Goal: Task Accomplishment & Management: Use online tool/utility

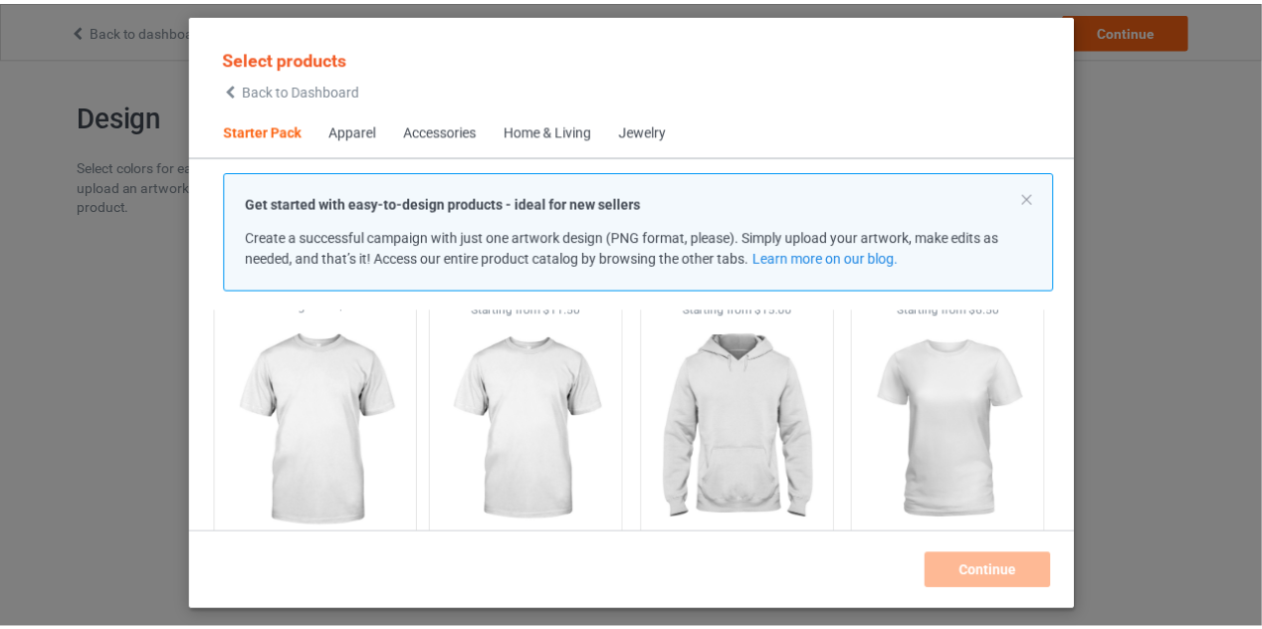
scroll to position [124, 0]
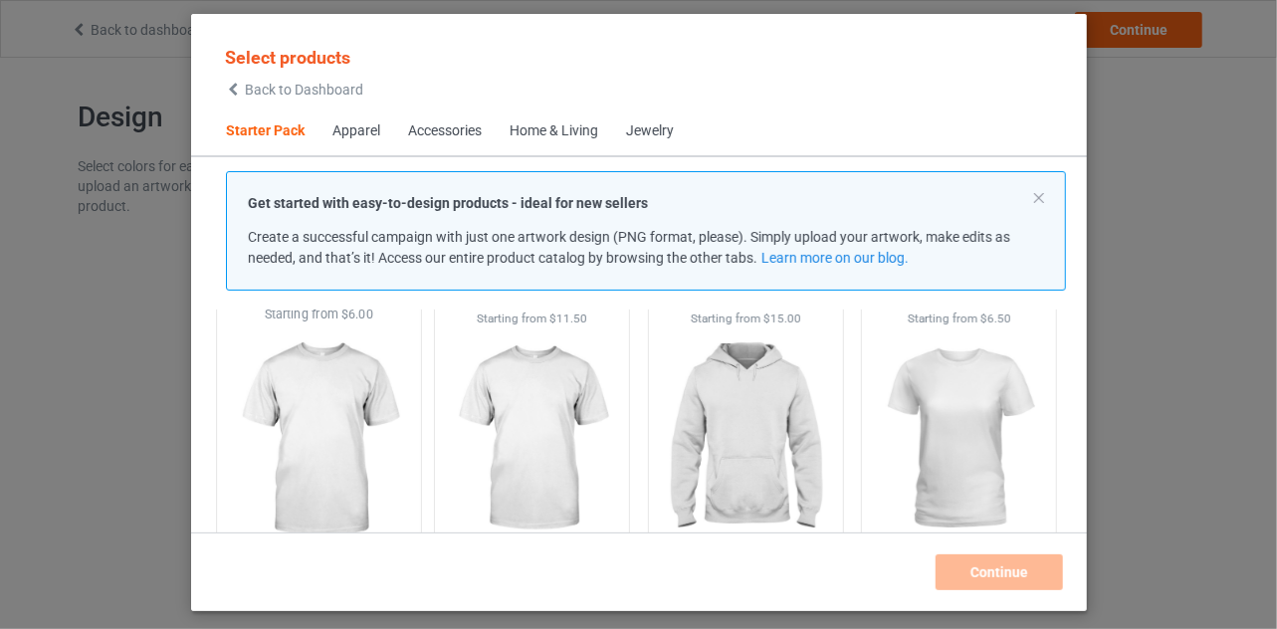
click at [332, 421] on img at bounding box center [318, 440] width 187 height 234
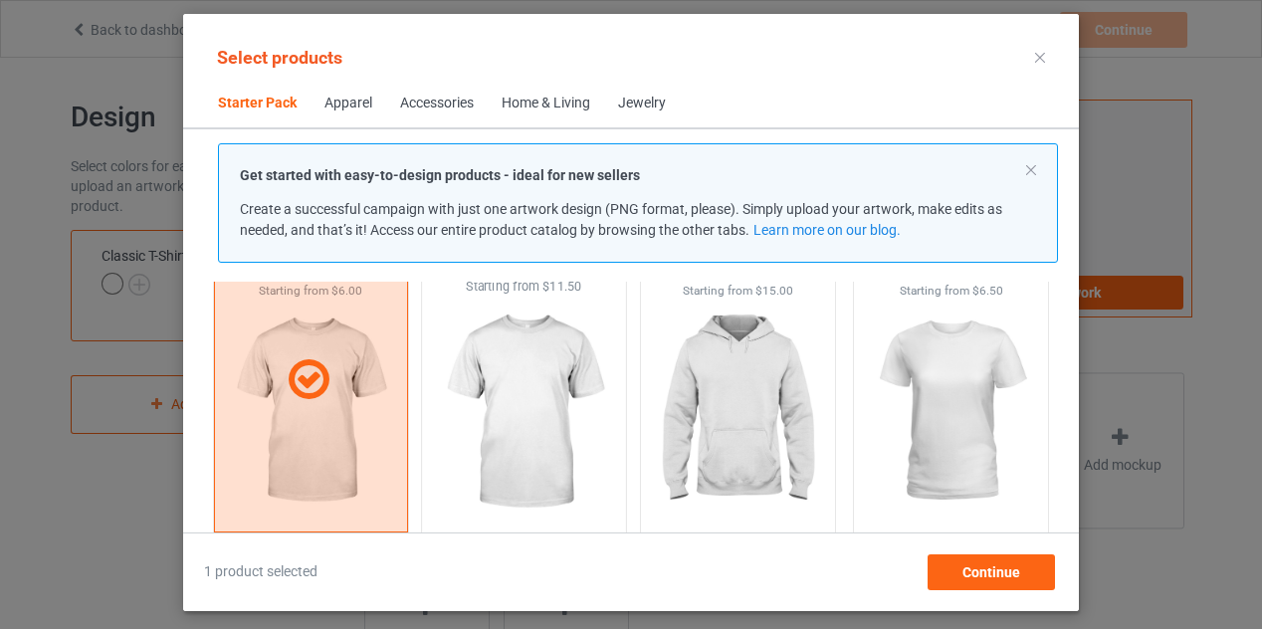
click at [530, 400] on img at bounding box center [524, 413] width 187 height 234
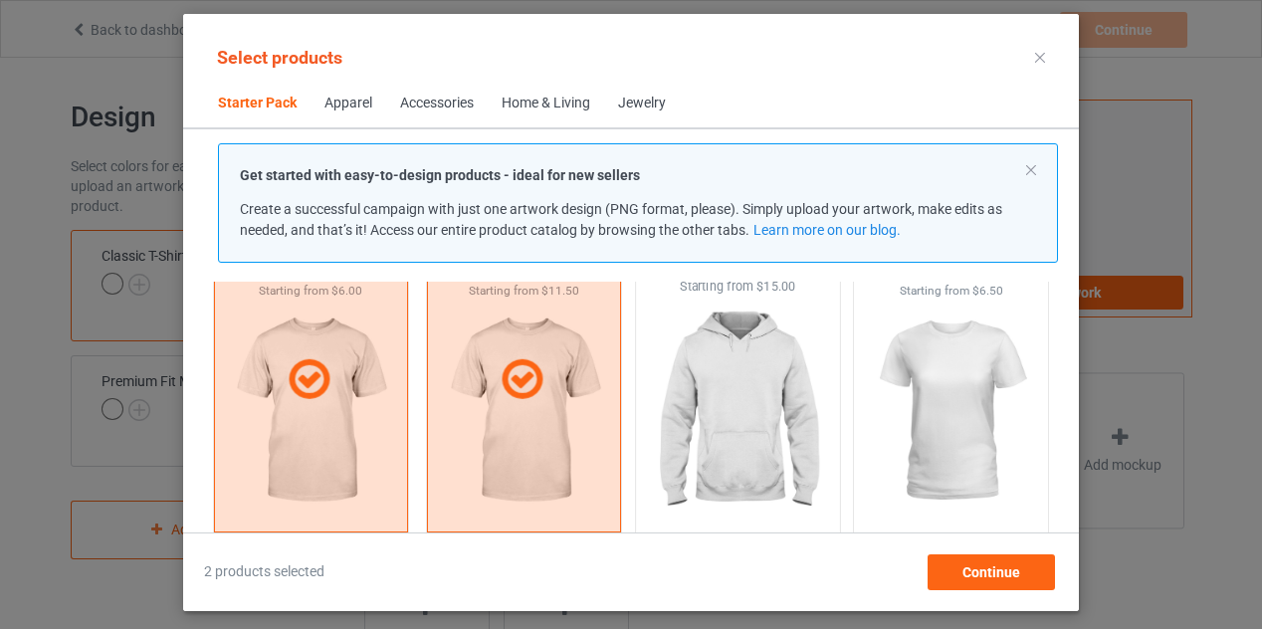
click at [699, 399] on img at bounding box center [737, 413] width 187 height 234
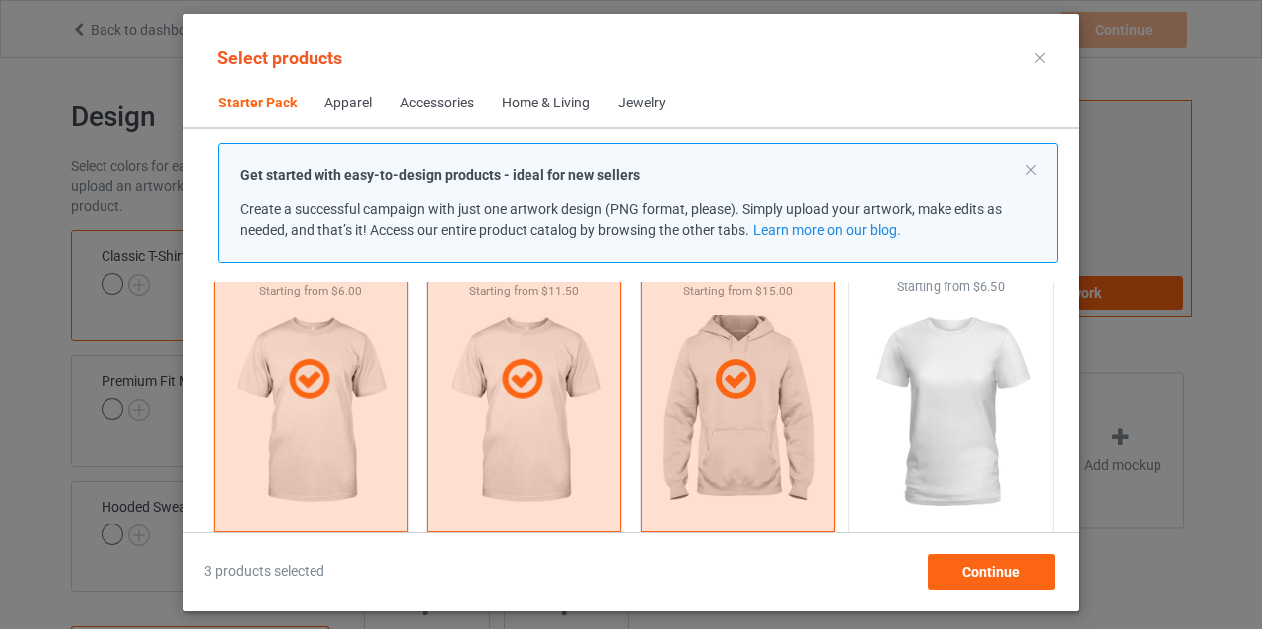
click at [961, 405] on img at bounding box center [951, 413] width 187 height 234
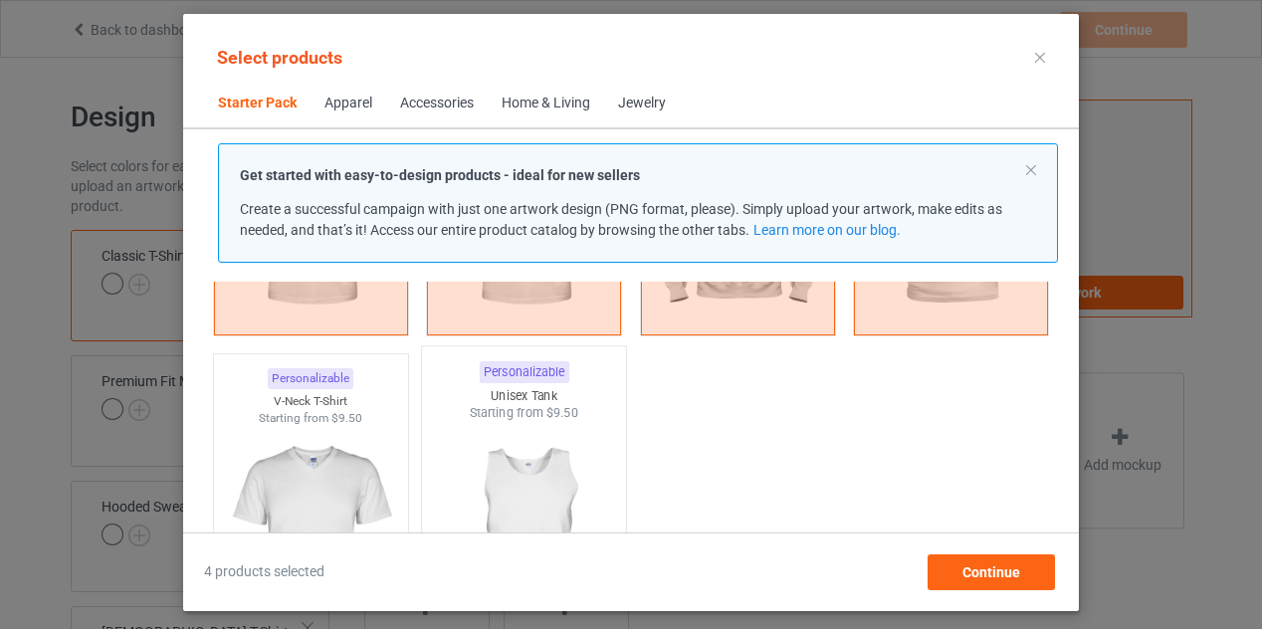
scroll to position [323, 0]
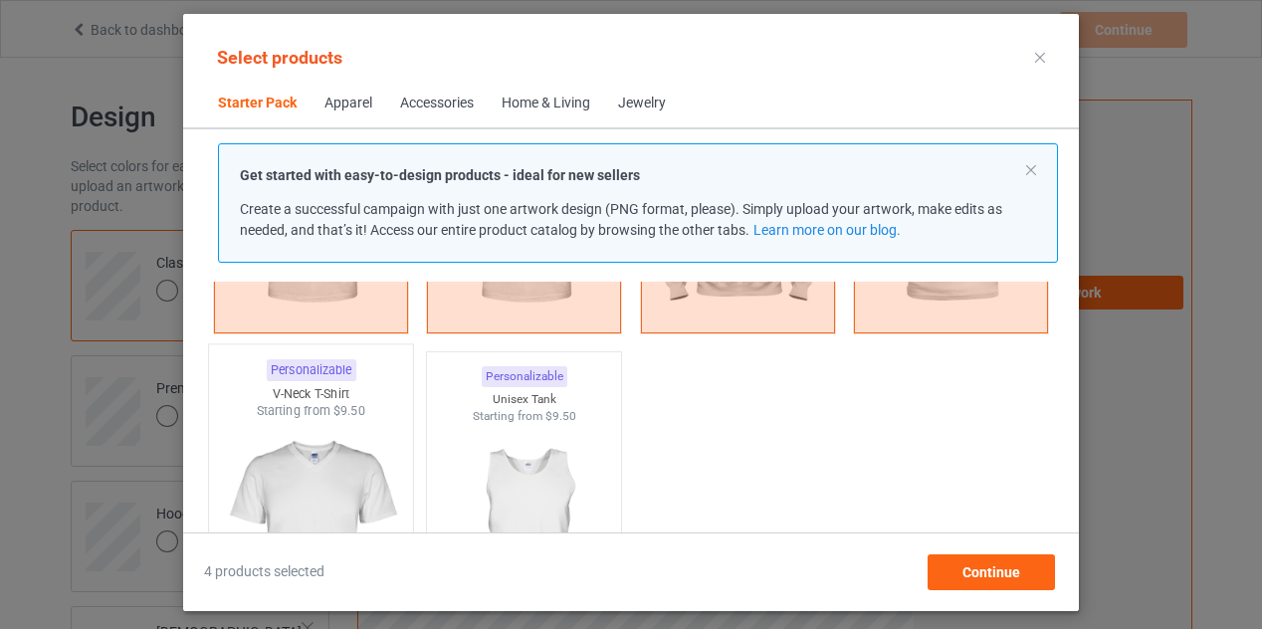
click at [327, 487] on img at bounding box center [310, 537] width 187 height 234
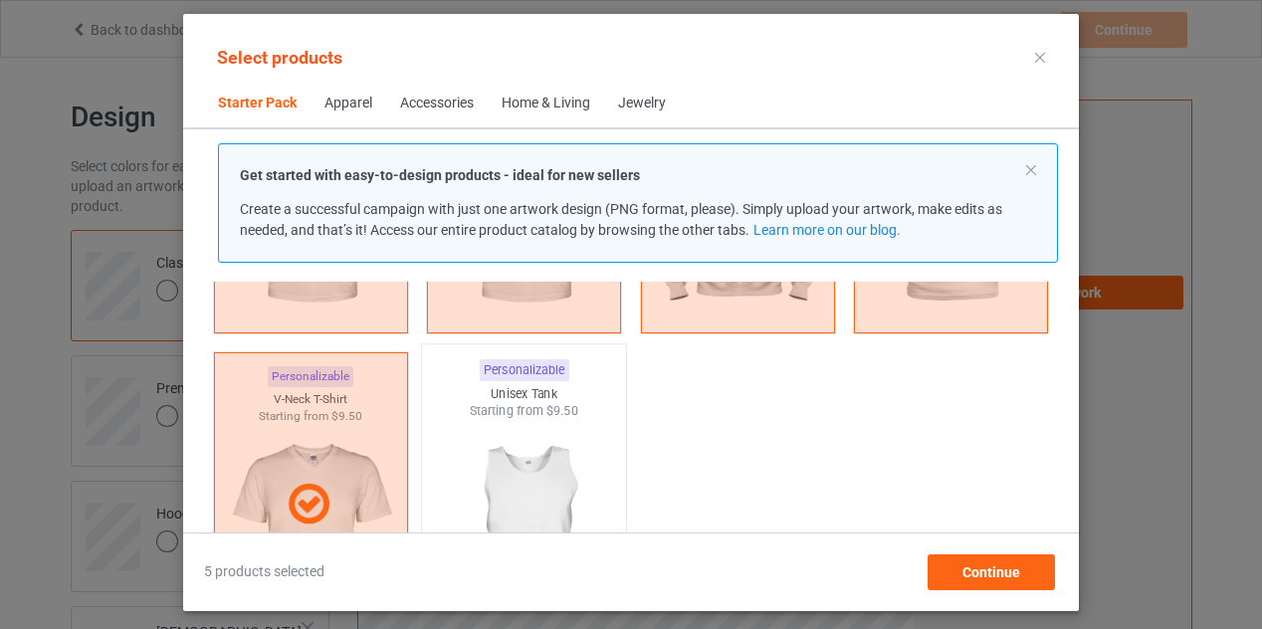
click at [527, 477] on img at bounding box center [524, 537] width 187 height 234
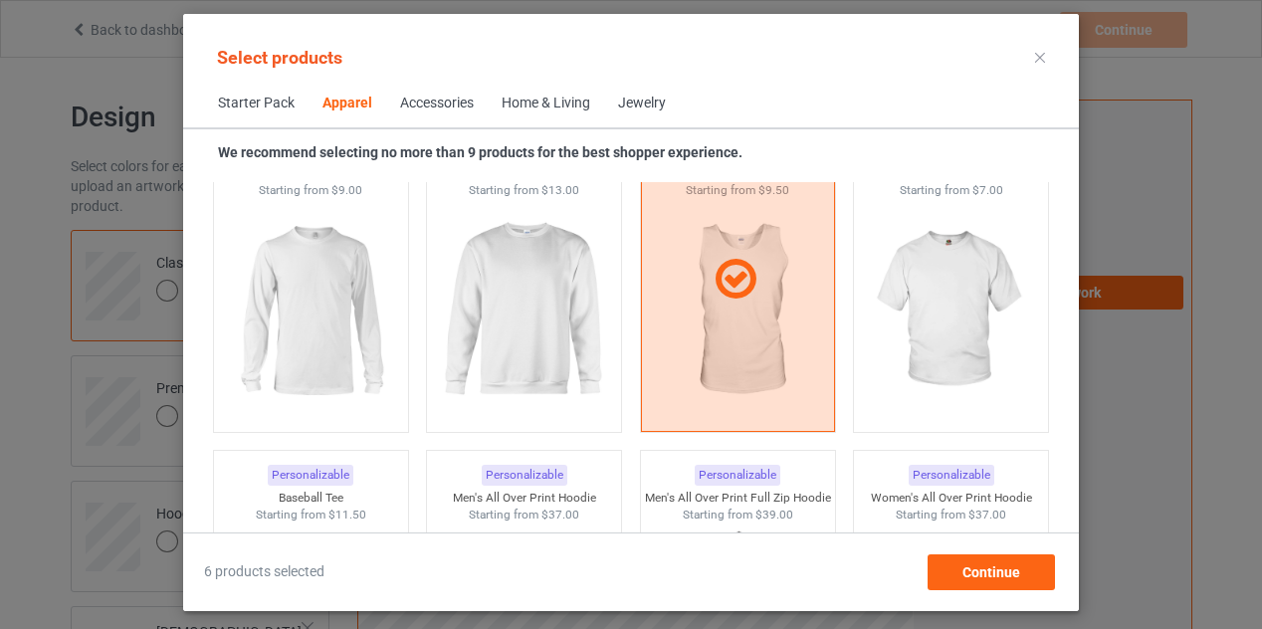
scroll to position [1570, 0]
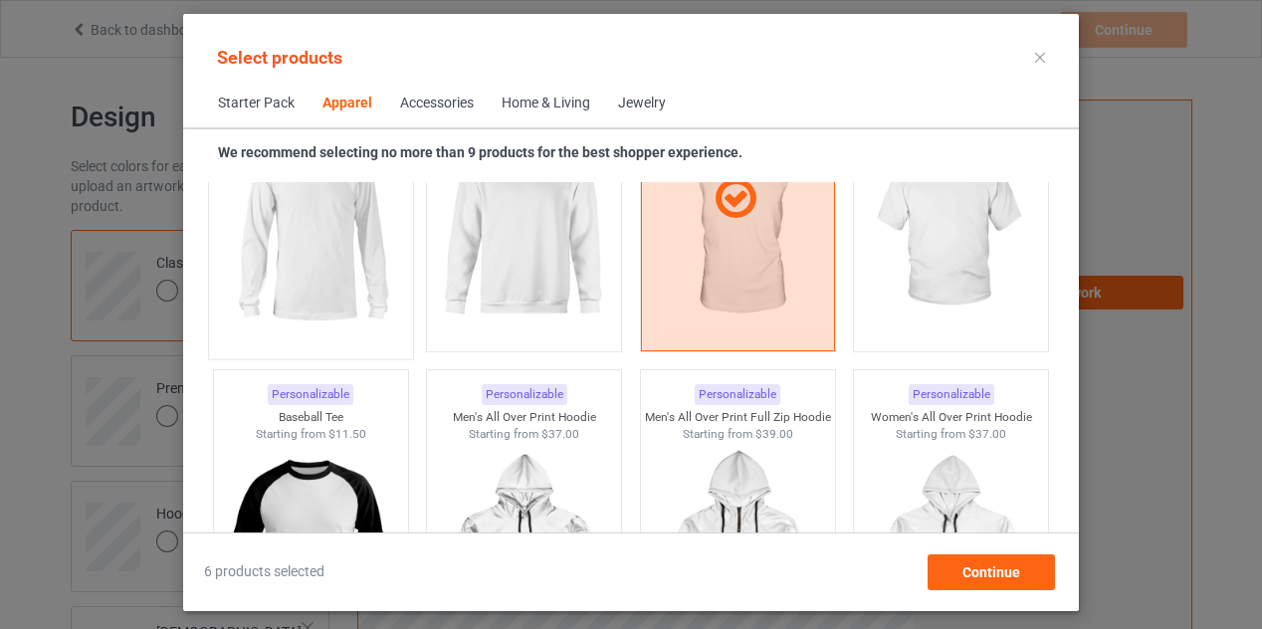
click at [307, 255] on img at bounding box center [310, 231] width 187 height 234
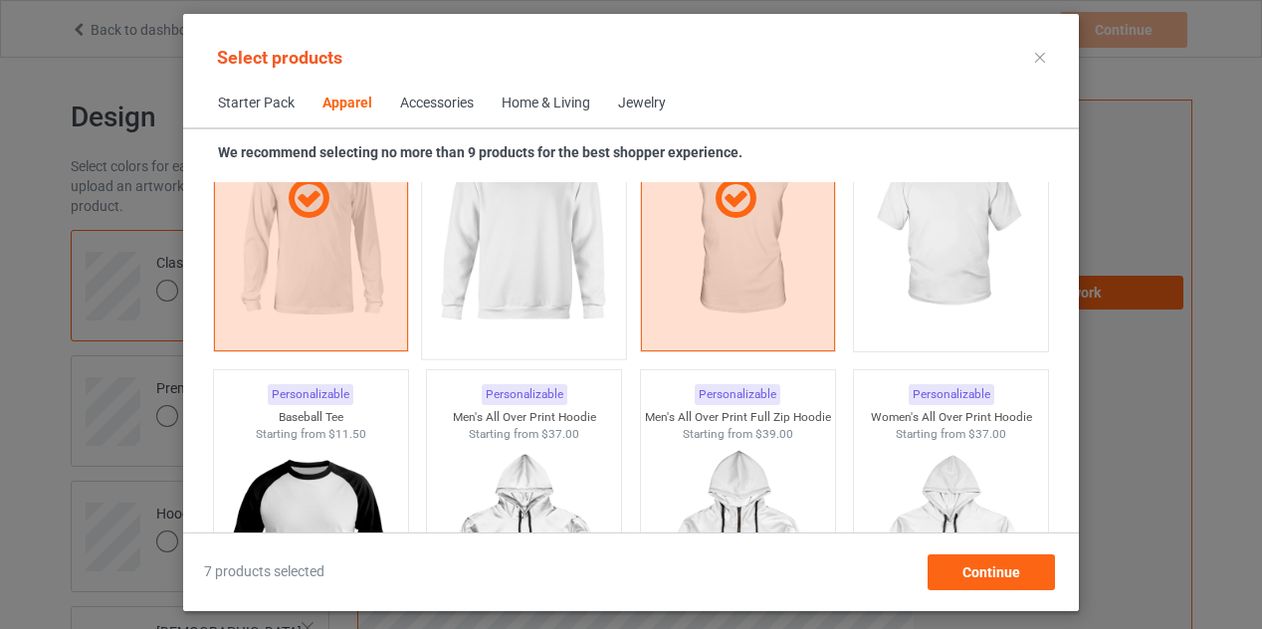
click at [516, 252] on img at bounding box center [524, 231] width 187 height 234
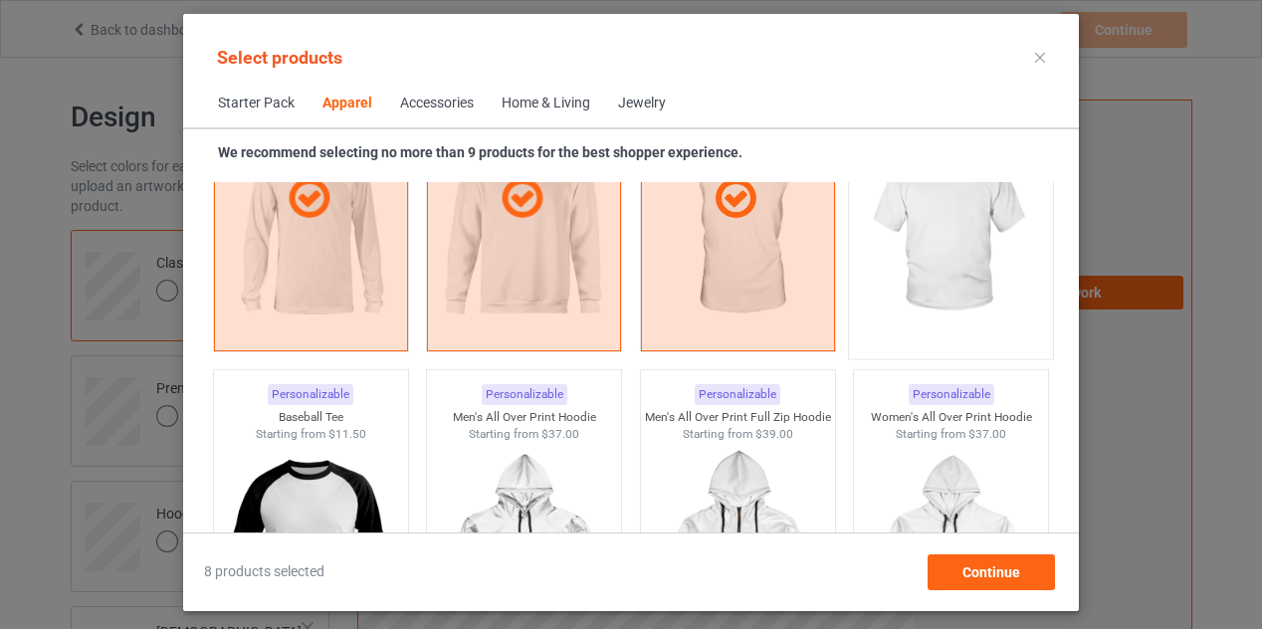
click at [928, 251] on img at bounding box center [951, 231] width 187 height 234
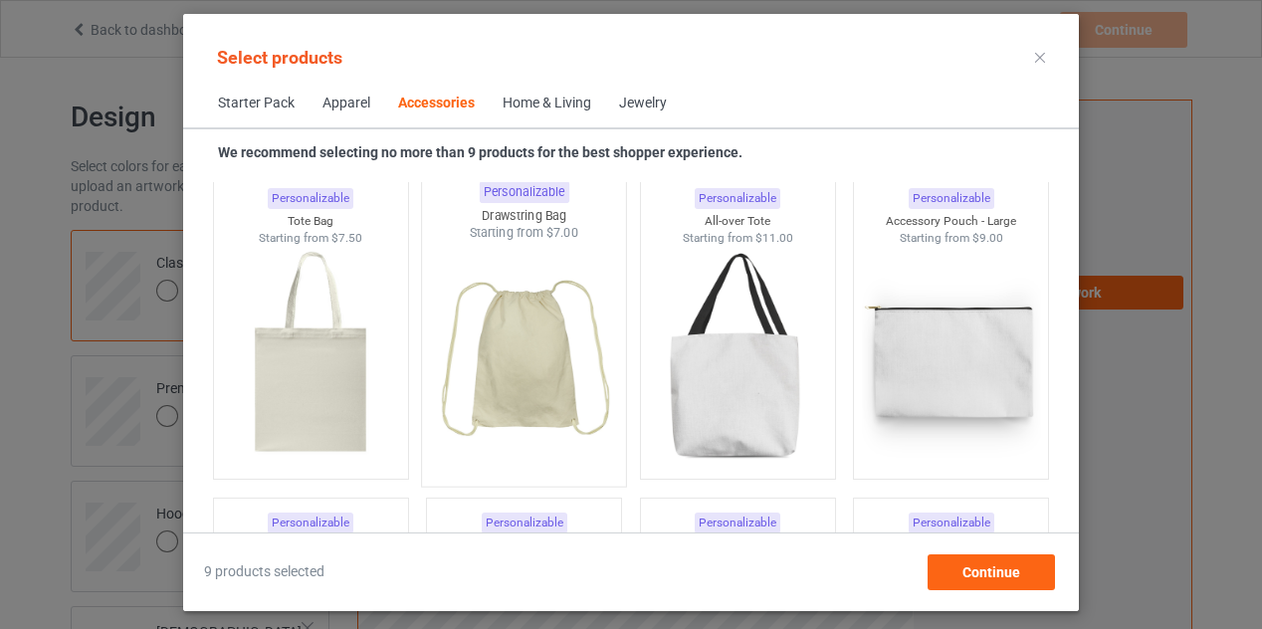
scroll to position [6053, 0]
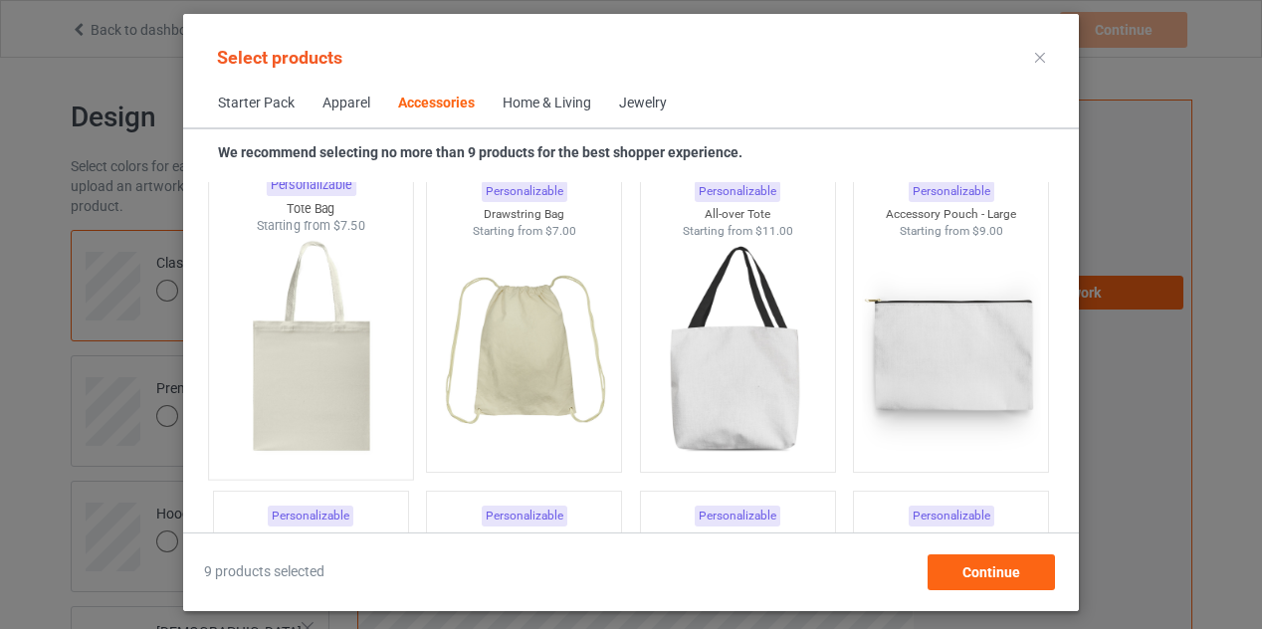
click at [324, 394] on img at bounding box center [310, 352] width 187 height 234
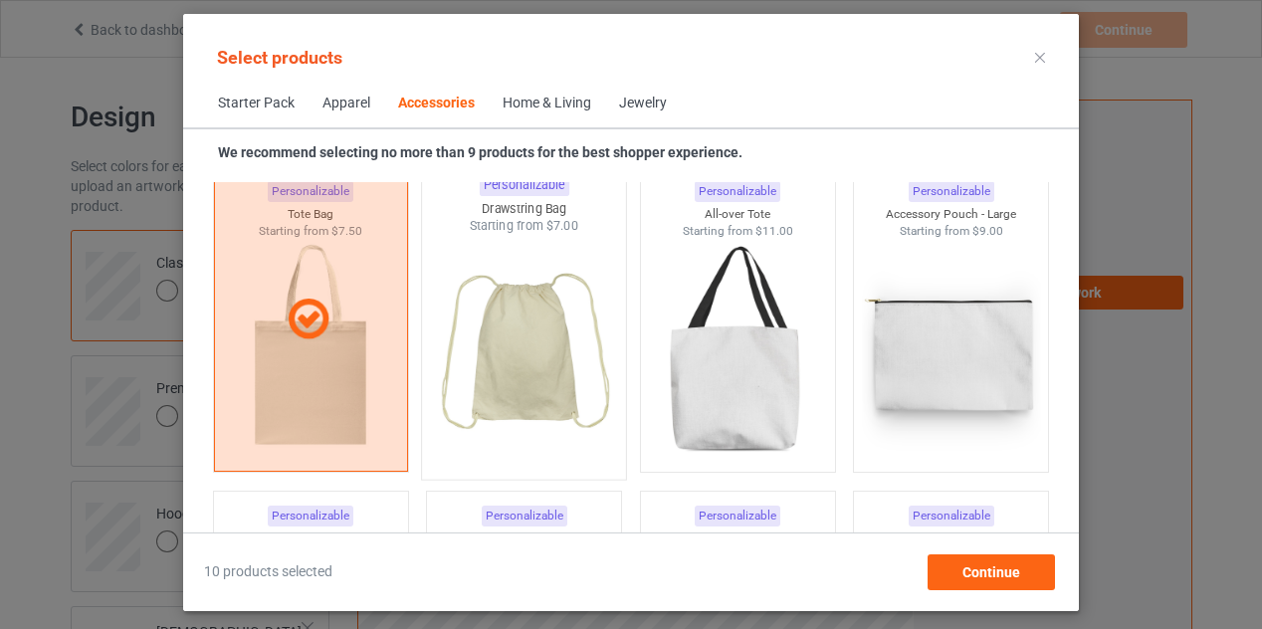
click at [508, 367] on img at bounding box center [524, 352] width 187 height 234
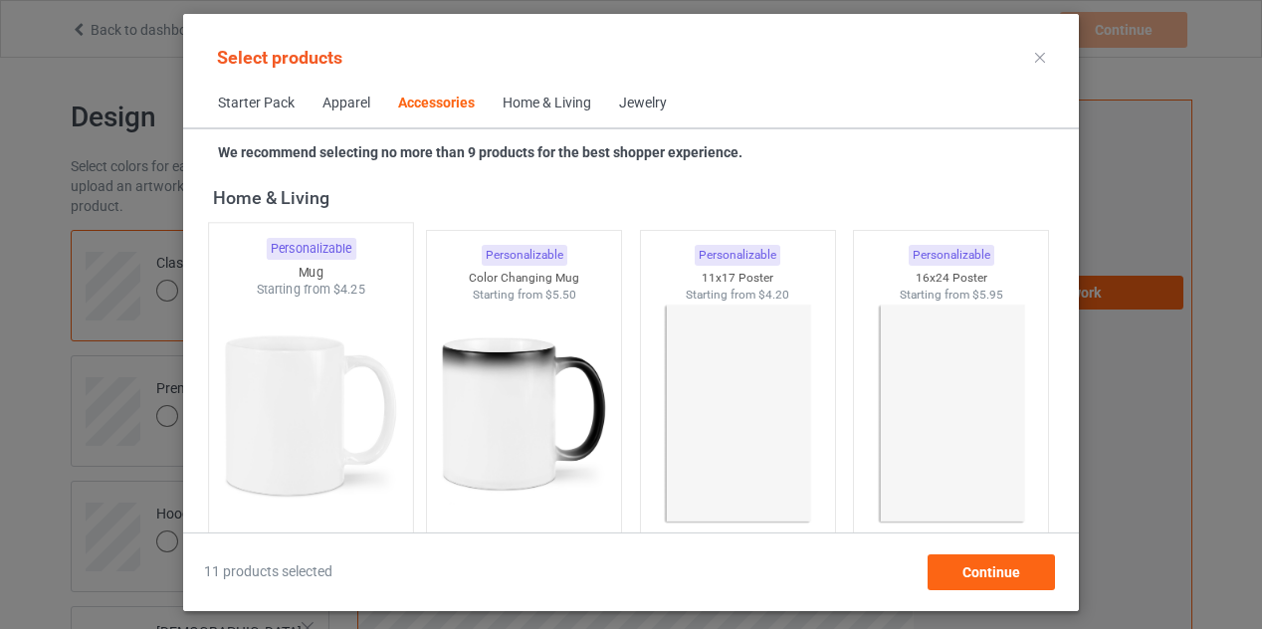
scroll to position [8991, 0]
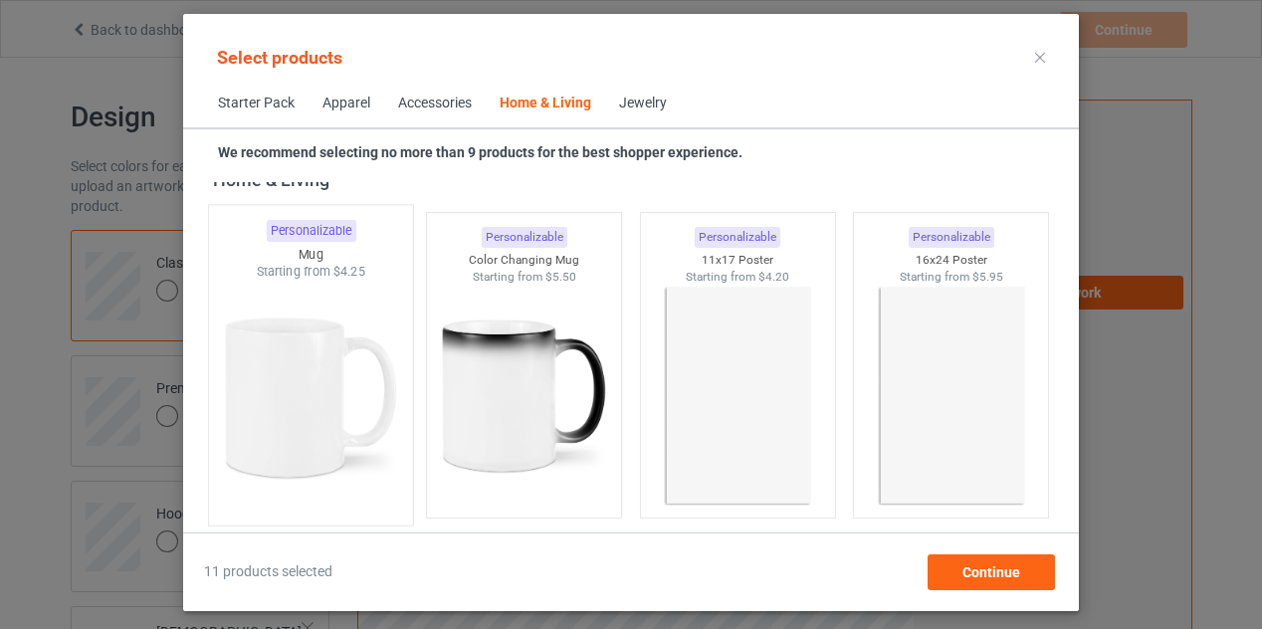
click at [296, 406] on img at bounding box center [310, 398] width 187 height 234
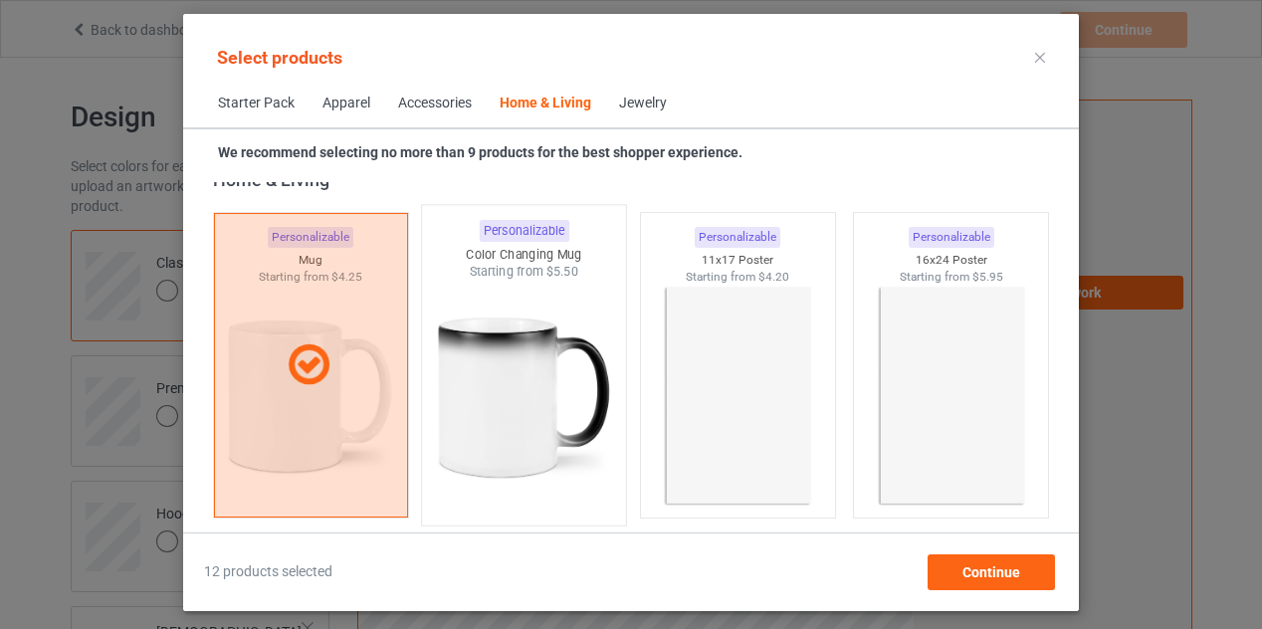
click at [510, 397] on img at bounding box center [524, 398] width 187 height 234
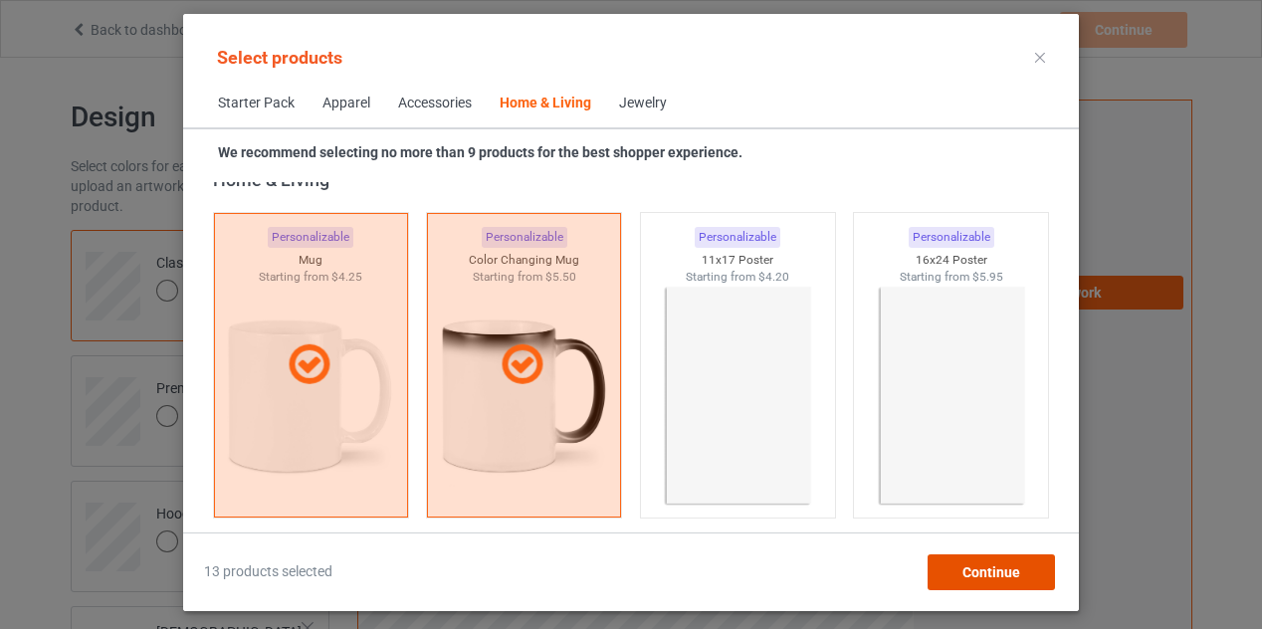
click at [993, 569] on span "Continue" at bounding box center [991, 572] width 58 height 16
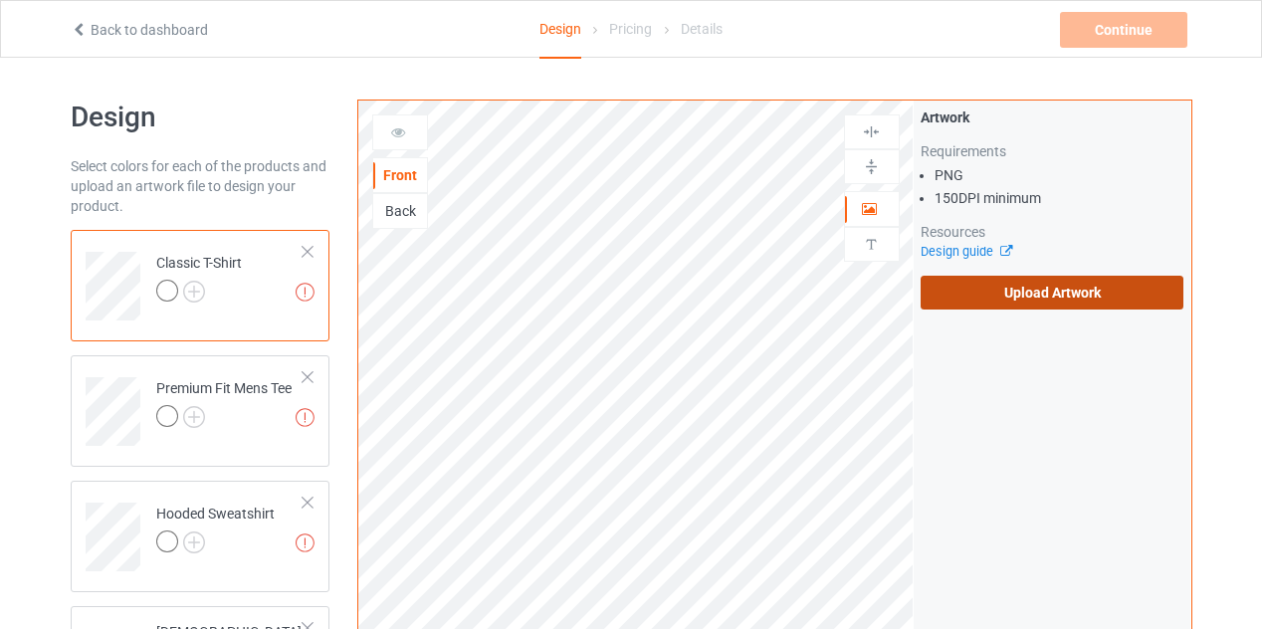
click at [1035, 292] on label "Upload Artwork" at bounding box center [1053, 293] width 264 height 34
click at [0, 0] on input "Upload Artwork" at bounding box center [0, 0] width 0 height 0
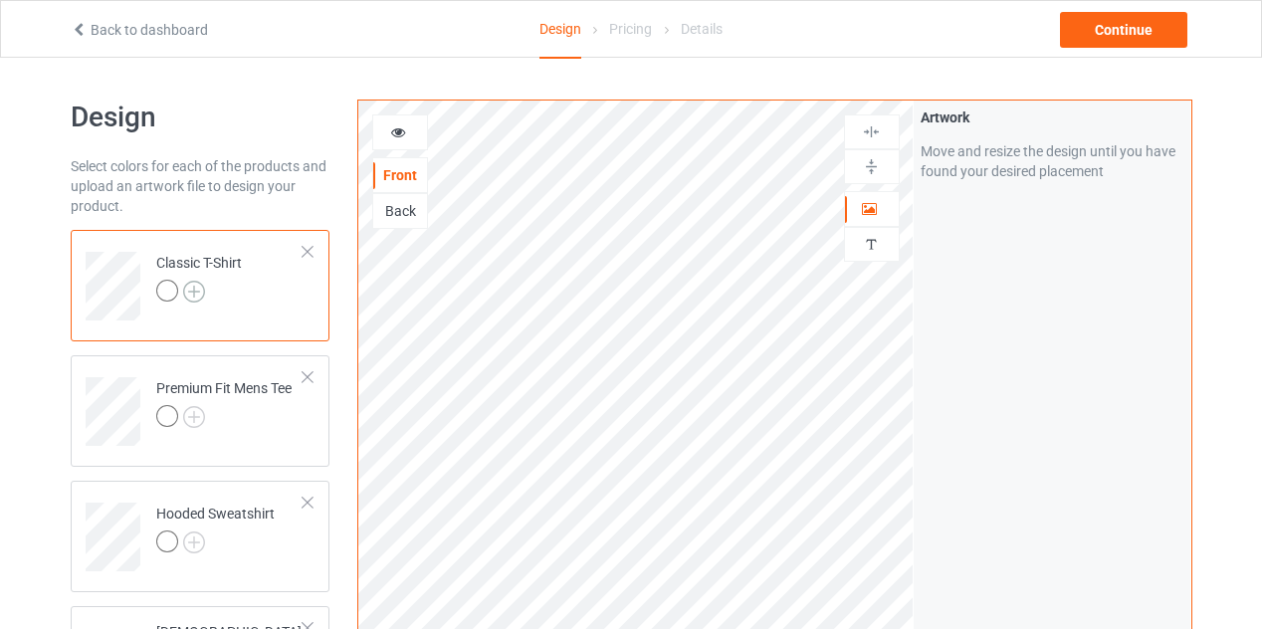
click at [197, 294] on img at bounding box center [194, 292] width 22 height 22
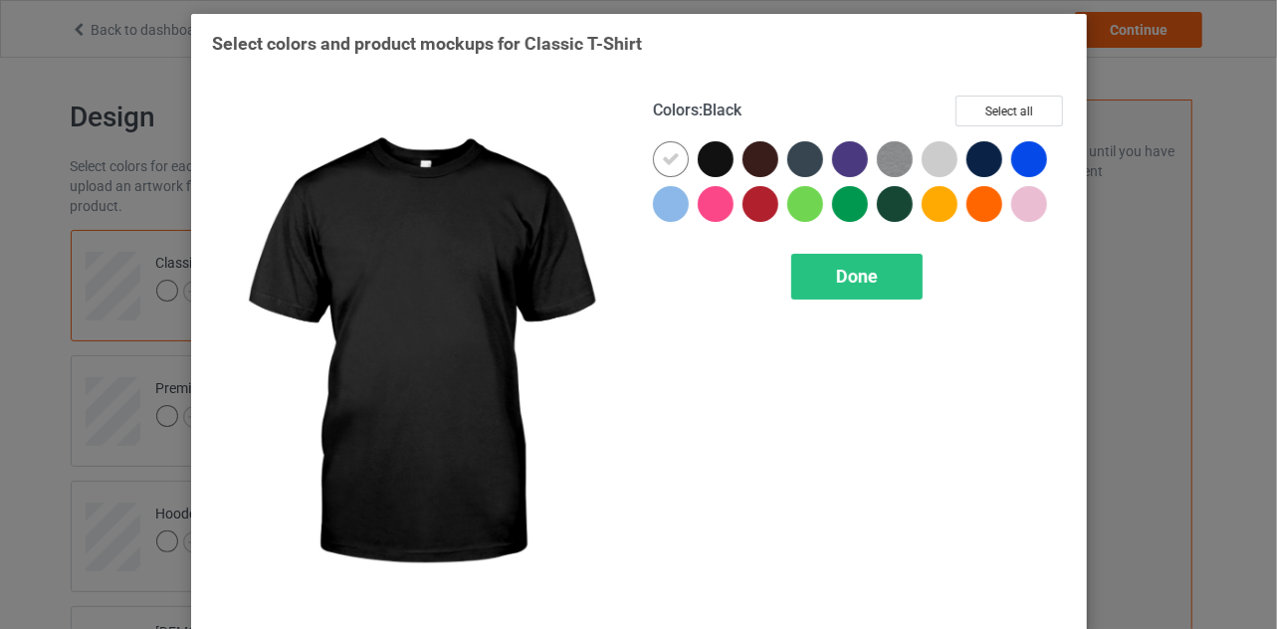
click at [709, 160] on div at bounding box center [716, 159] width 36 height 36
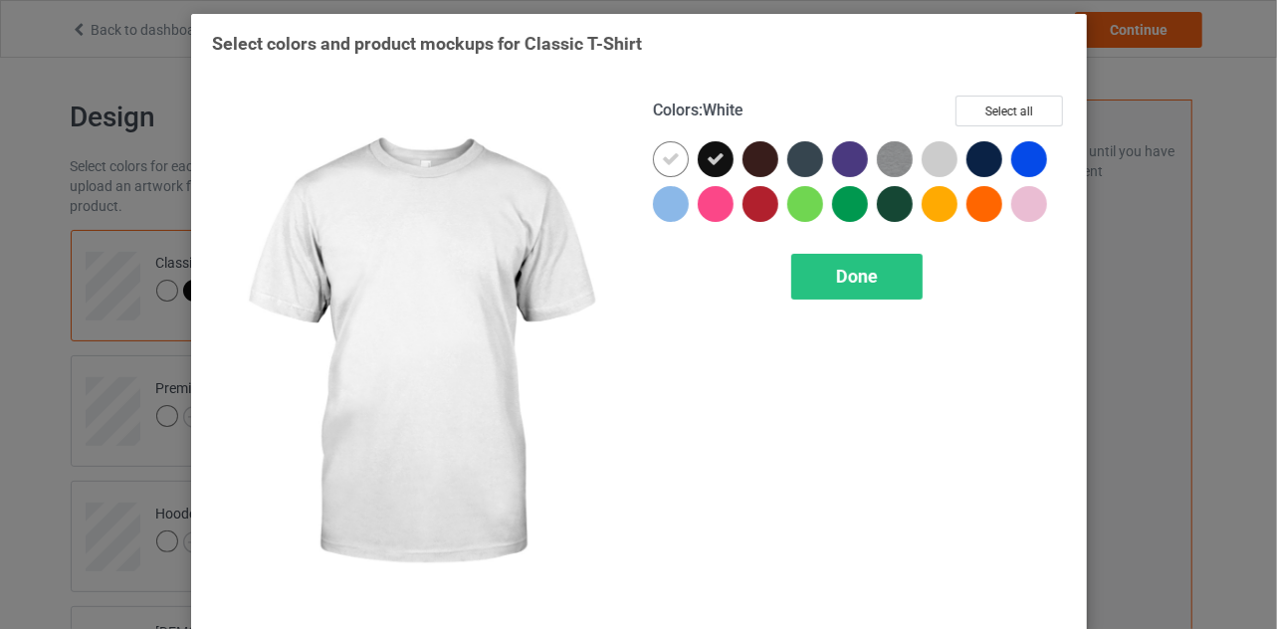
click at [666, 157] on icon at bounding box center [671, 159] width 18 height 18
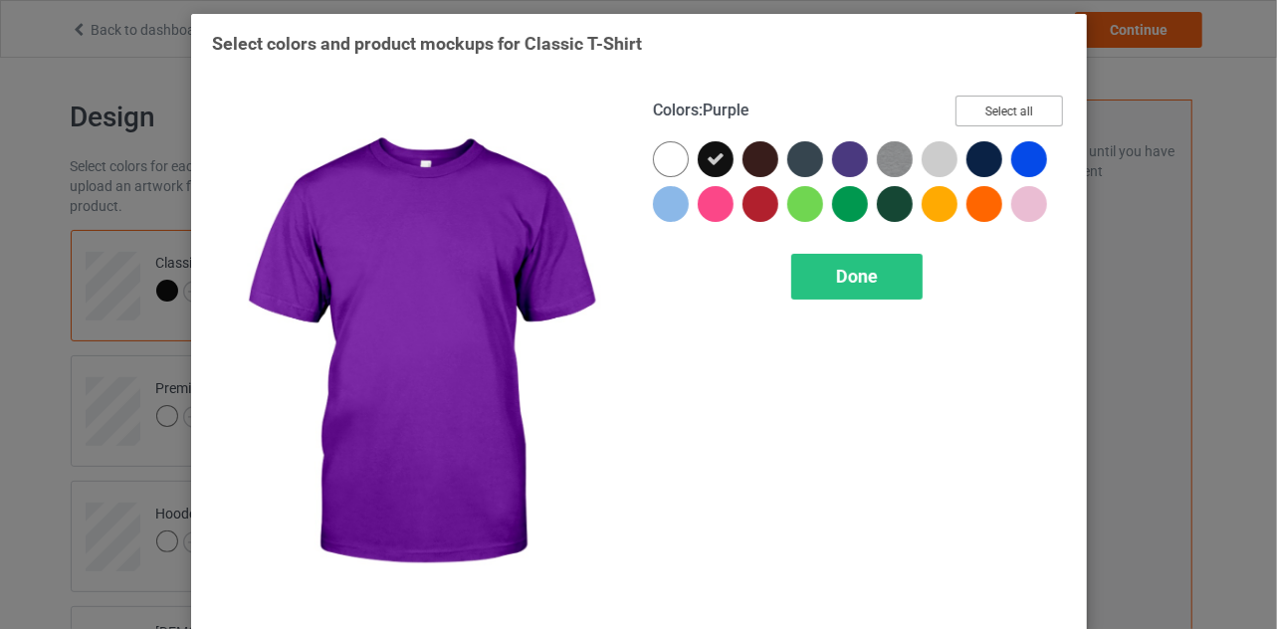
click at [1003, 107] on button "Select all" at bounding box center [1009, 111] width 107 height 31
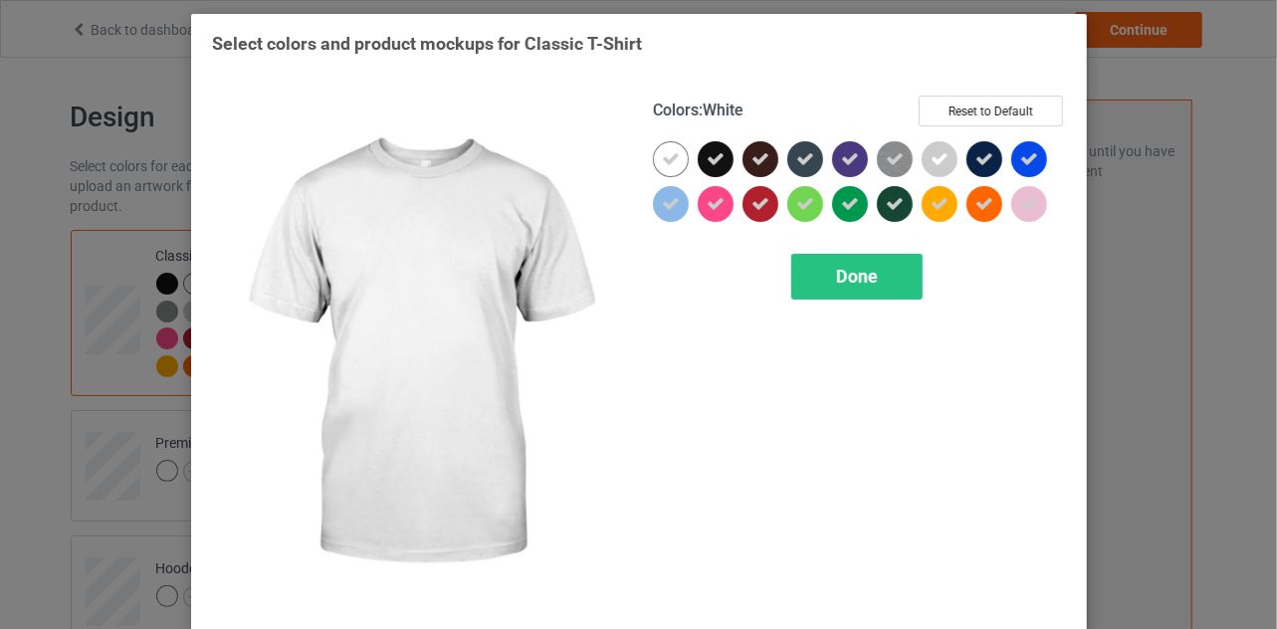
click at [665, 159] on icon at bounding box center [671, 159] width 18 height 18
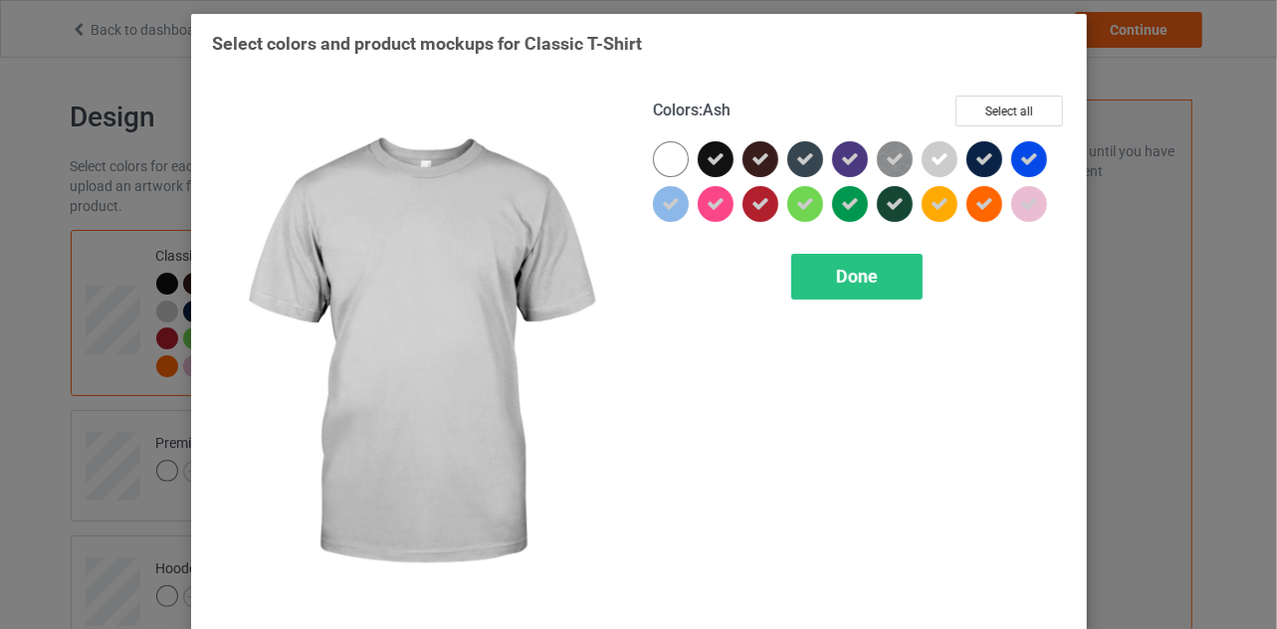
click at [935, 158] on icon at bounding box center [940, 159] width 18 height 18
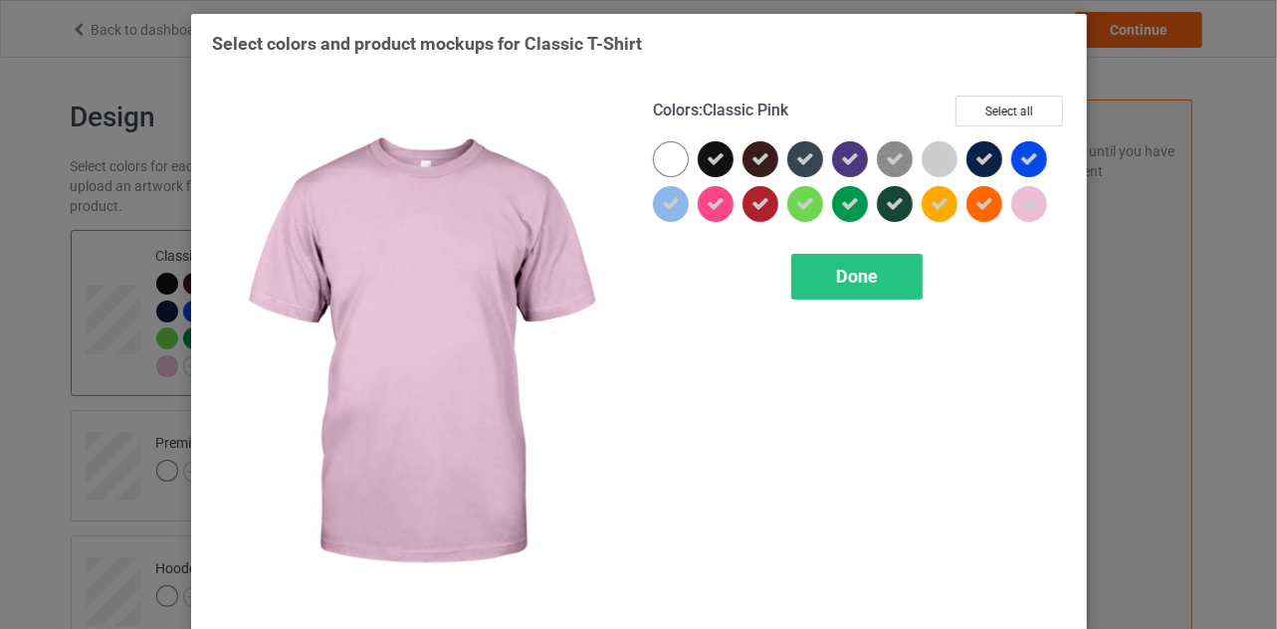
click at [1025, 206] on icon at bounding box center [1029, 204] width 18 height 18
click at [852, 275] on span "Done" at bounding box center [857, 276] width 42 height 21
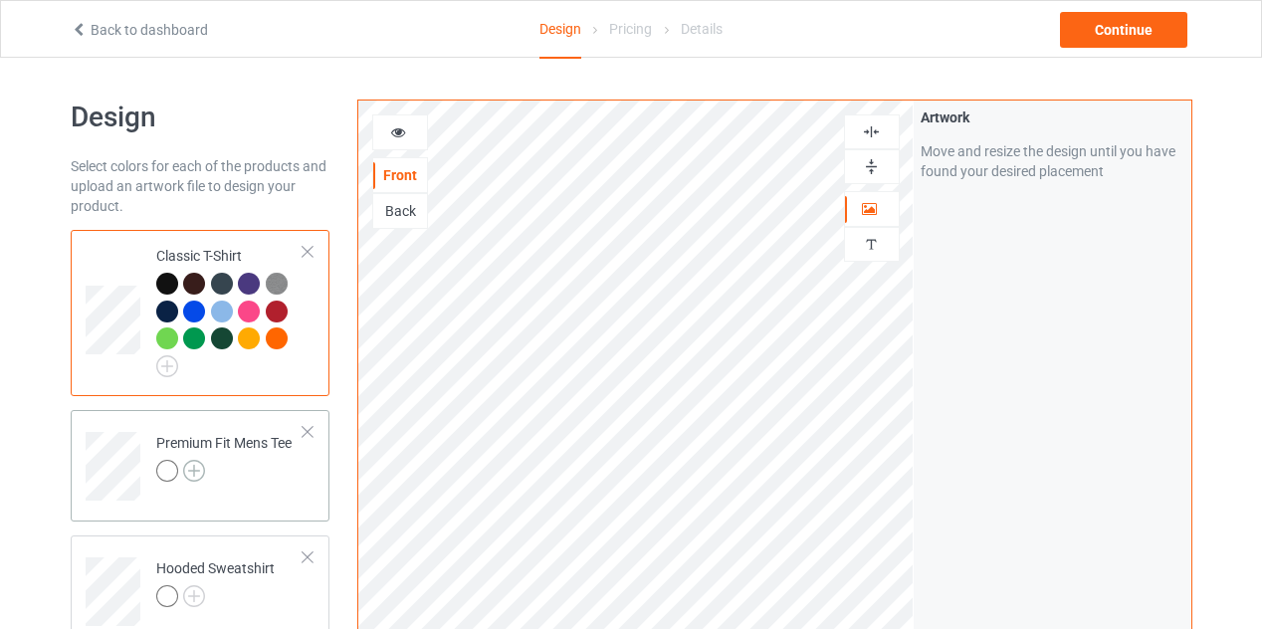
click at [192, 469] on img at bounding box center [194, 471] width 22 height 22
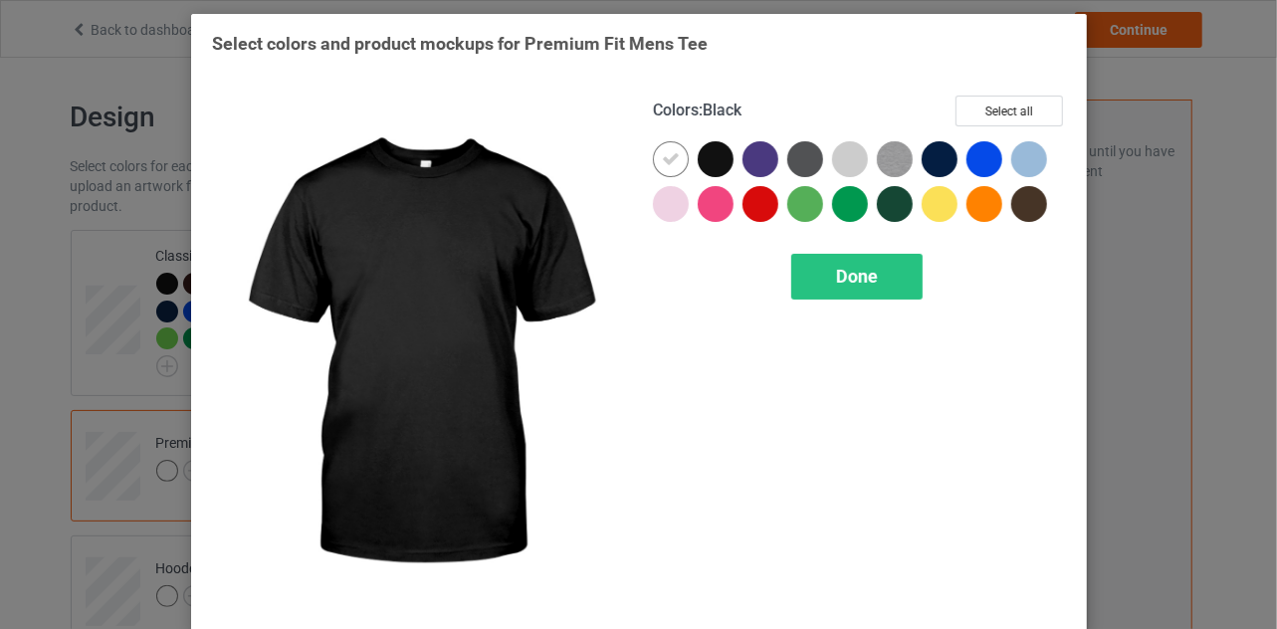
click at [710, 161] on div at bounding box center [716, 159] width 36 height 36
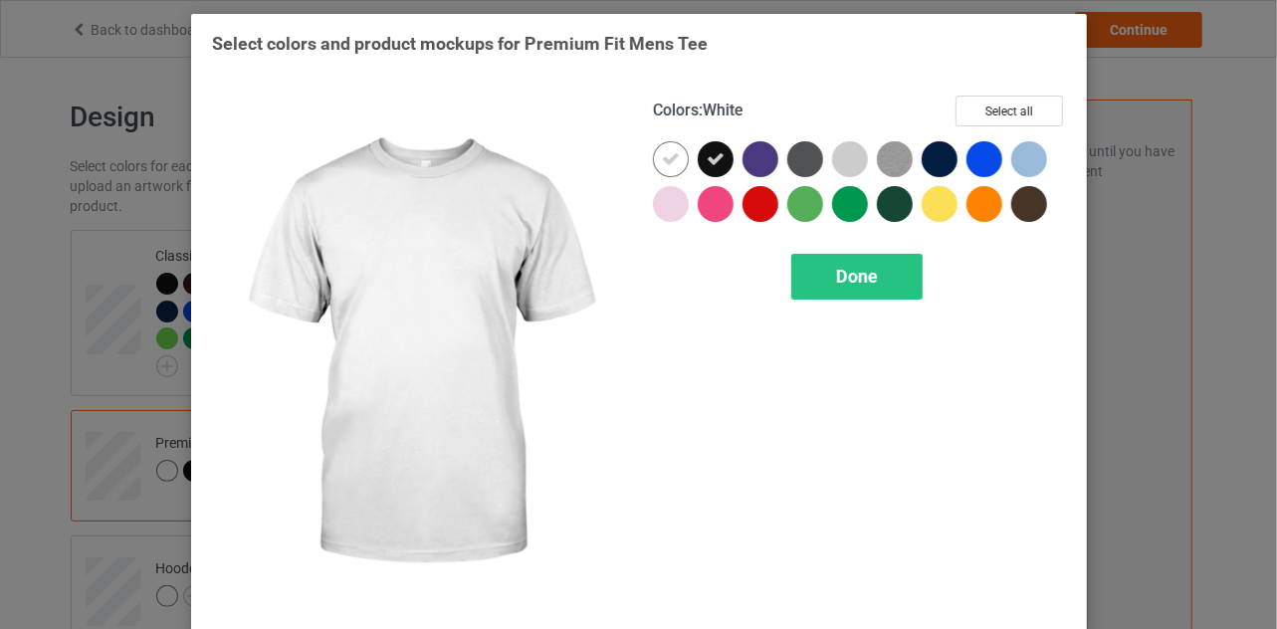
click at [663, 158] on icon at bounding box center [671, 159] width 18 height 18
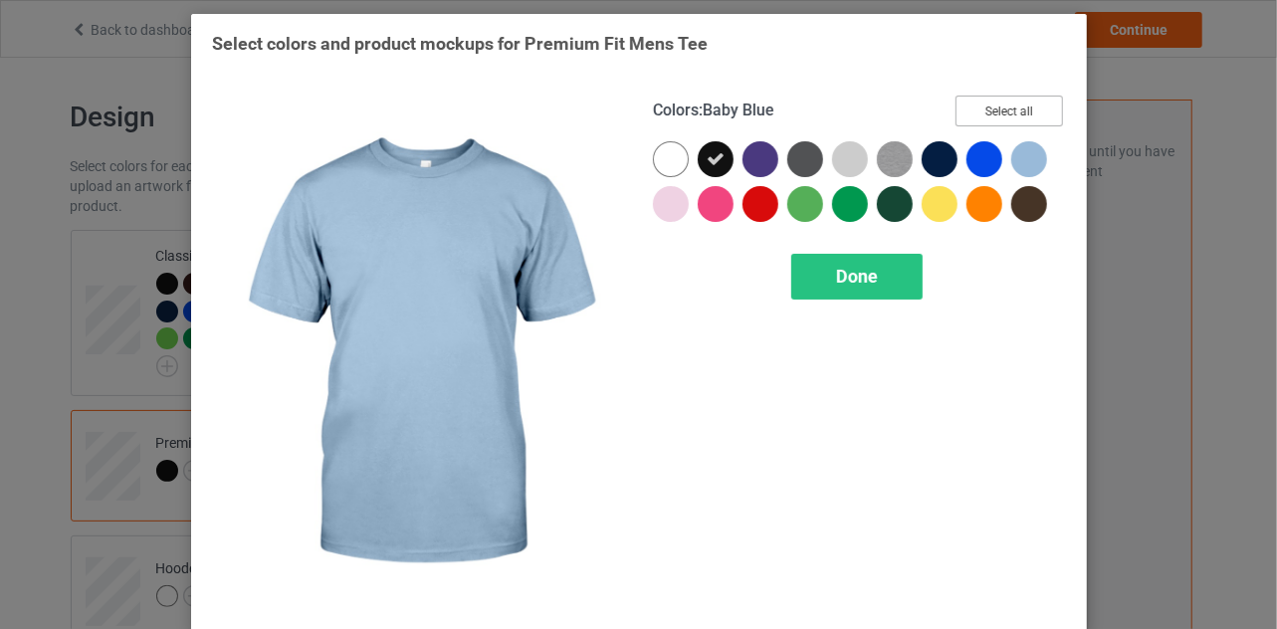
click at [1024, 112] on button "Select all" at bounding box center [1009, 111] width 107 height 31
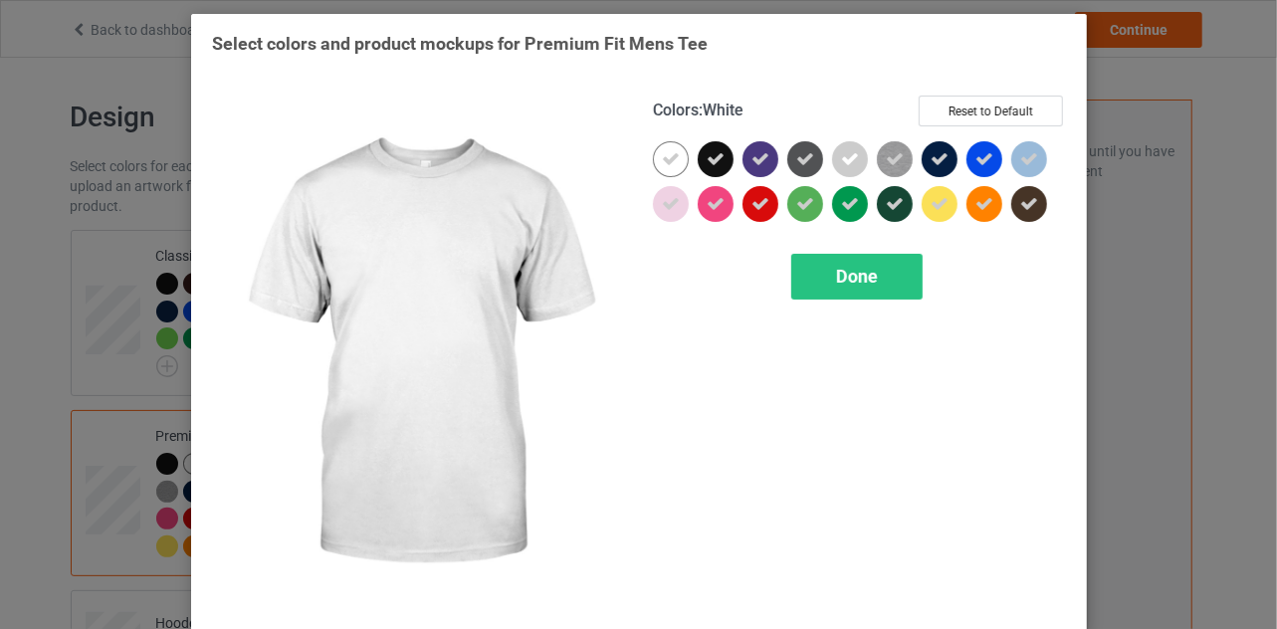
click at [662, 159] on icon at bounding box center [671, 159] width 18 height 18
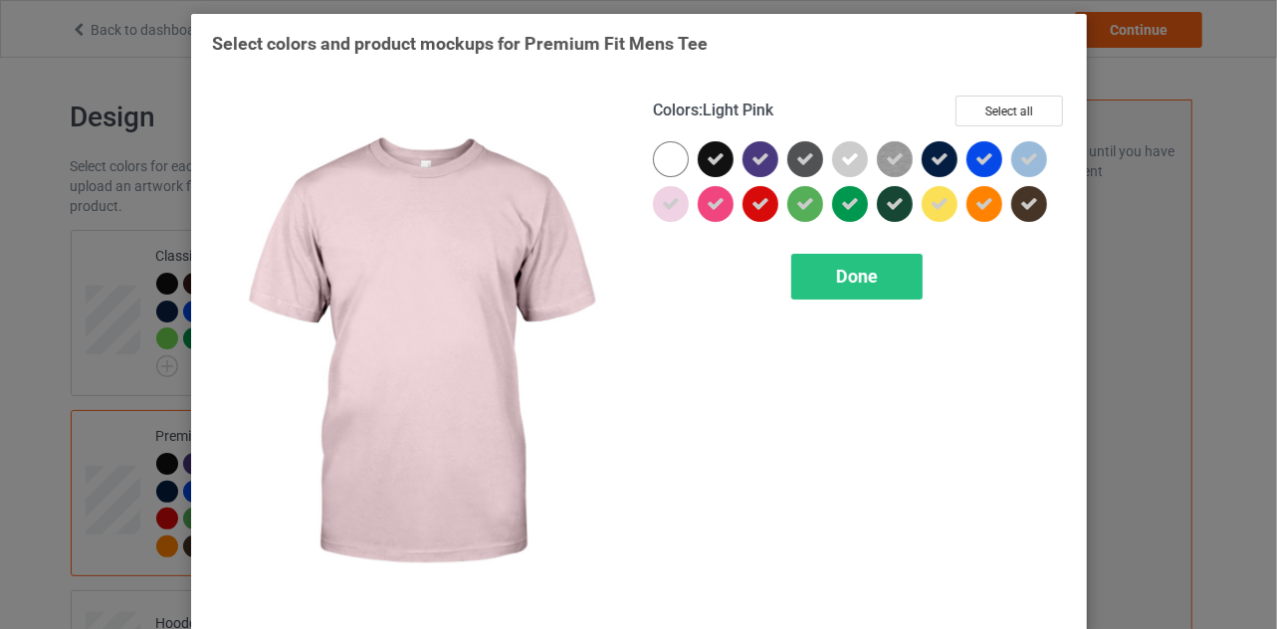
drag, startPoint x: 663, startPoint y: 206, endPoint x: 807, endPoint y: 172, distance: 148.2
click at [674, 204] on div at bounding box center [671, 204] width 36 height 36
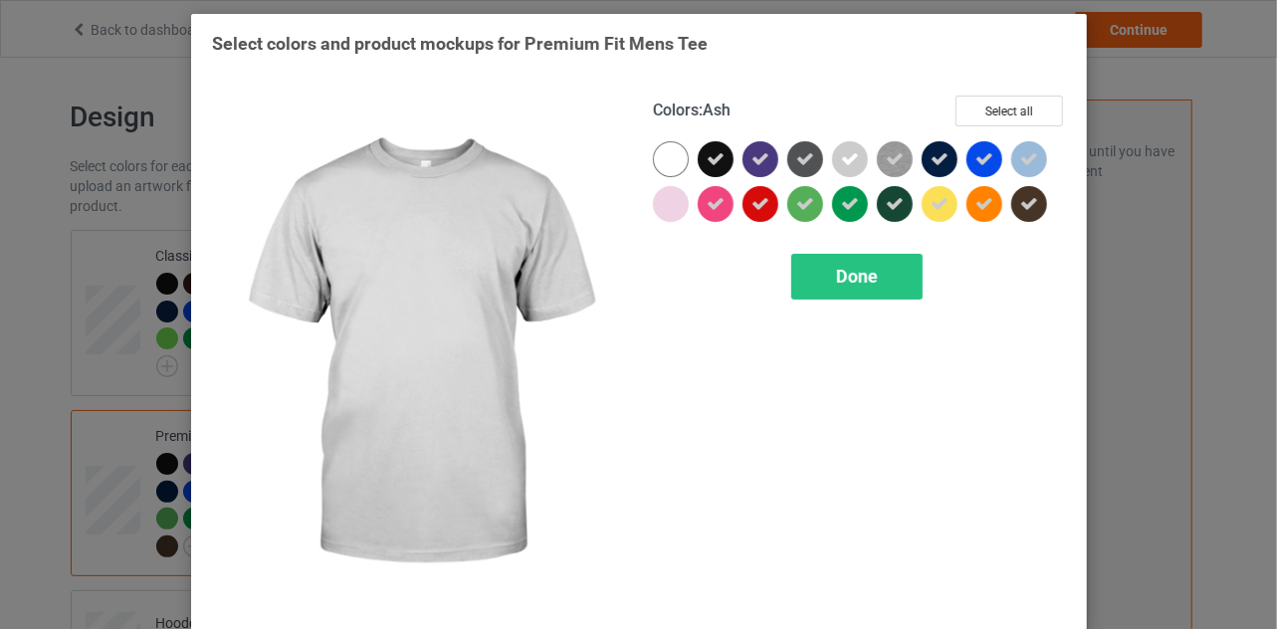
drag, startPoint x: 842, startPoint y: 160, endPoint x: 866, endPoint y: 157, distance: 24.1
click at [845, 160] on icon at bounding box center [850, 159] width 18 height 18
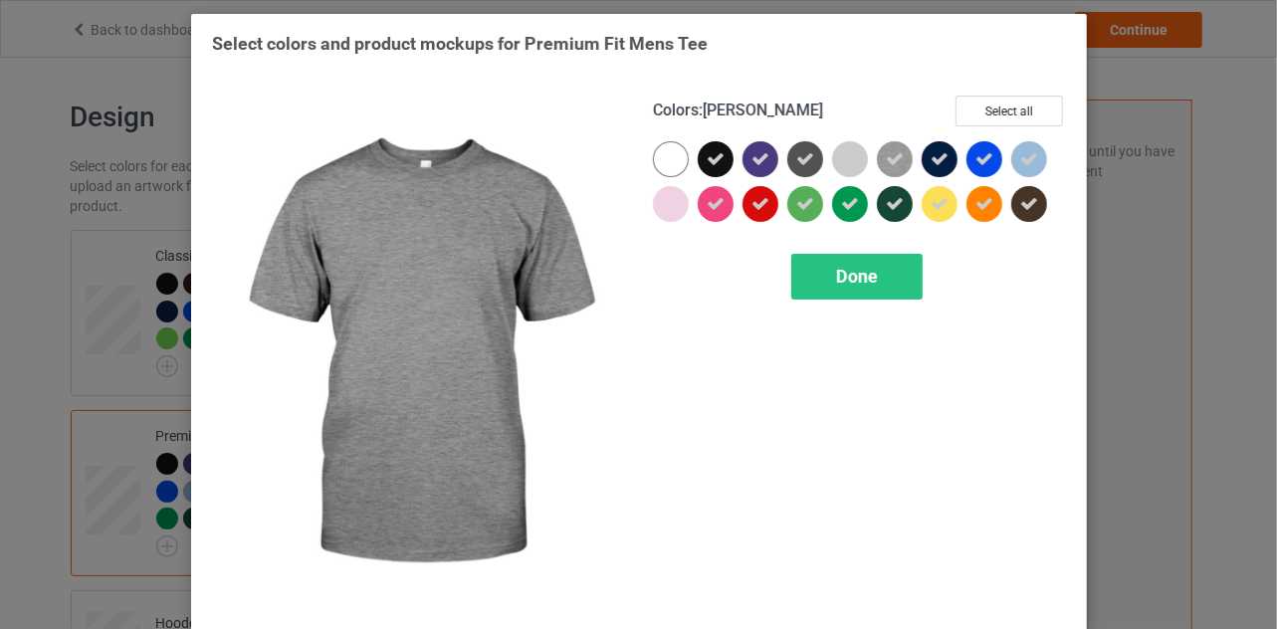
click at [899, 156] on img at bounding box center [895, 159] width 36 height 36
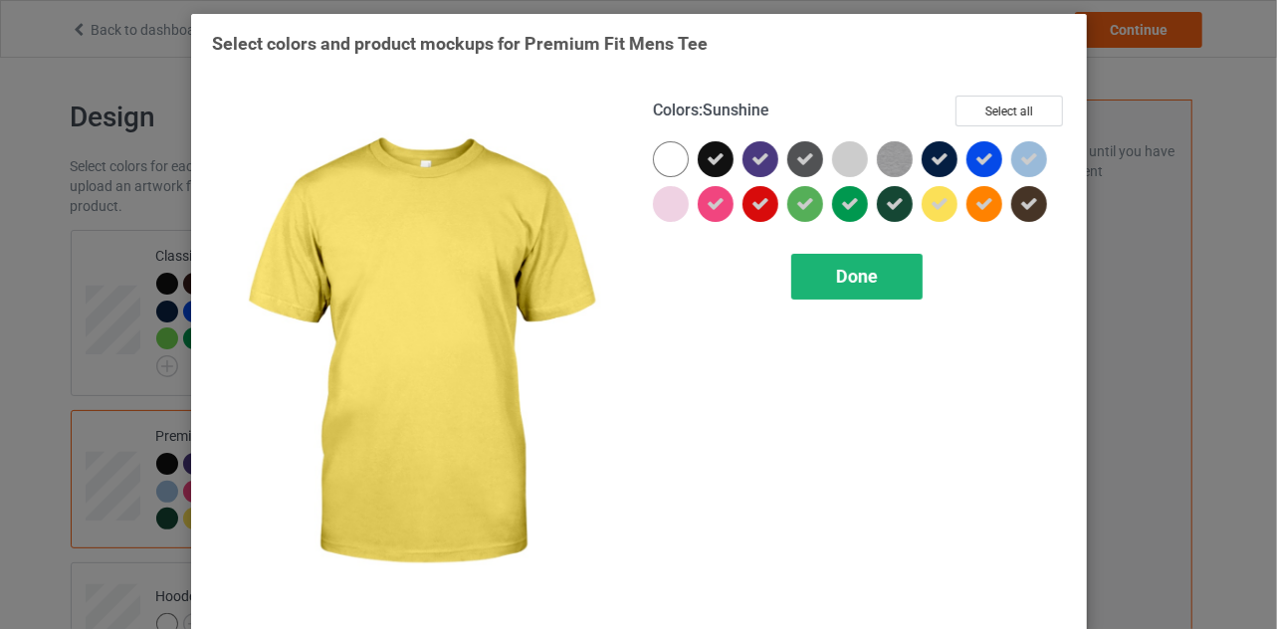
click at [860, 276] on span "Done" at bounding box center [857, 276] width 42 height 21
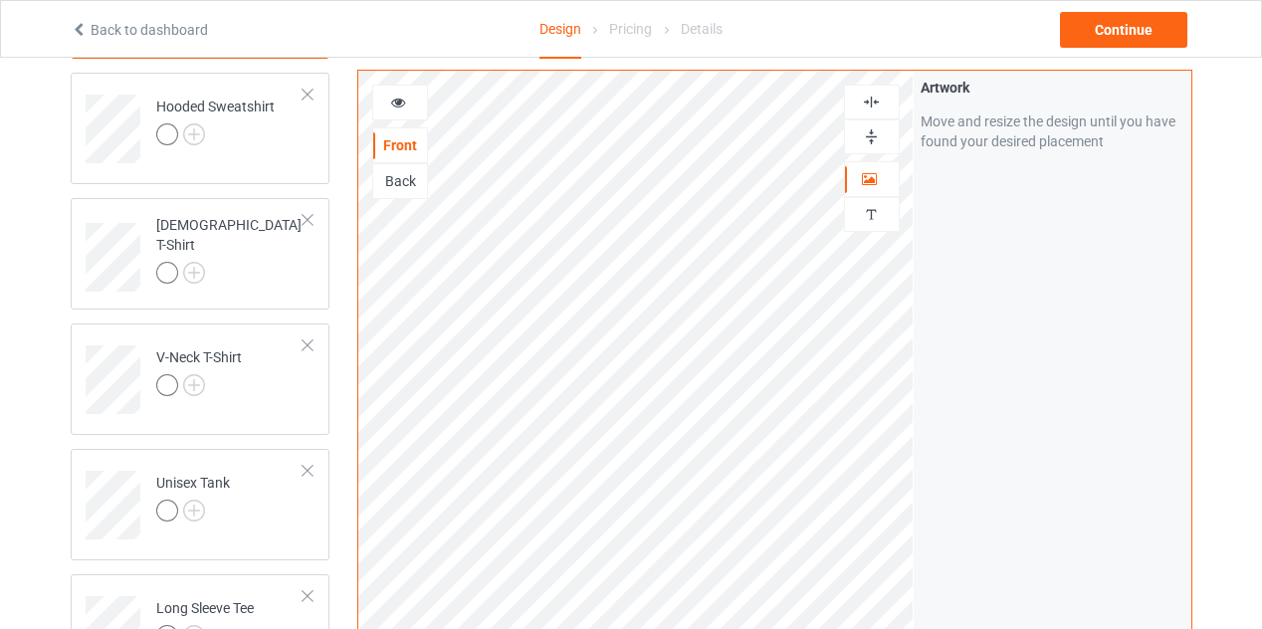
scroll to position [299, 0]
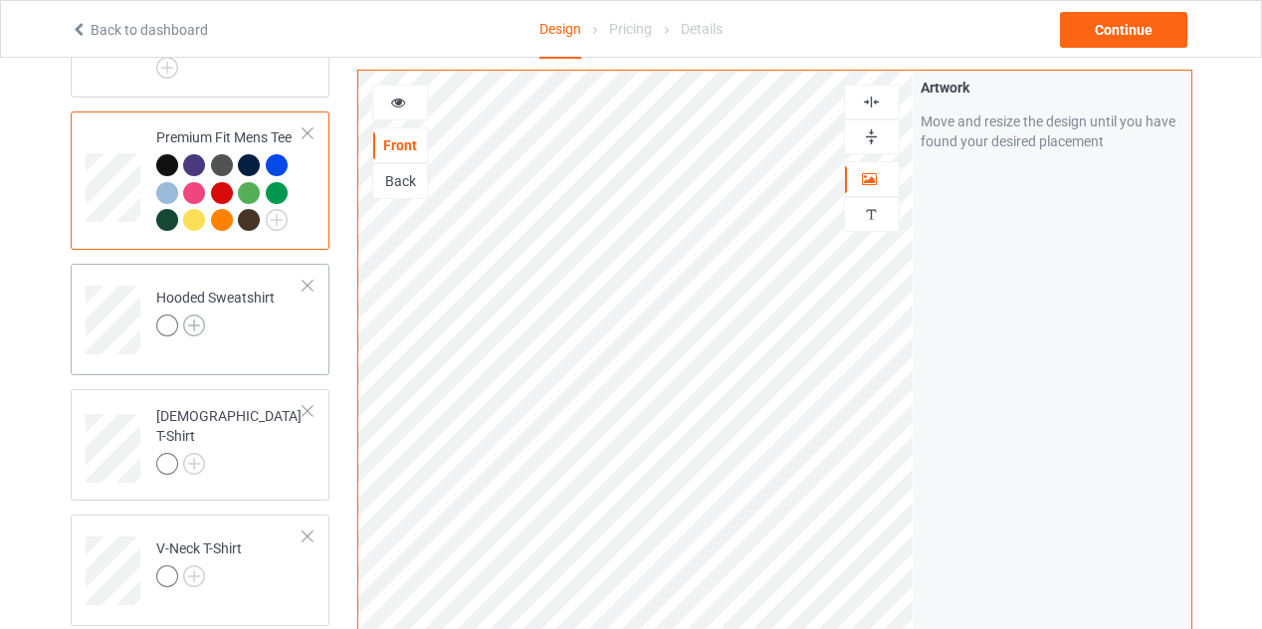
click at [192, 322] on img at bounding box center [194, 326] width 22 height 22
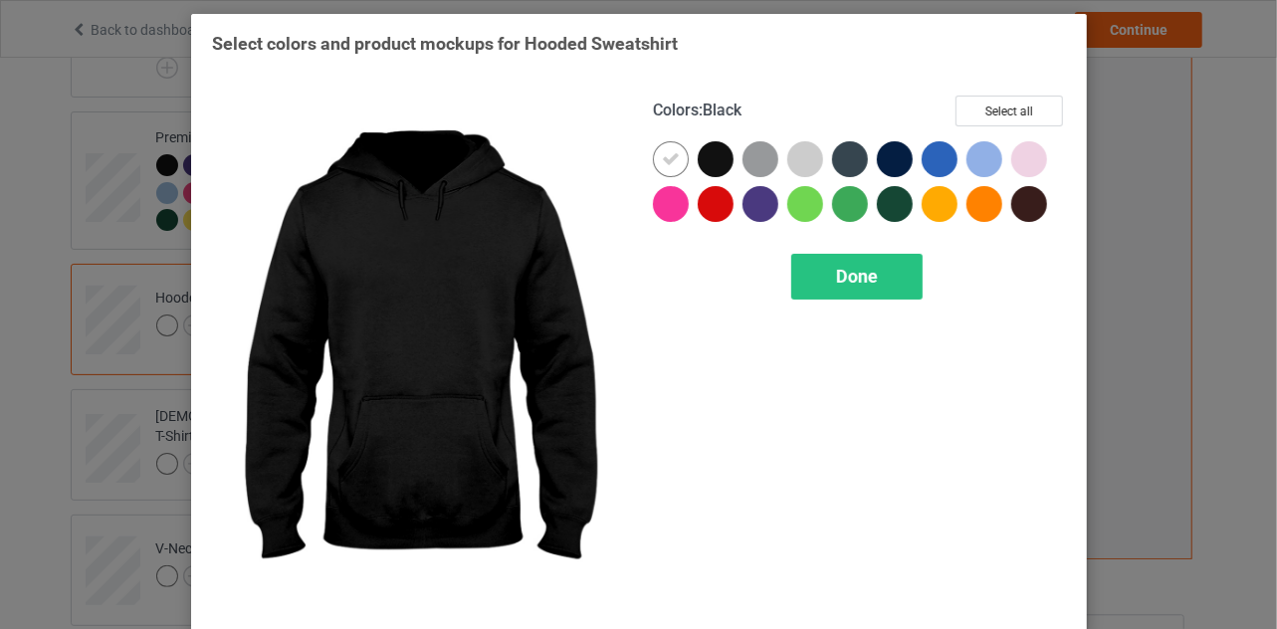
click at [713, 162] on div at bounding box center [716, 159] width 36 height 36
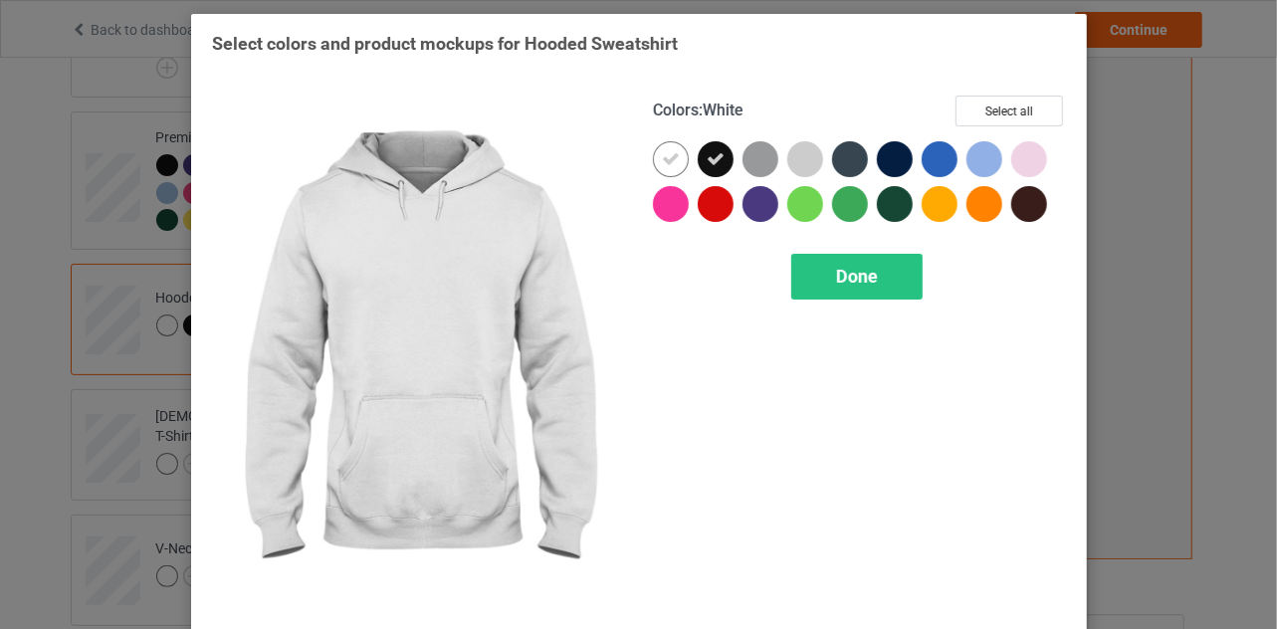
drag, startPoint x: 655, startPoint y: 156, endPoint x: 772, endPoint y: 196, distance: 124.0
click at [662, 156] on icon at bounding box center [671, 159] width 18 height 18
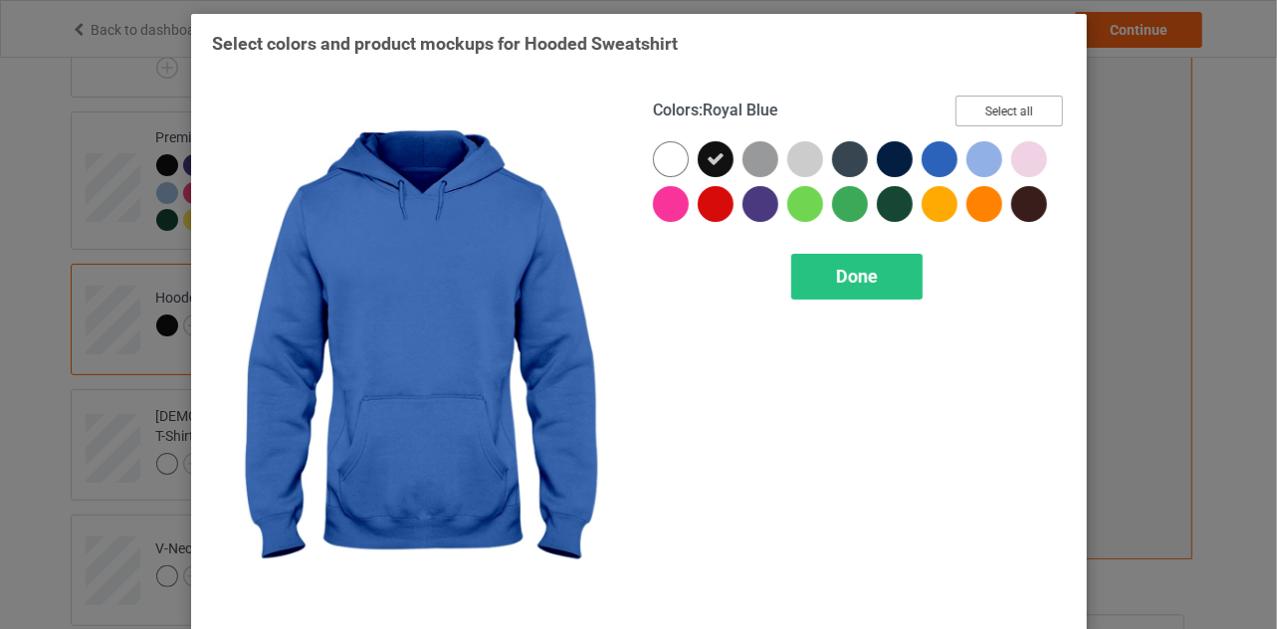
click at [983, 109] on button "Select all" at bounding box center [1009, 111] width 107 height 31
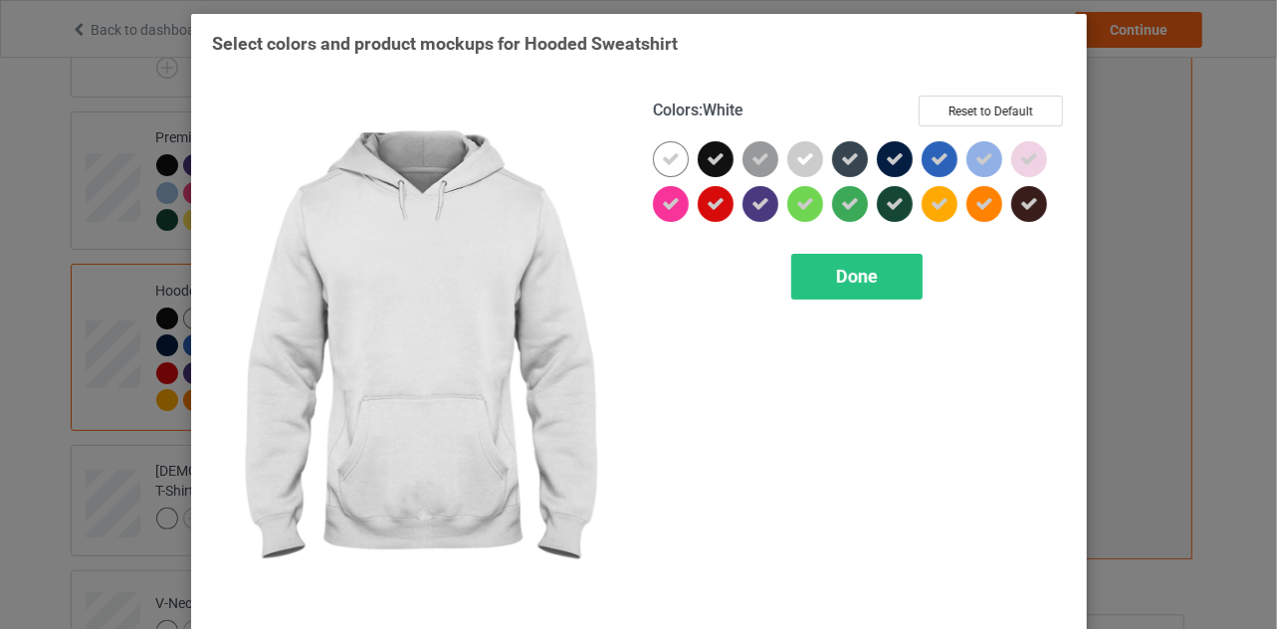
click at [662, 162] on icon at bounding box center [671, 159] width 18 height 18
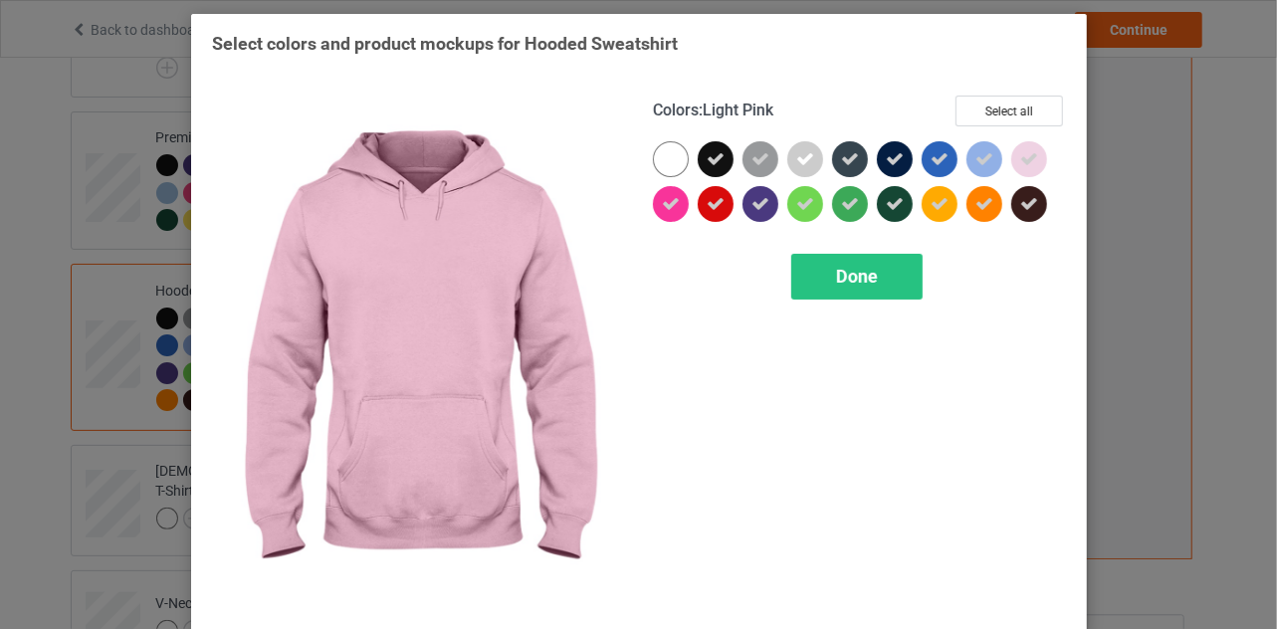
click at [1023, 163] on icon at bounding box center [1029, 159] width 18 height 18
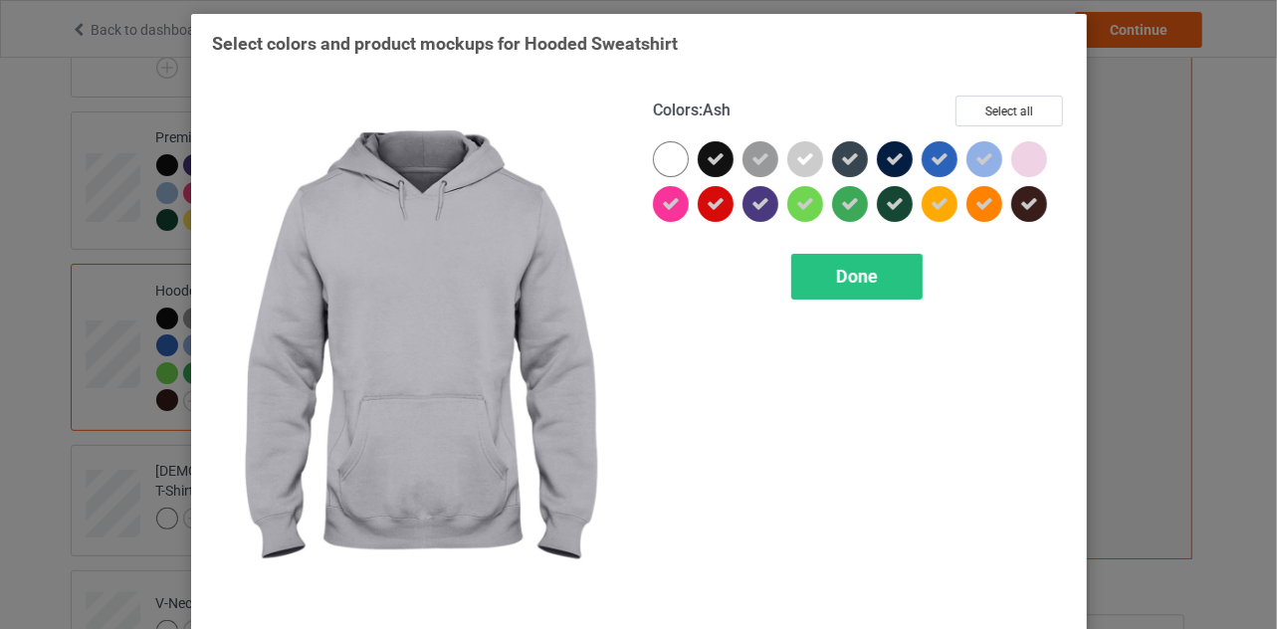
click at [797, 153] on icon at bounding box center [805, 159] width 18 height 18
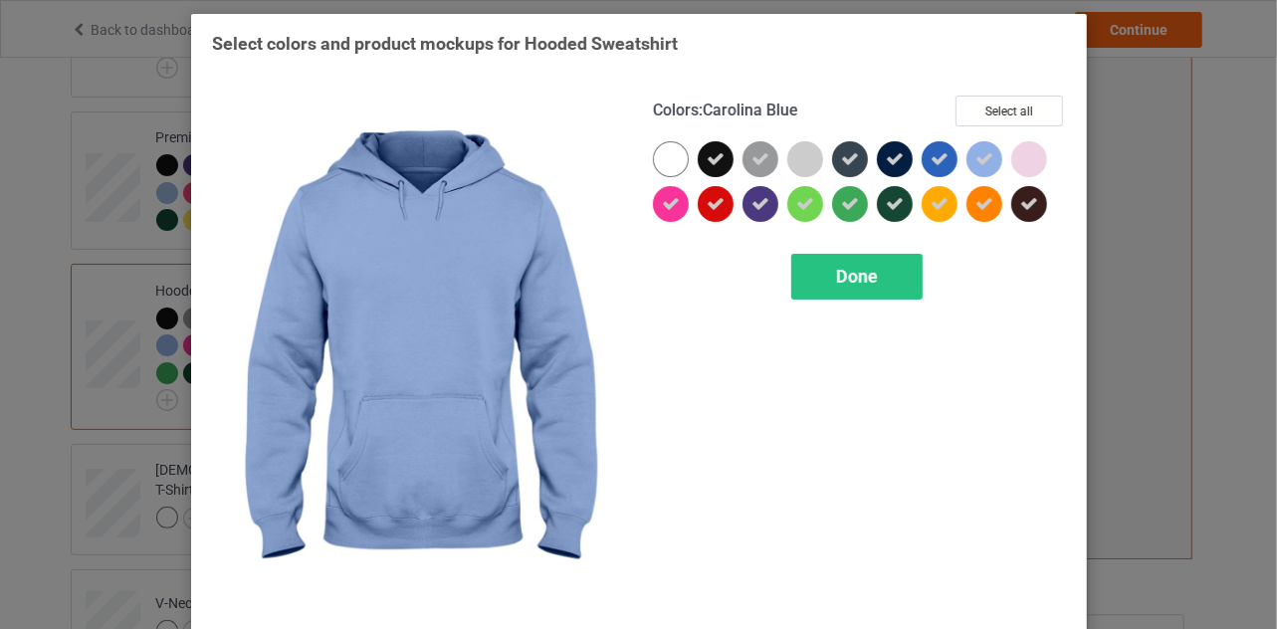
click at [982, 158] on icon at bounding box center [984, 159] width 18 height 18
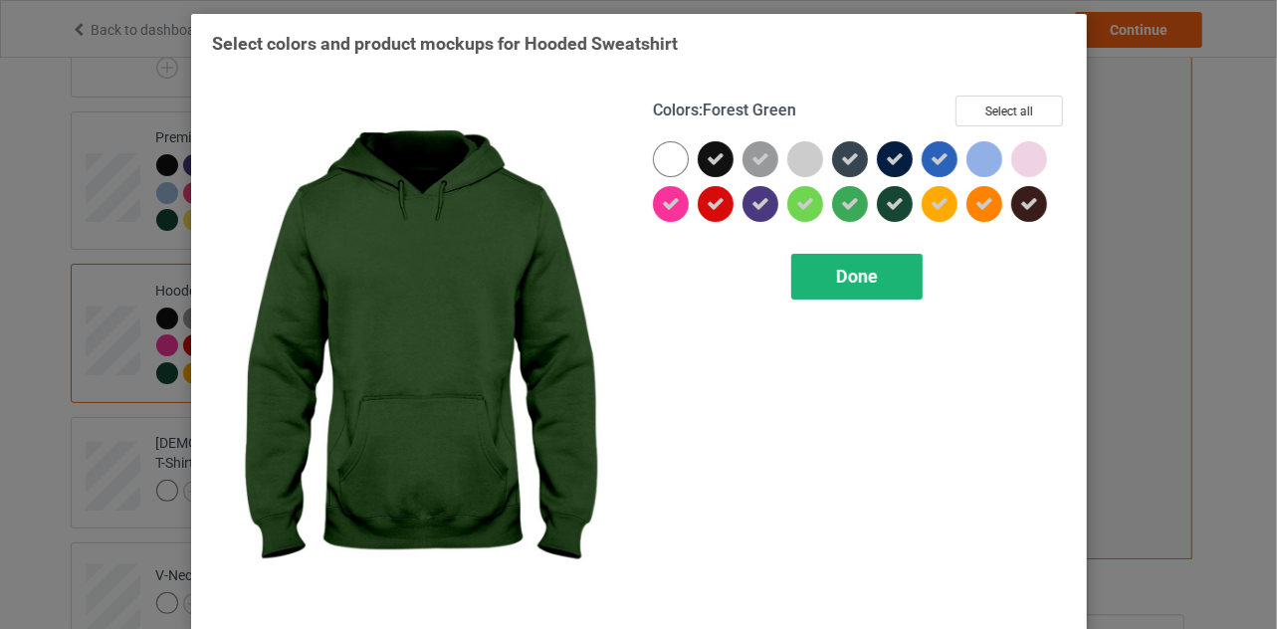
click at [848, 281] on span "Done" at bounding box center [857, 276] width 42 height 21
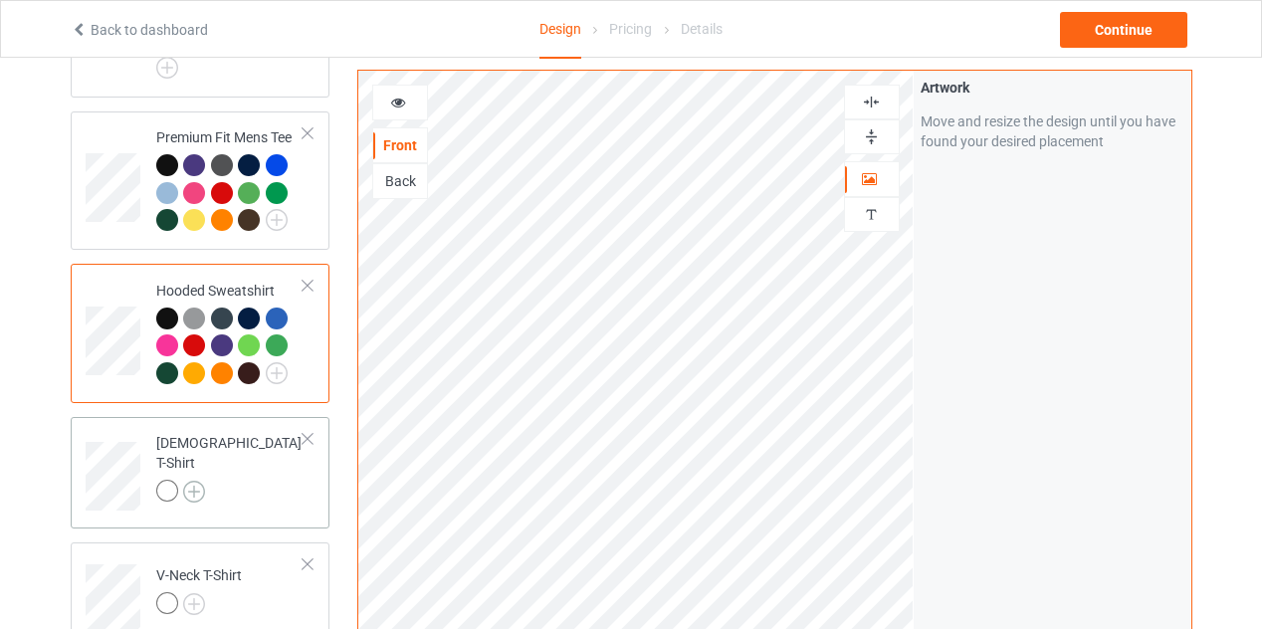
click at [193, 481] on img at bounding box center [194, 492] width 22 height 22
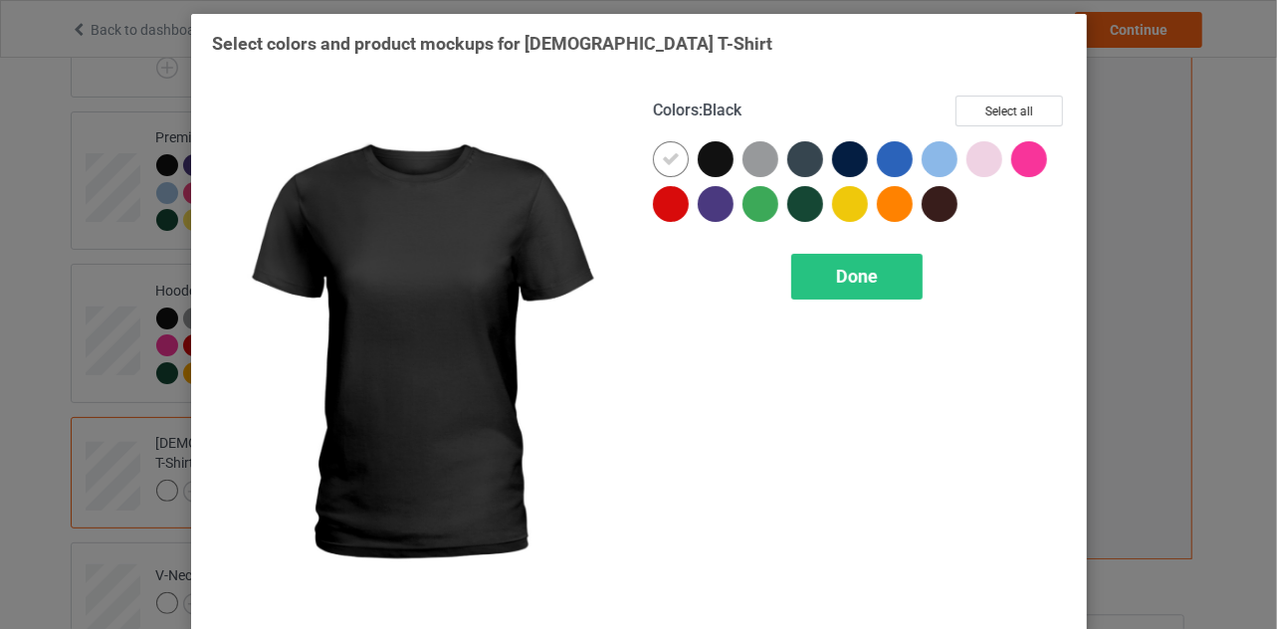
click at [714, 160] on div at bounding box center [716, 159] width 36 height 36
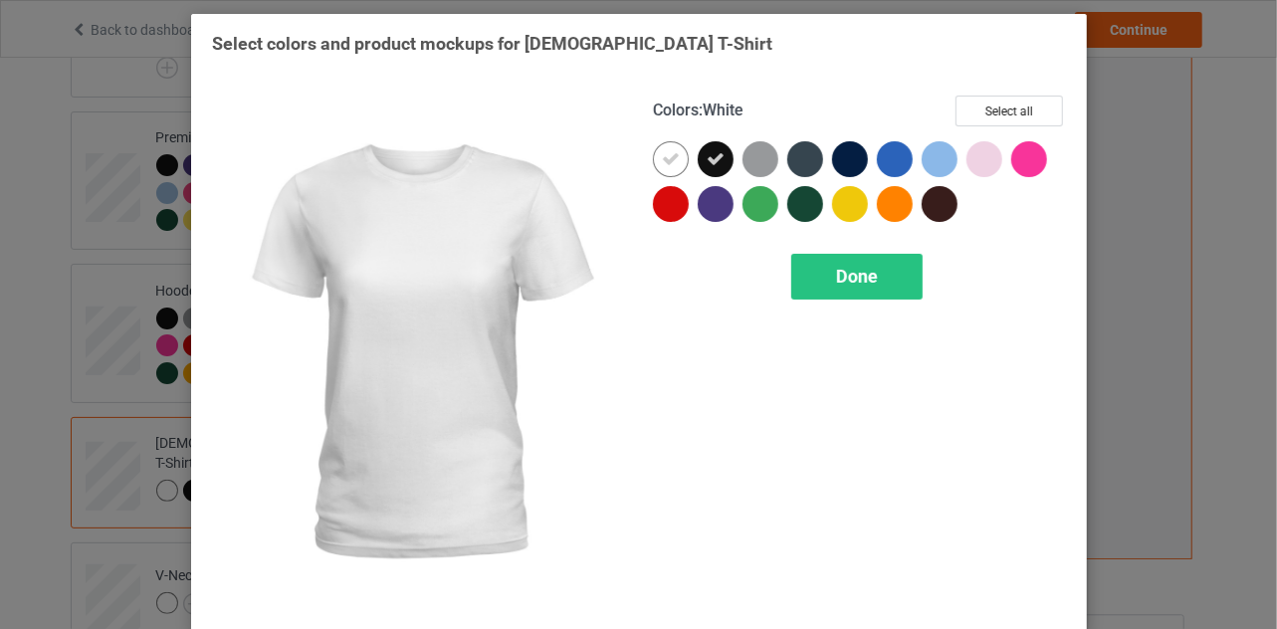
click at [667, 160] on icon at bounding box center [671, 159] width 18 height 18
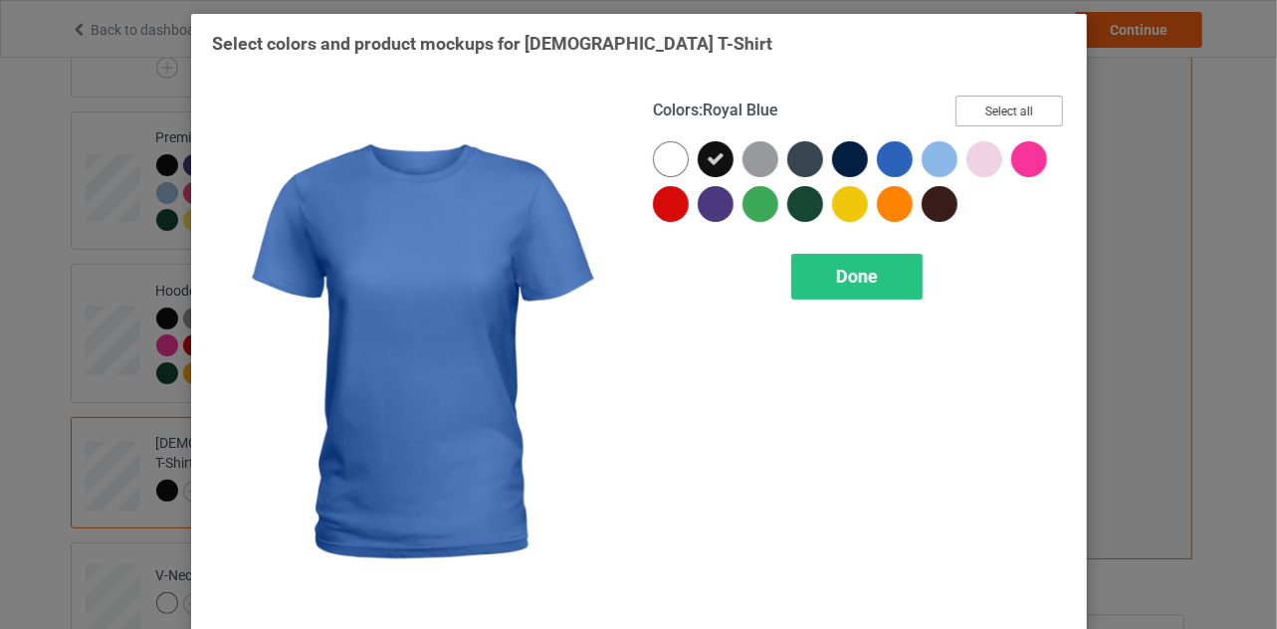
click at [997, 116] on button "Select all" at bounding box center [1009, 111] width 107 height 31
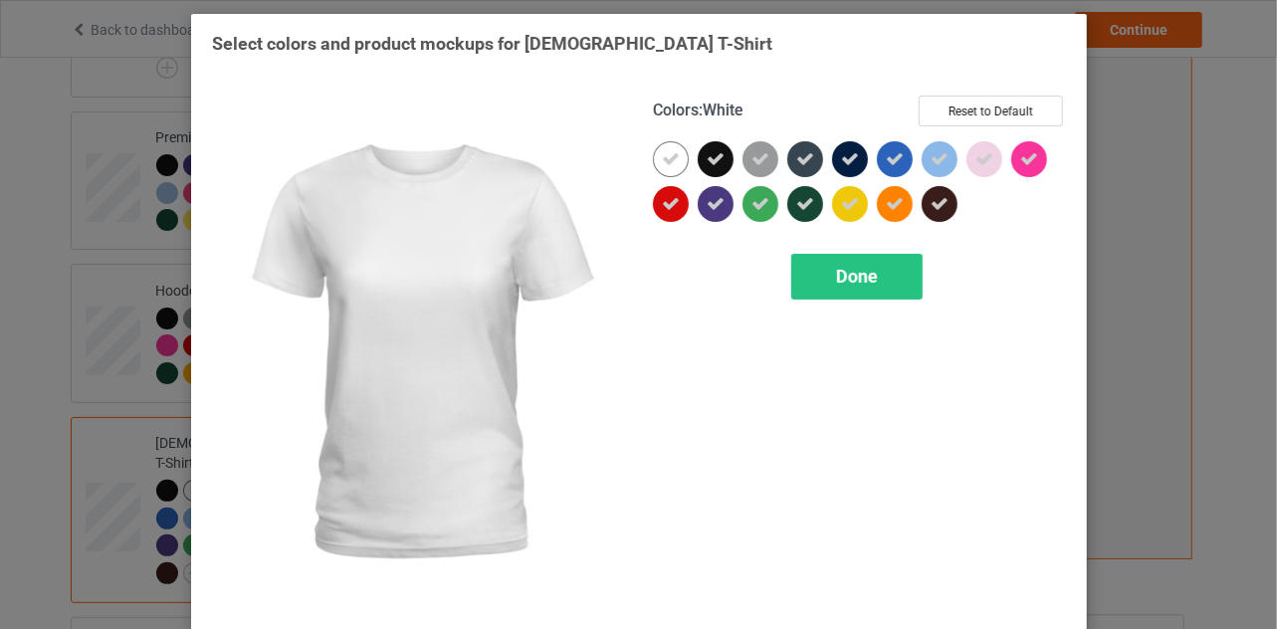
drag, startPoint x: 660, startPoint y: 158, endPoint x: 854, endPoint y: 158, distance: 194.1
click at [669, 158] on icon at bounding box center [671, 159] width 18 height 18
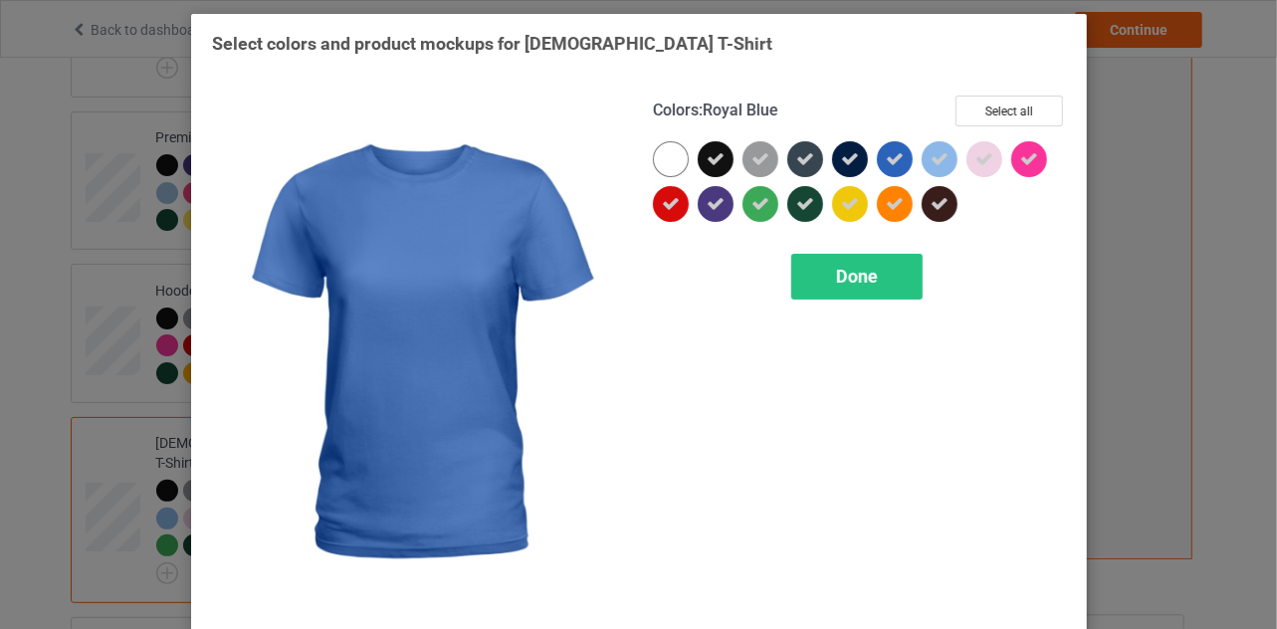
click at [890, 158] on icon at bounding box center [895, 159] width 18 height 18
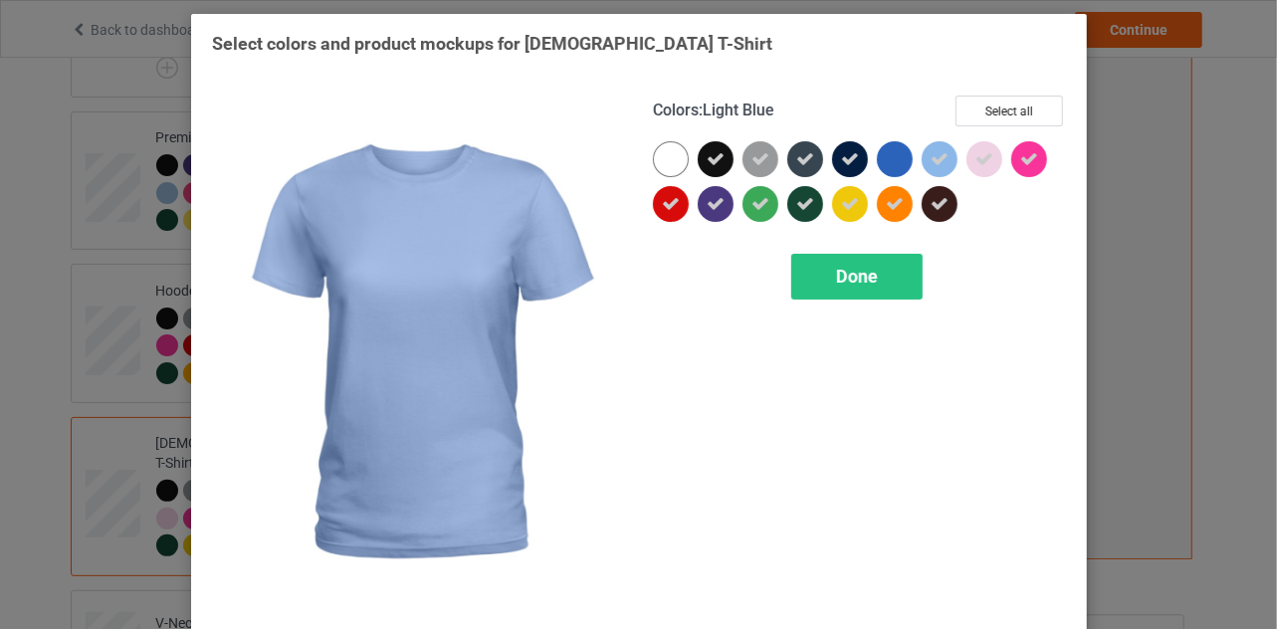
click at [937, 155] on icon at bounding box center [940, 159] width 18 height 18
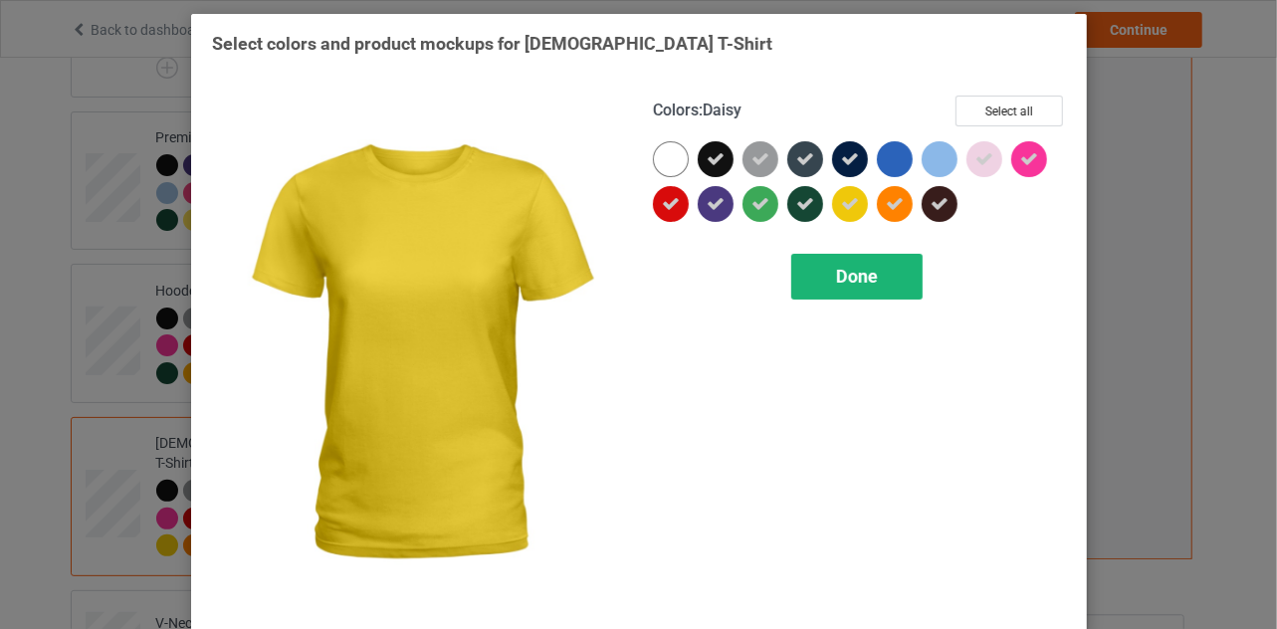
click at [846, 277] on span "Done" at bounding box center [857, 276] width 42 height 21
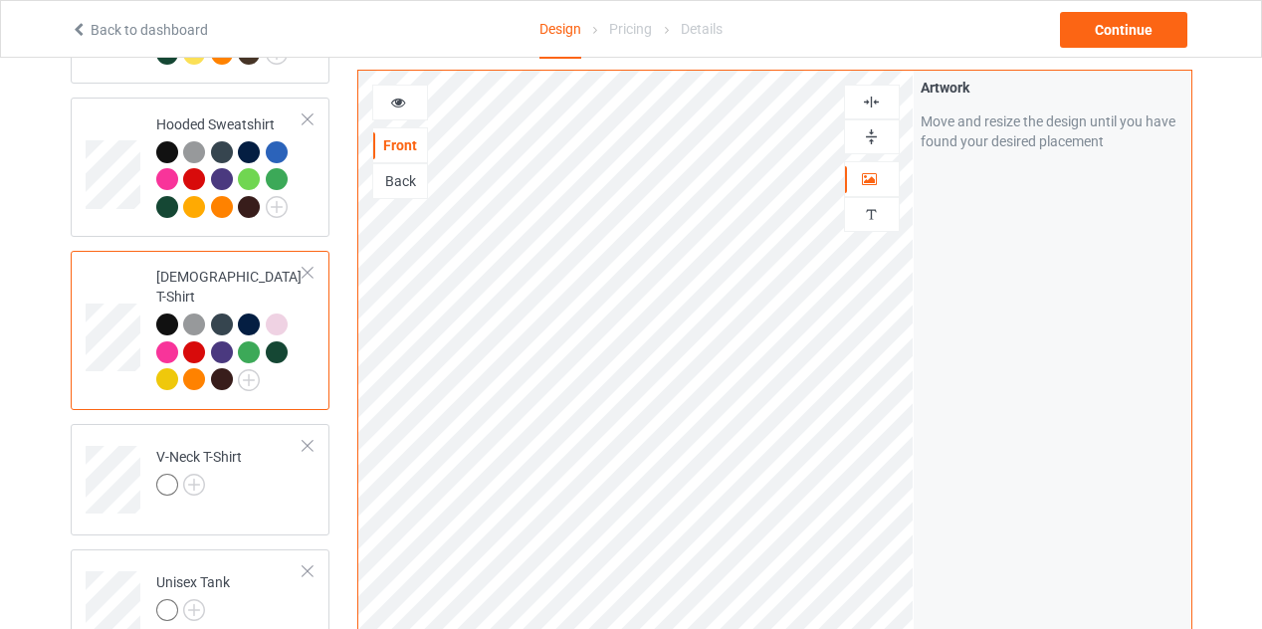
scroll to position [466, 0]
click at [196, 473] on img at bounding box center [194, 484] width 22 height 22
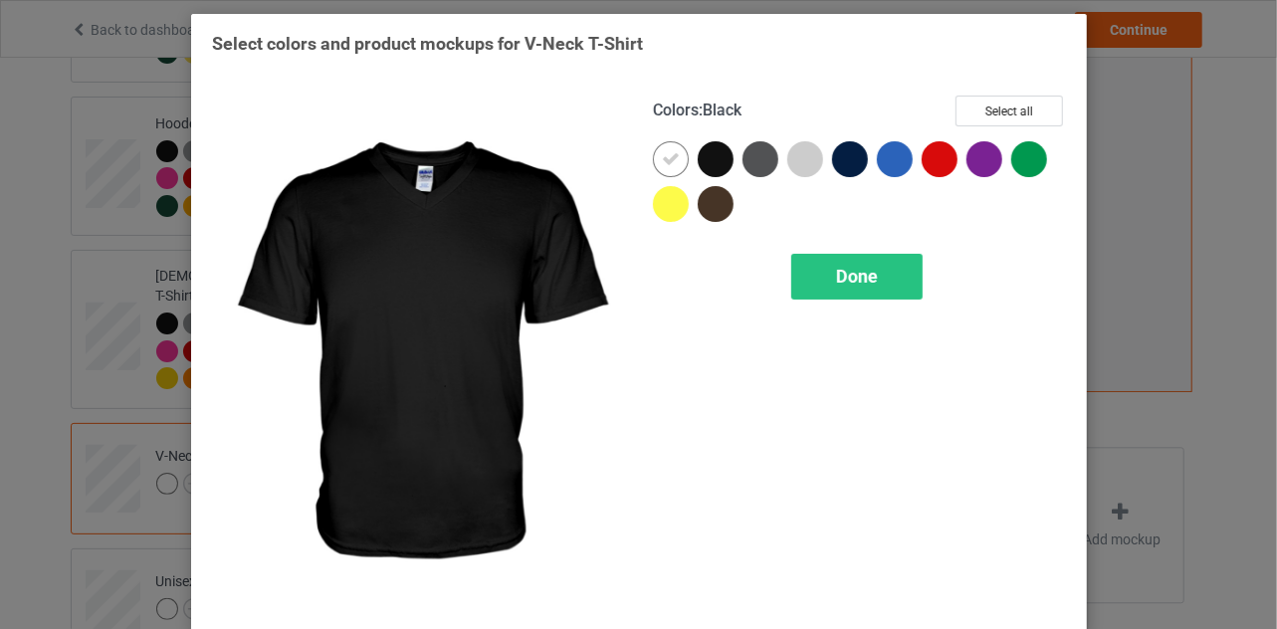
click at [713, 161] on div at bounding box center [716, 159] width 36 height 36
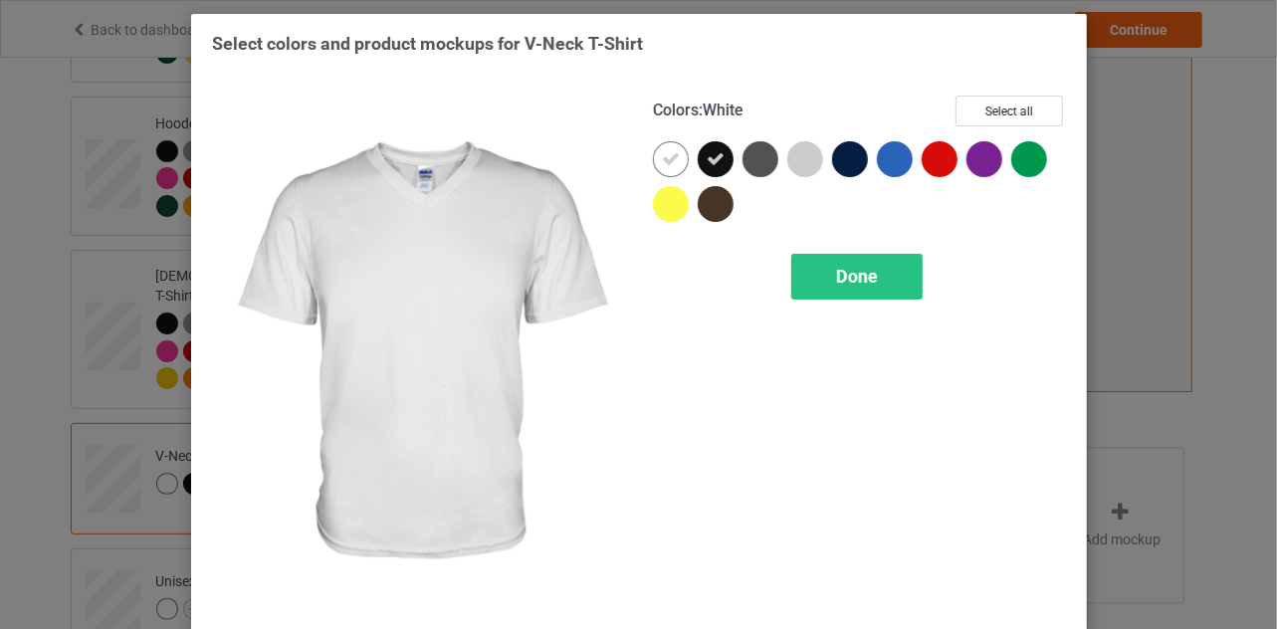
drag, startPoint x: 667, startPoint y: 154, endPoint x: 832, endPoint y: 154, distance: 165.2
click at [669, 154] on icon at bounding box center [671, 159] width 18 height 18
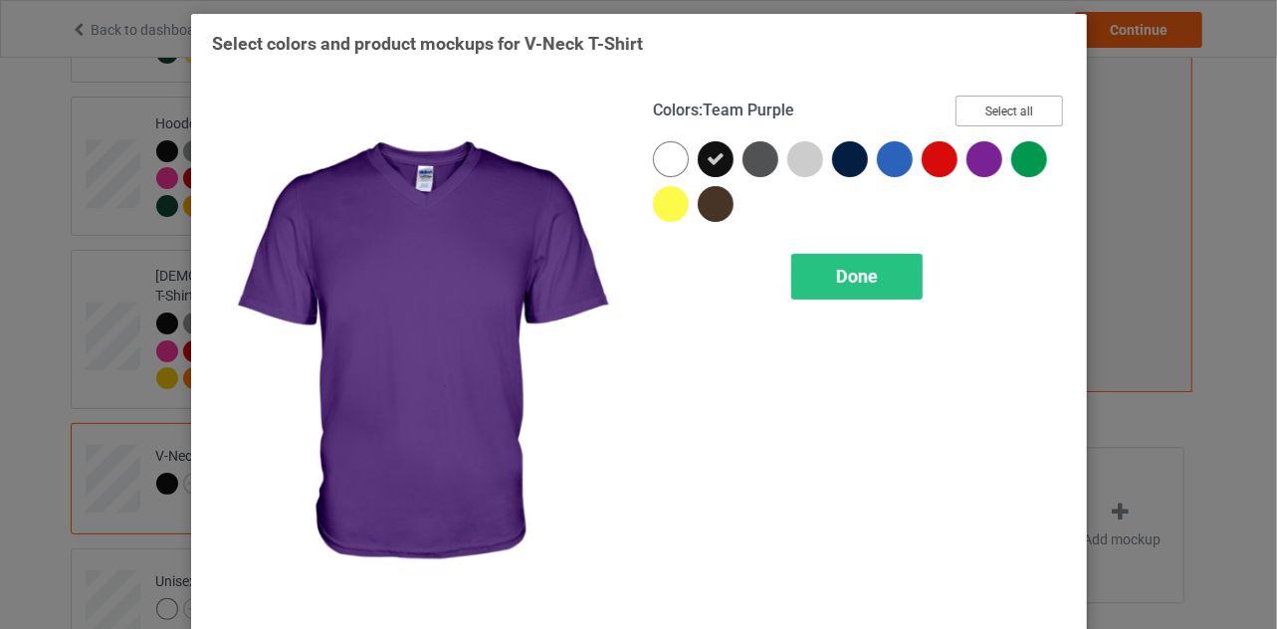
click at [1006, 109] on button "Select all" at bounding box center [1009, 111] width 107 height 31
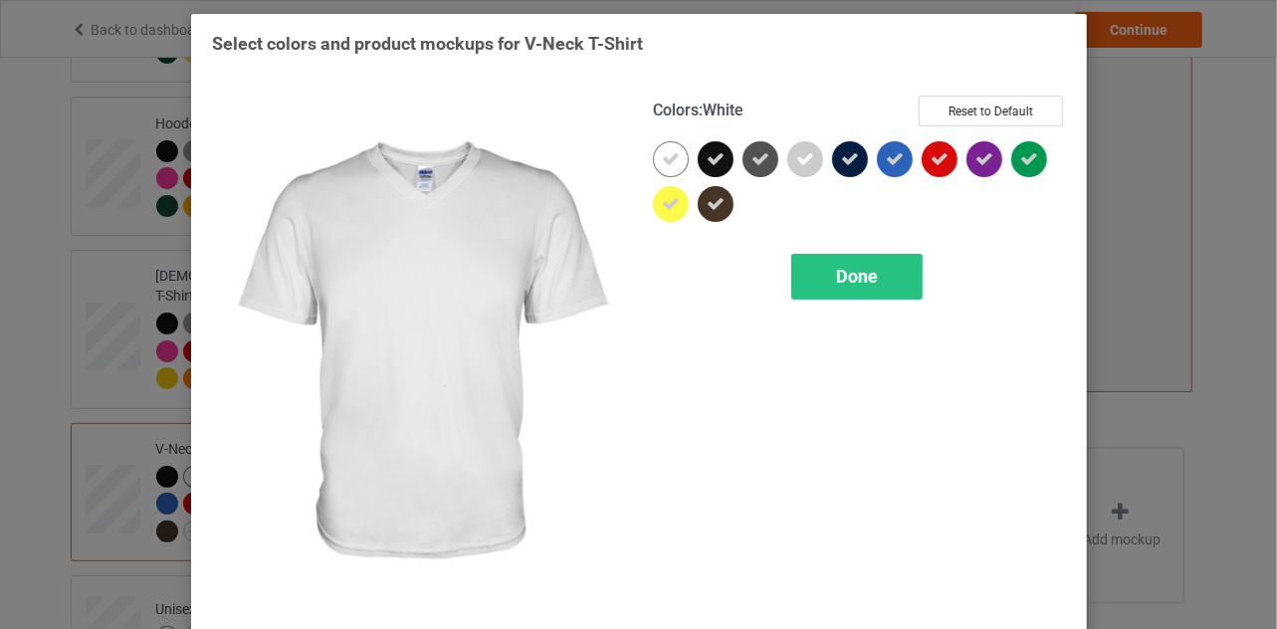
click at [664, 160] on icon at bounding box center [671, 159] width 18 height 18
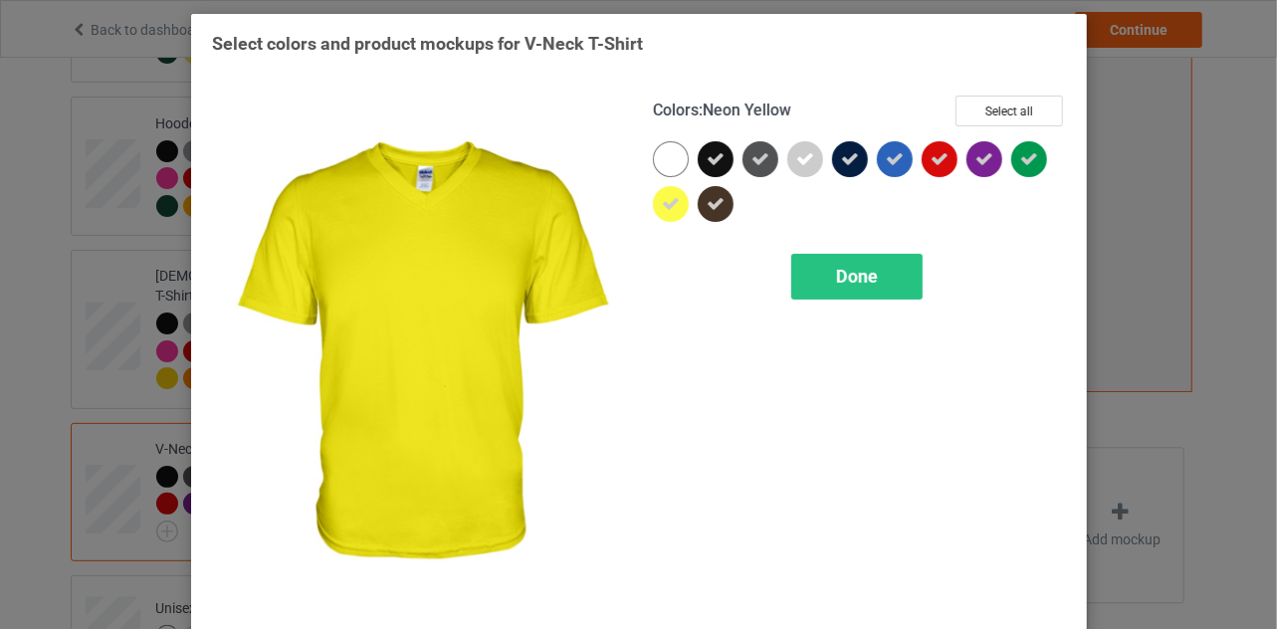
drag, startPoint x: 661, startPoint y: 210, endPoint x: 773, endPoint y: 182, distance: 115.9
click at [665, 210] on icon at bounding box center [671, 204] width 18 height 18
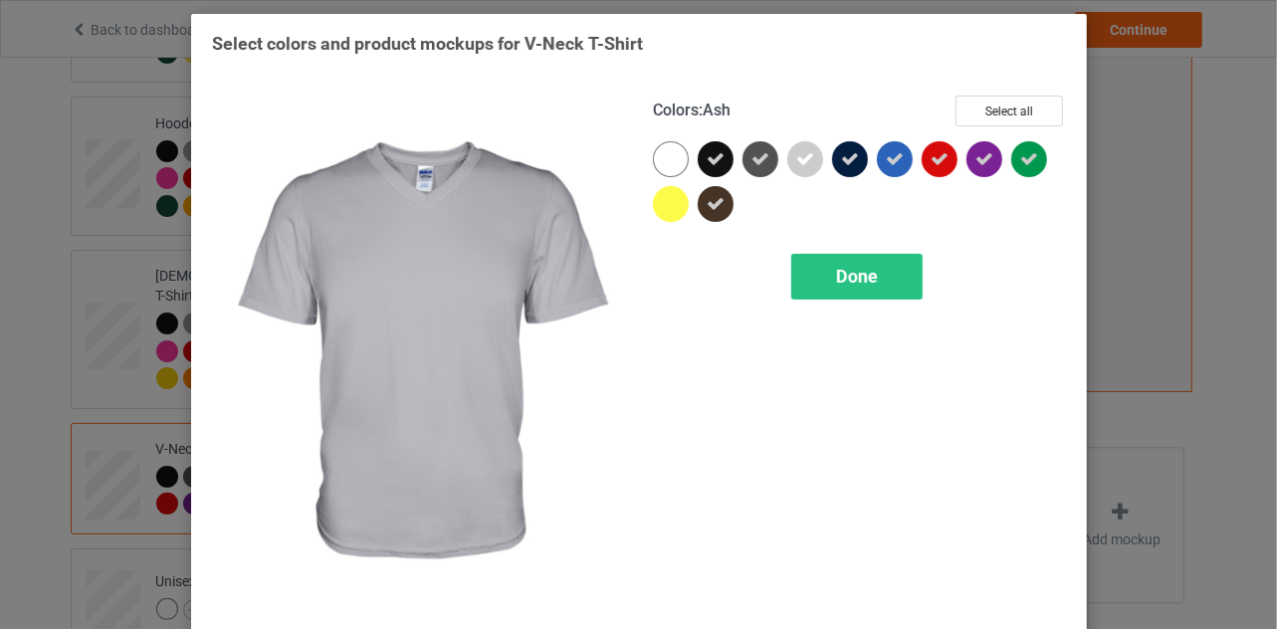
click at [802, 159] on icon at bounding box center [805, 159] width 18 height 18
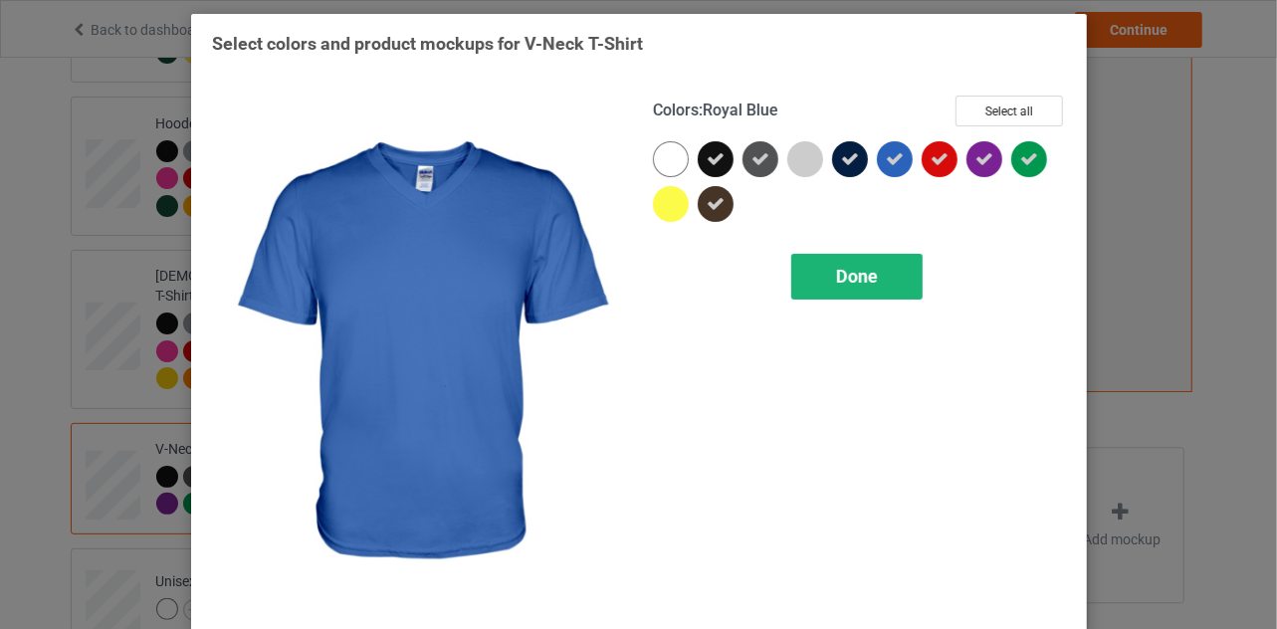
click at [854, 275] on span "Done" at bounding box center [857, 276] width 42 height 21
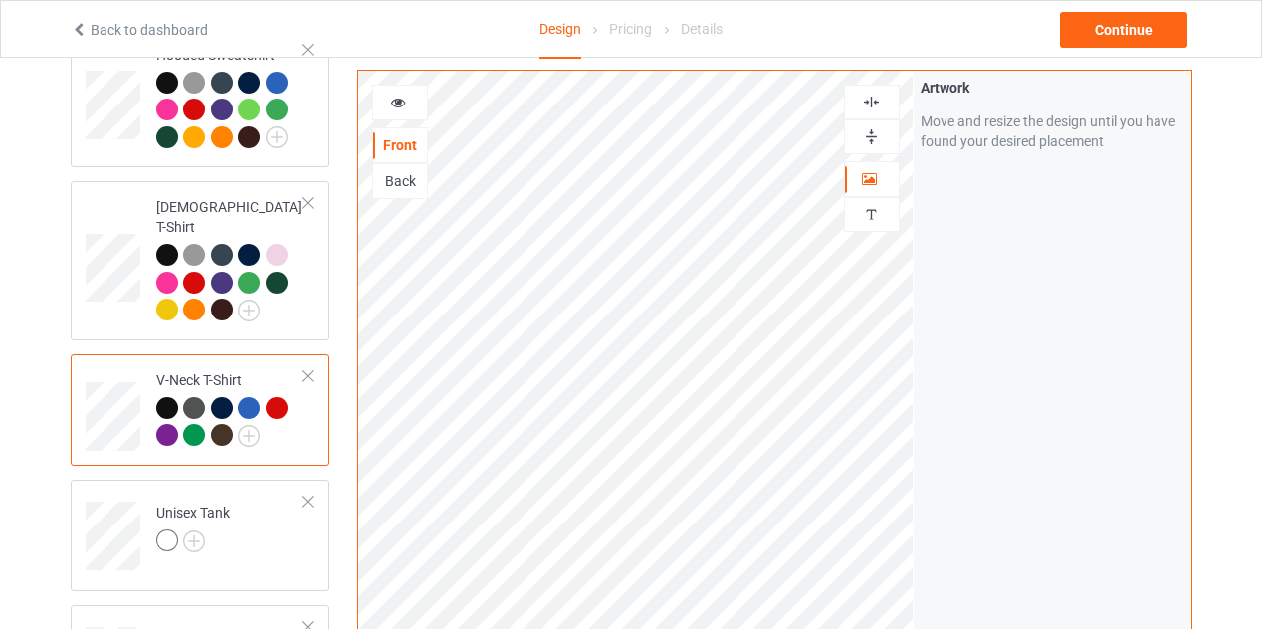
scroll to position [565, 0]
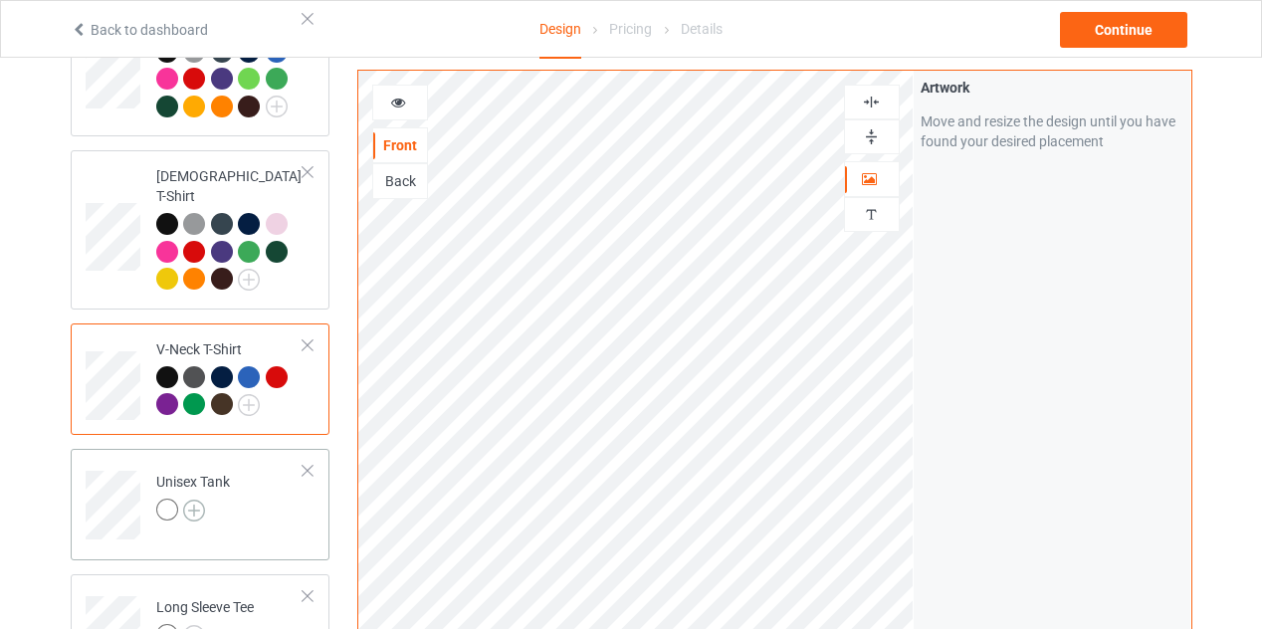
click at [193, 500] on img at bounding box center [194, 511] width 22 height 22
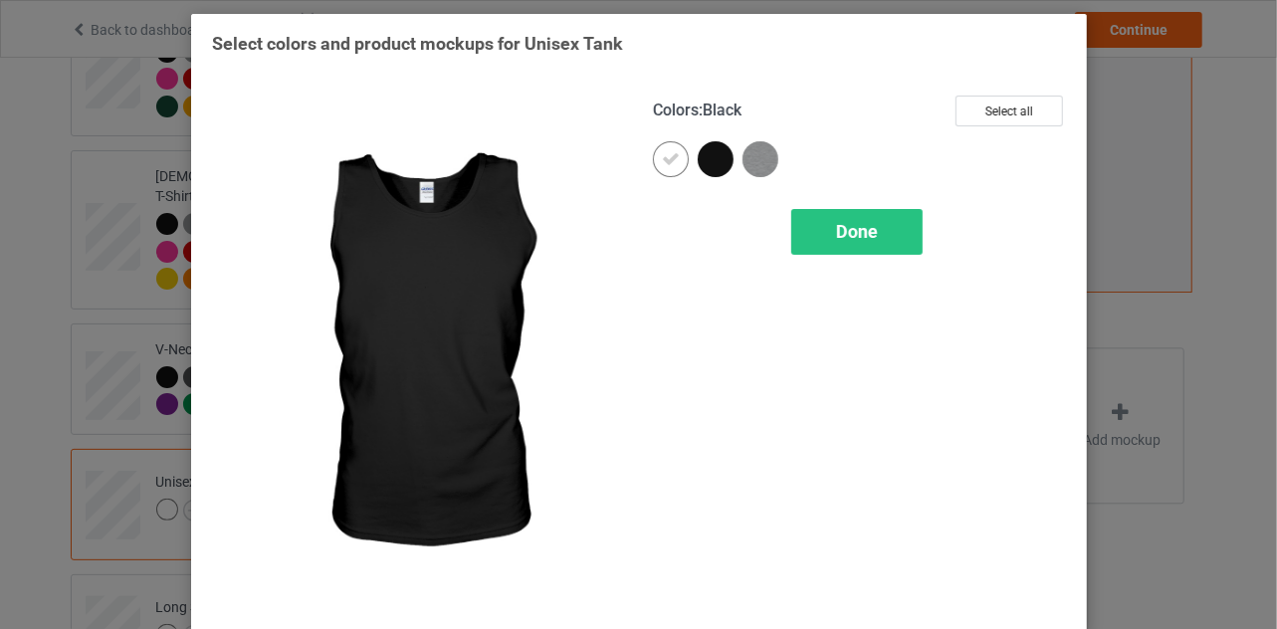
click at [711, 162] on div at bounding box center [716, 159] width 36 height 36
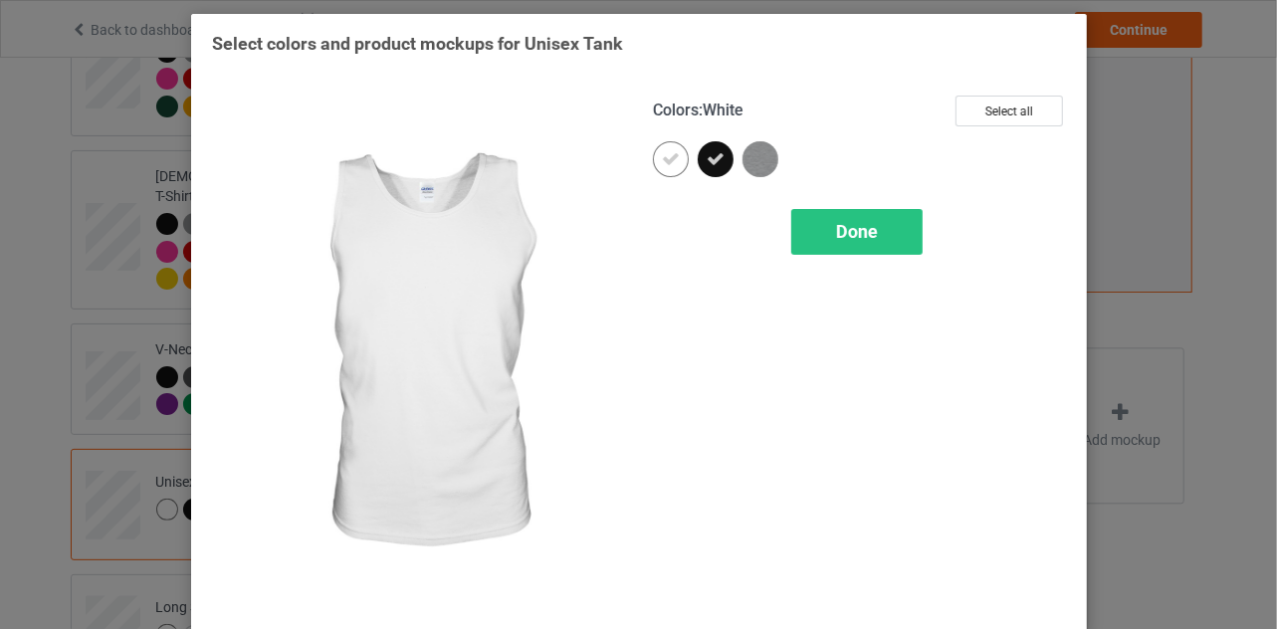
click at [663, 162] on icon at bounding box center [671, 159] width 18 height 18
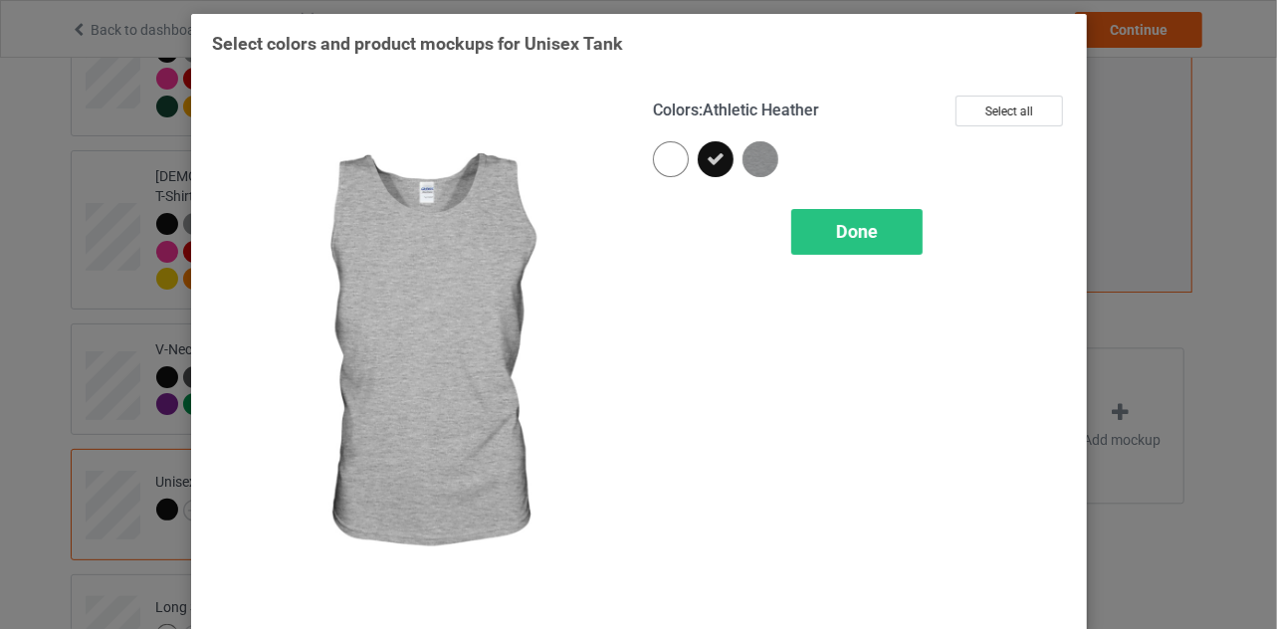
click at [752, 154] on img at bounding box center [761, 159] width 36 height 36
click at [844, 232] on span "Done" at bounding box center [857, 231] width 42 height 21
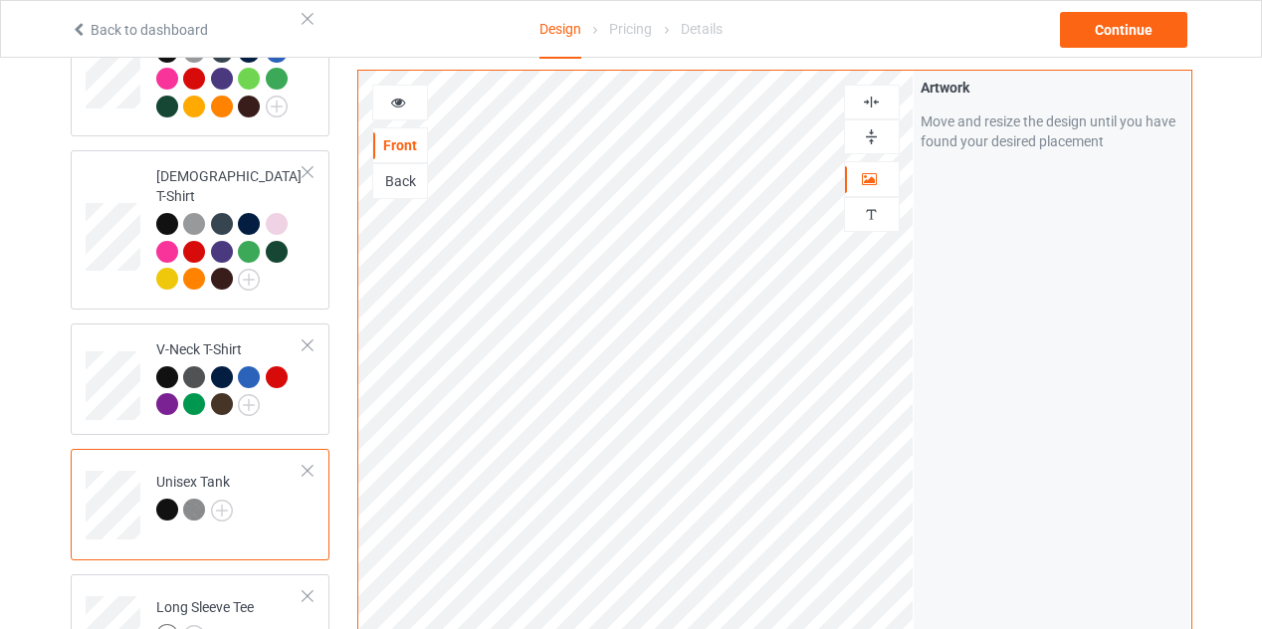
scroll to position [1063, 0]
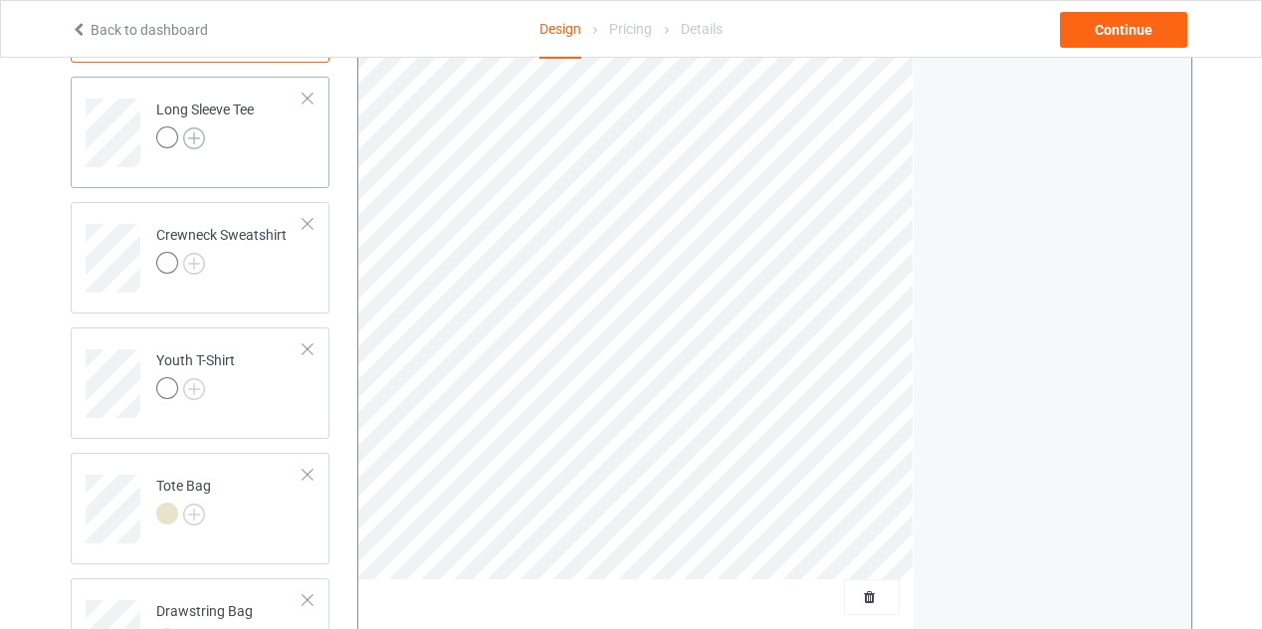
click at [192, 127] on img at bounding box center [194, 138] width 22 height 22
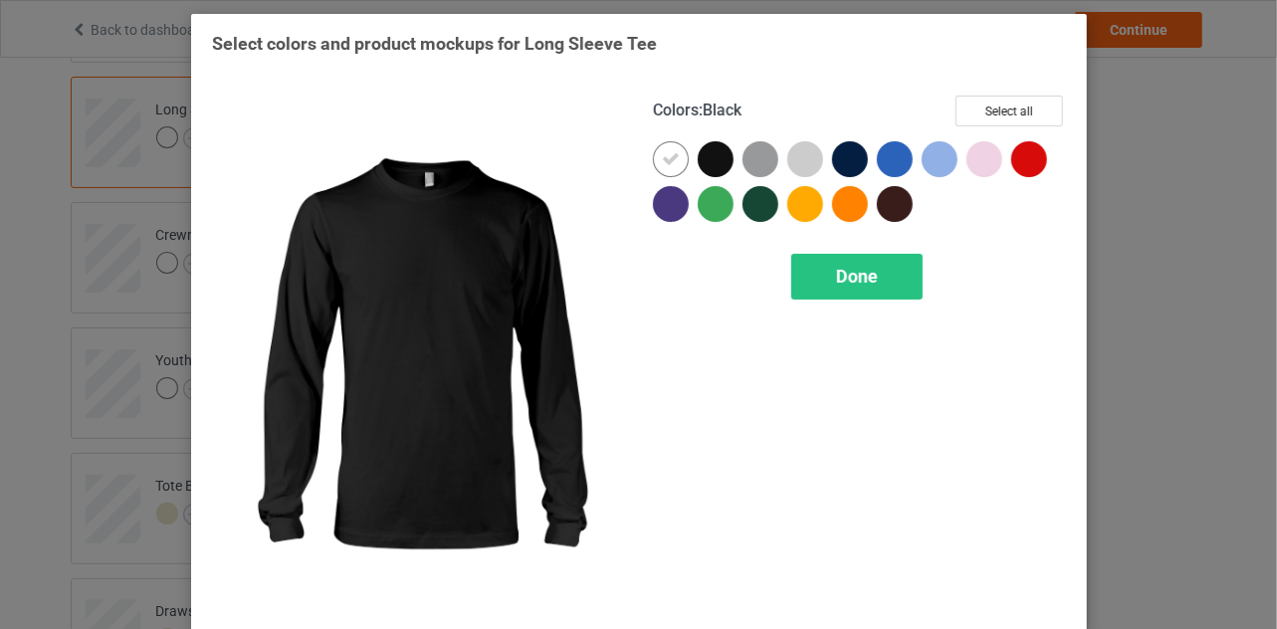
drag, startPoint x: 706, startPoint y: 154, endPoint x: 697, endPoint y: 160, distance: 10.8
click at [706, 154] on div at bounding box center [716, 159] width 36 height 36
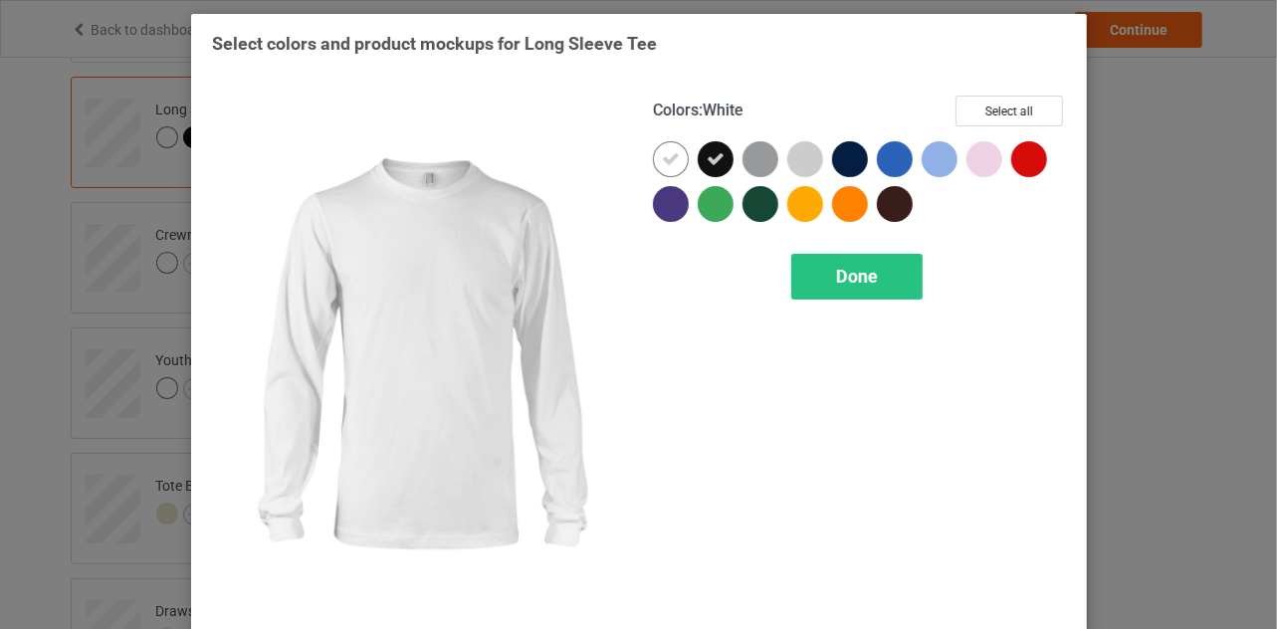
click at [662, 161] on icon at bounding box center [671, 159] width 18 height 18
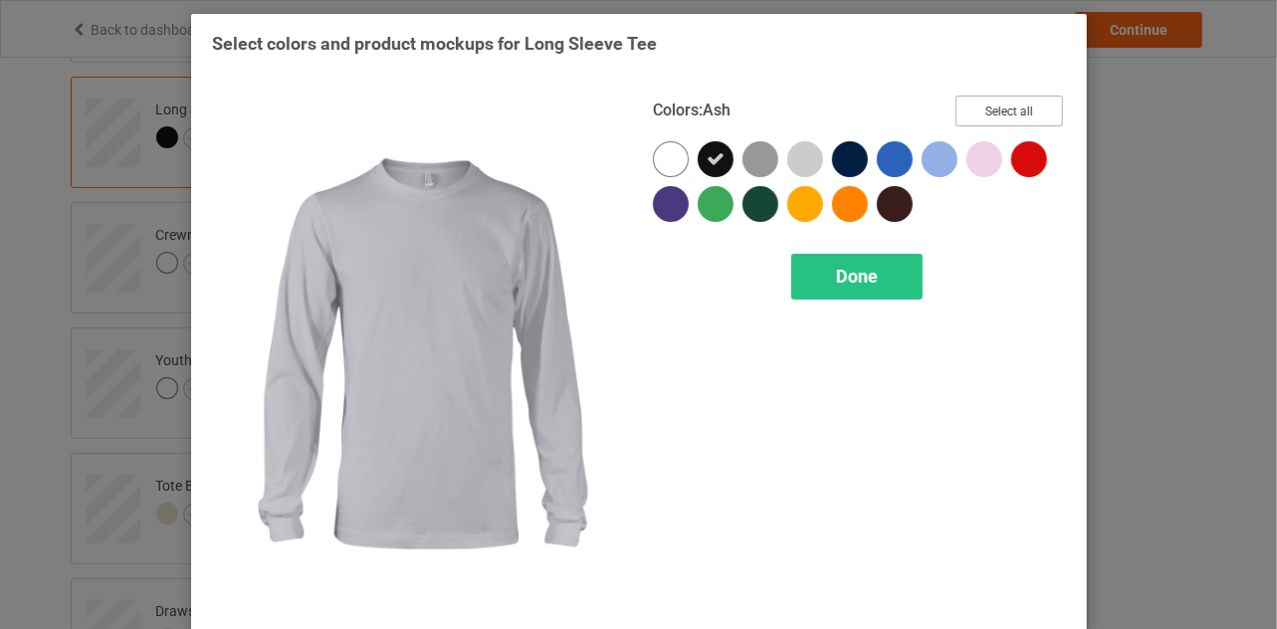
click at [995, 114] on button "Select all" at bounding box center [1009, 111] width 107 height 31
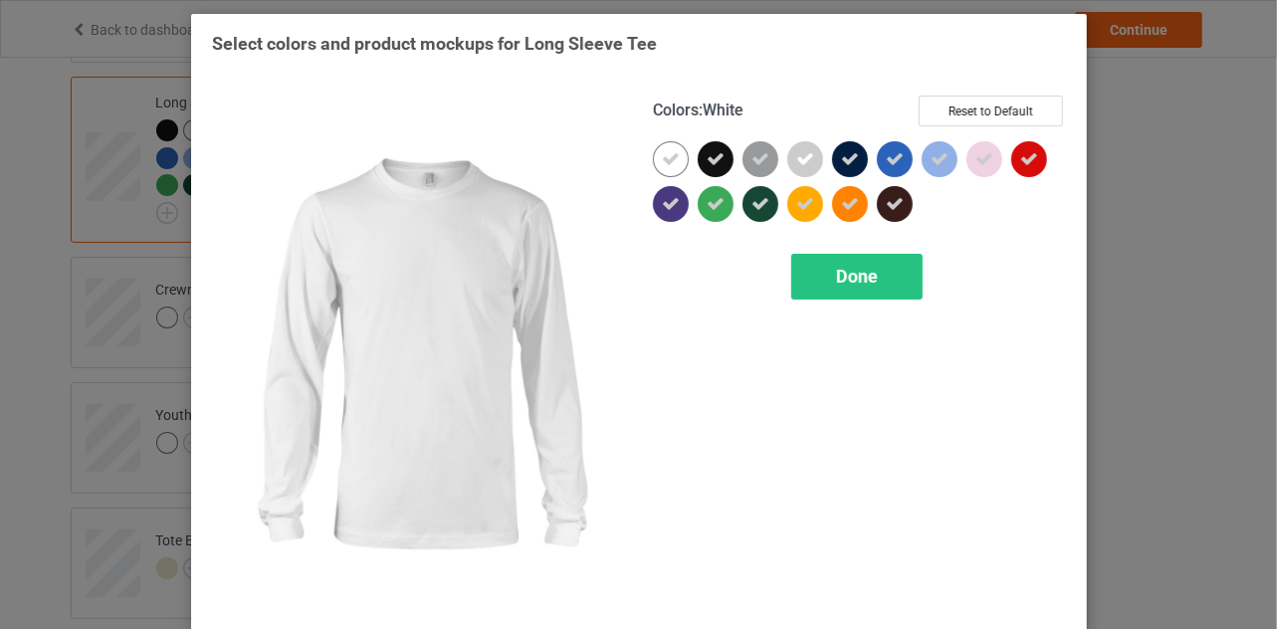
click at [662, 164] on icon at bounding box center [671, 159] width 18 height 18
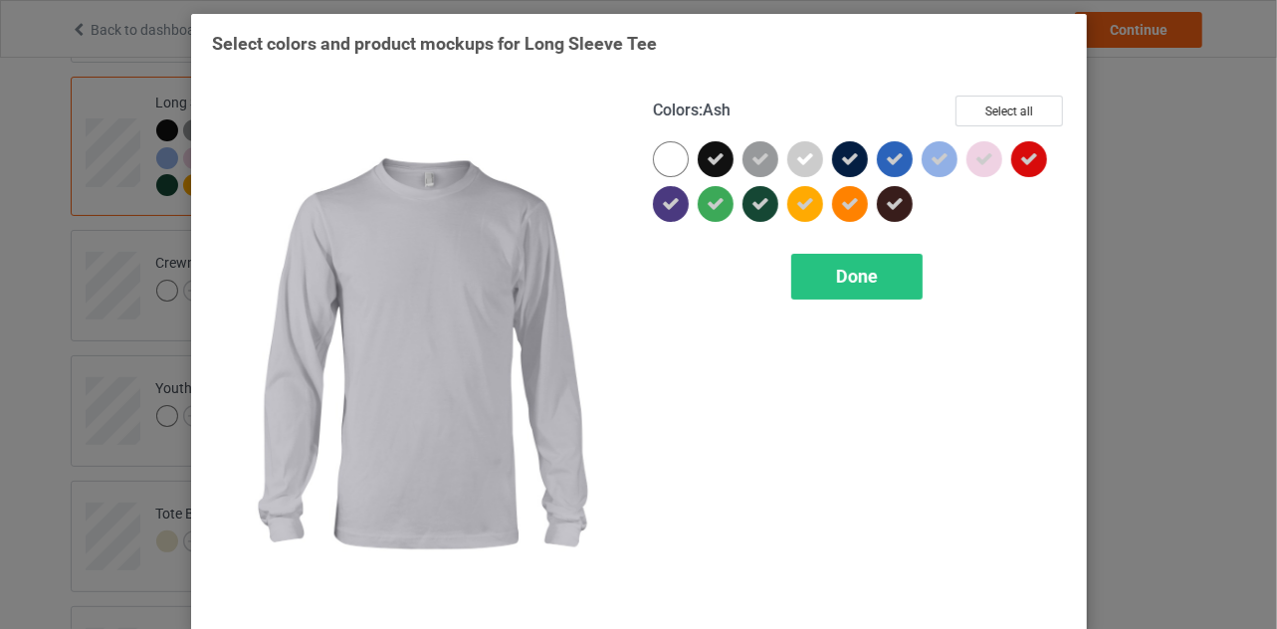
click at [800, 155] on icon at bounding box center [805, 159] width 18 height 18
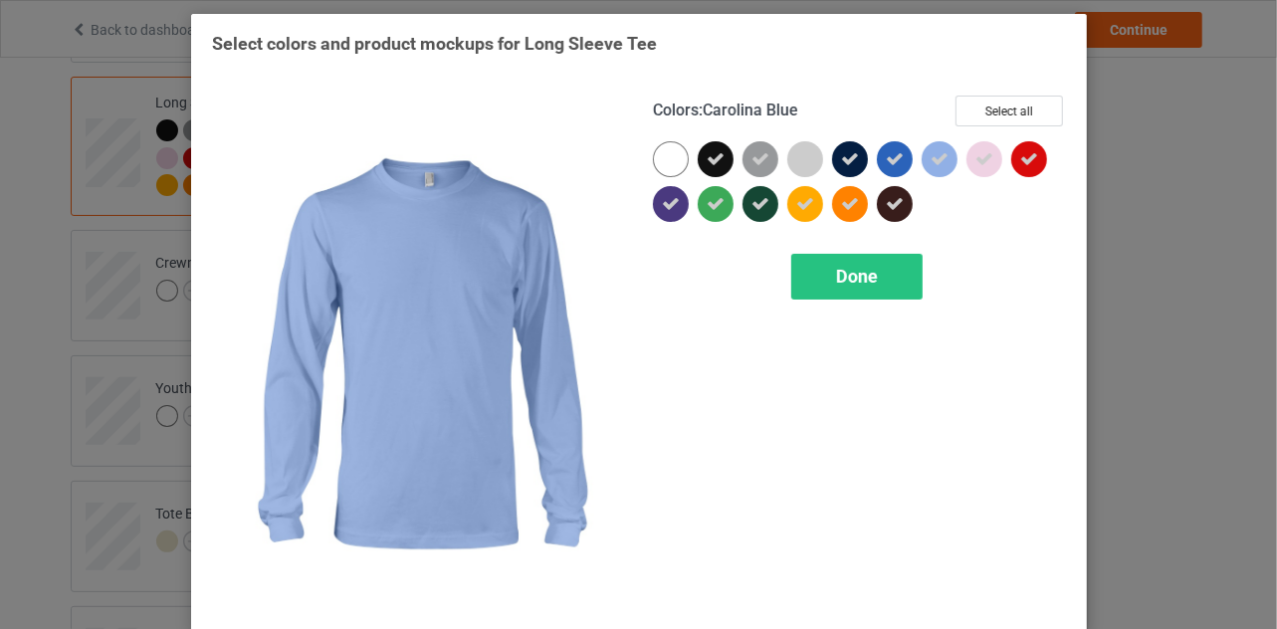
click at [941, 154] on div at bounding box center [940, 159] width 36 height 36
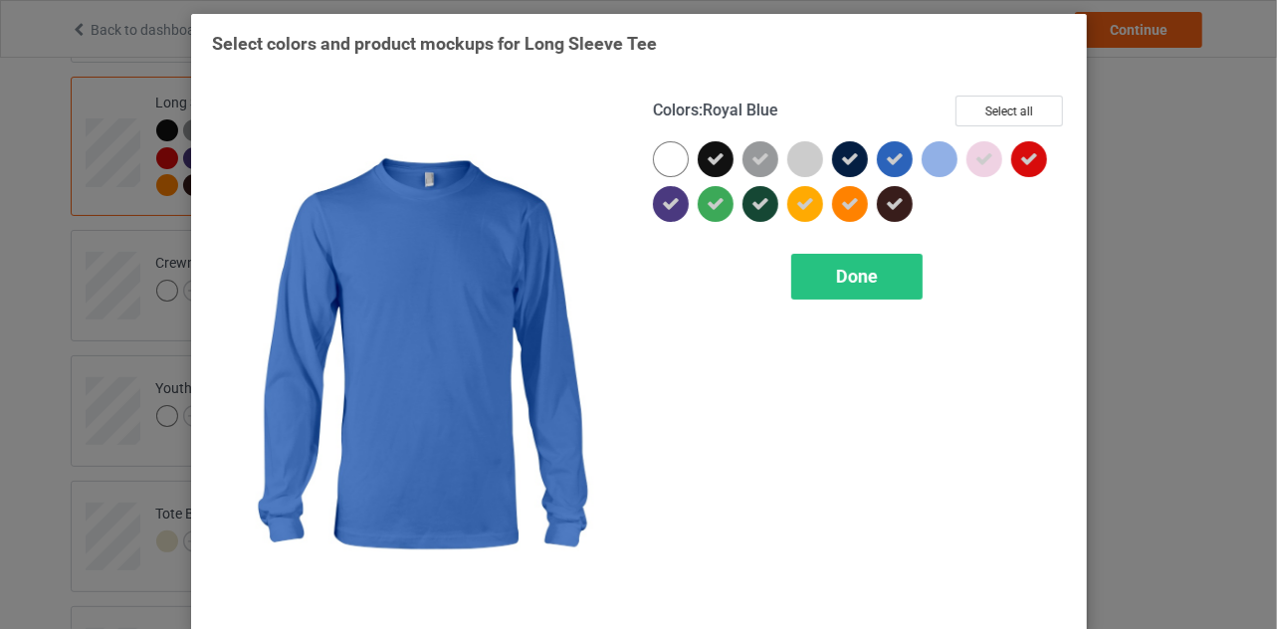
click at [888, 153] on icon at bounding box center [895, 159] width 18 height 18
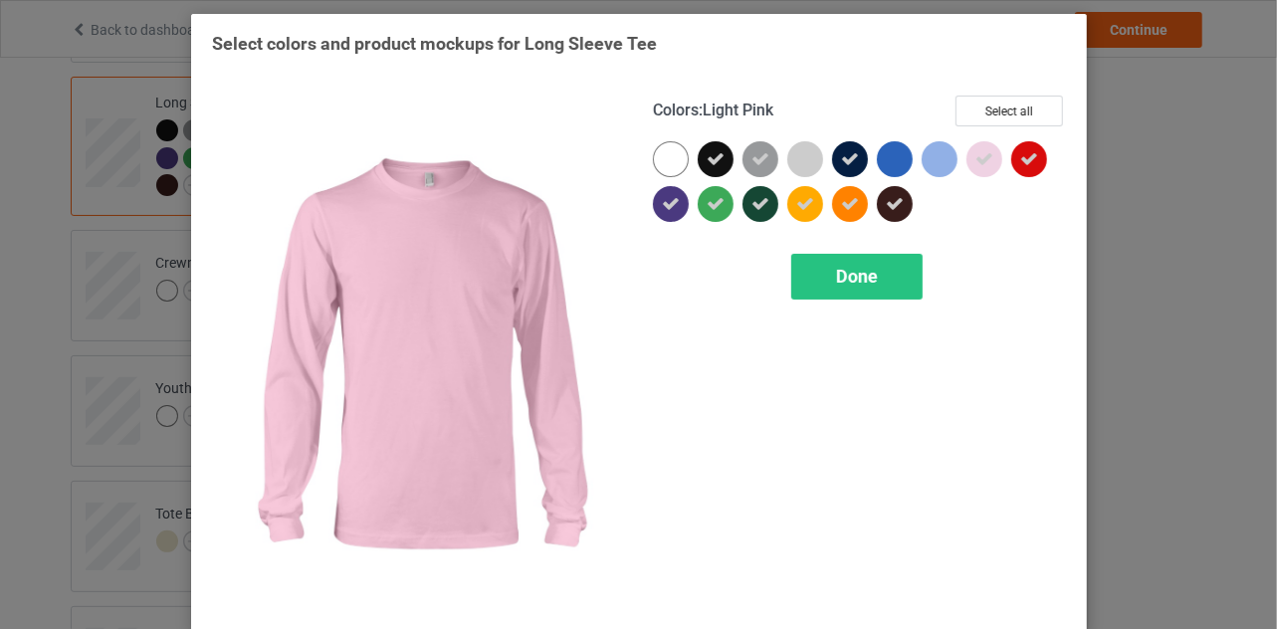
drag, startPoint x: 975, startPoint y: 154, endPoint x: 969, endPoint y: 218, distance: 64.0
click at [977, 160] on icon at bounding box center [984, 159] width 18 height 18
click at [858, 274] on span "Done" at bounding box center [857, 276] width 42 height 21
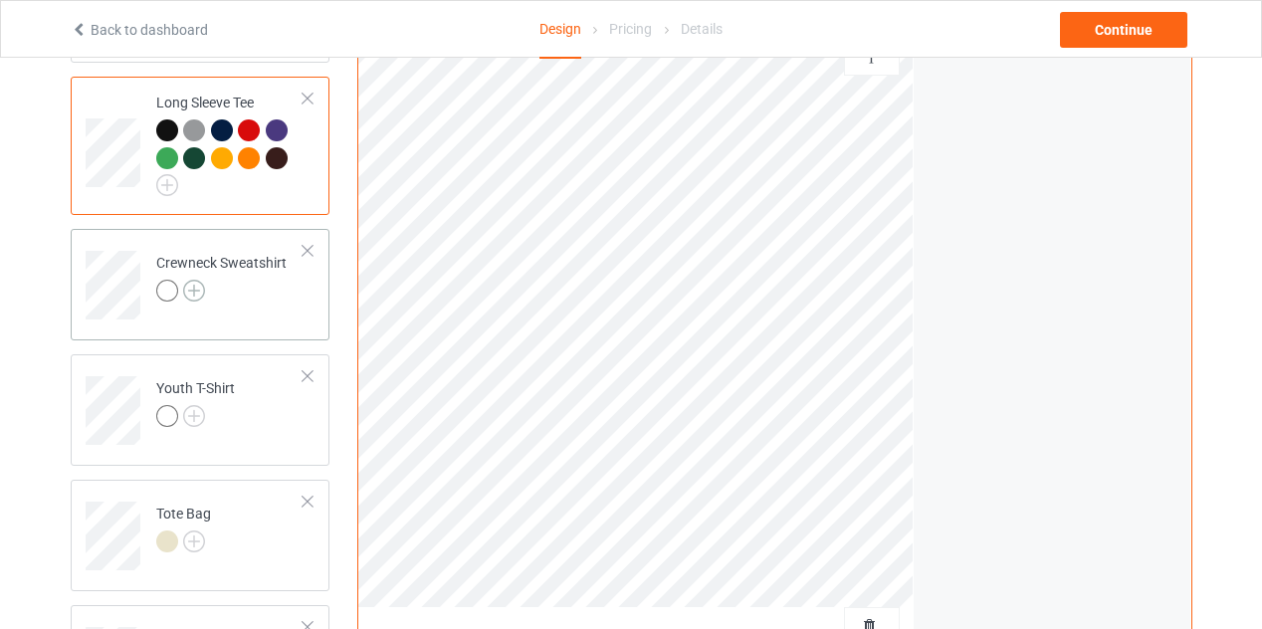
click at [192, 280] on img at bounding box center [194, 291] width 22 height 22
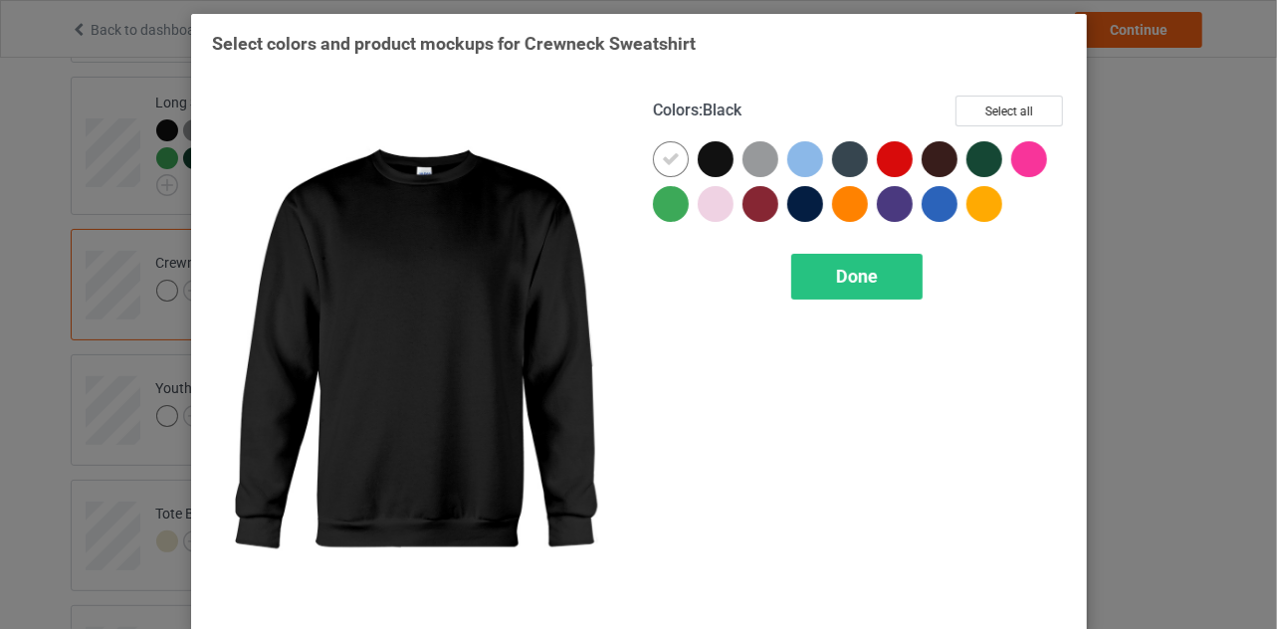
drag, startPoint x: 705, startPoint y: 160, endPoint x: 679, endPoint y: 163, distance: 26.1
click at [705, 161] on div at bounding box center [716, 159] width 36 height 36
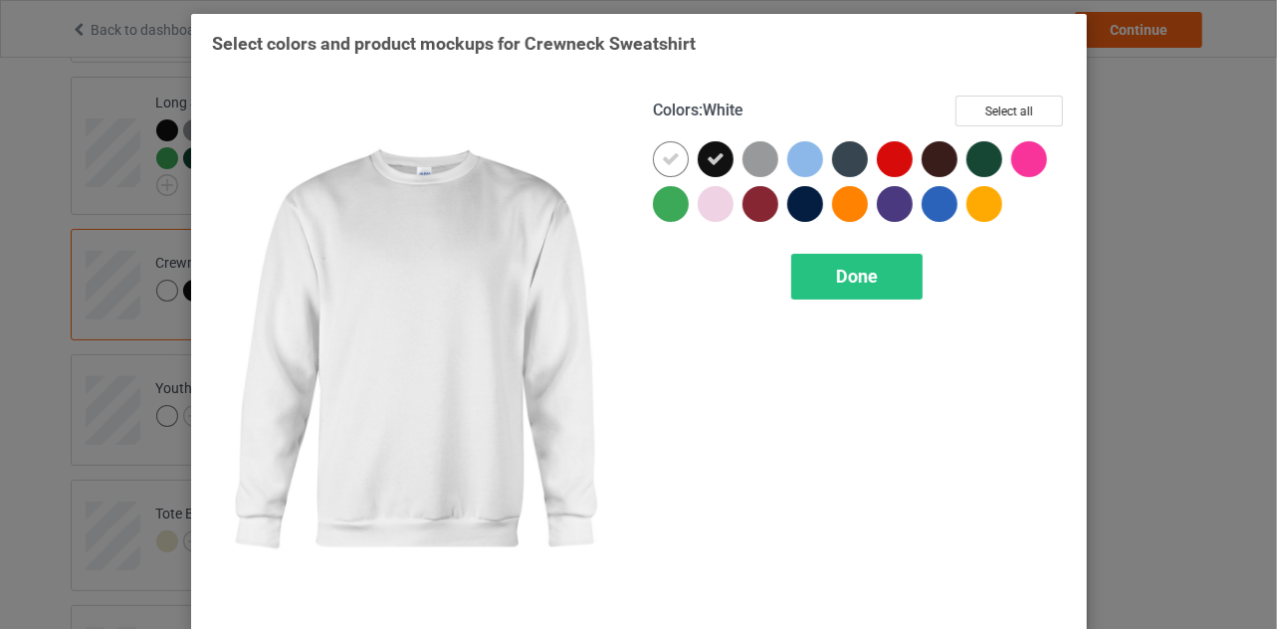
click at [662, 162] on icon at bounding box center [671, 159] width 18 height 18
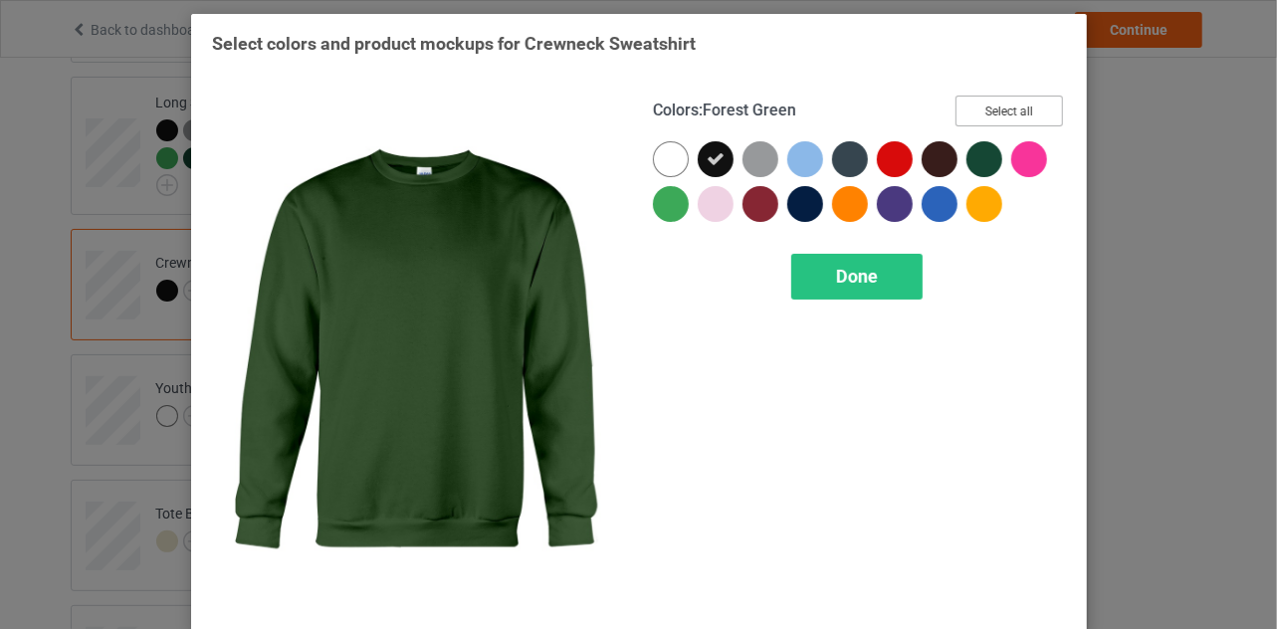
drag, startPoint x: 1001, startPoint y: 108, endPoint x: 961, endPoint y: 126, distance: 43.7
click at [999, 116] on button "Select all" at bounding box center [1009, 111] width 107 height 31
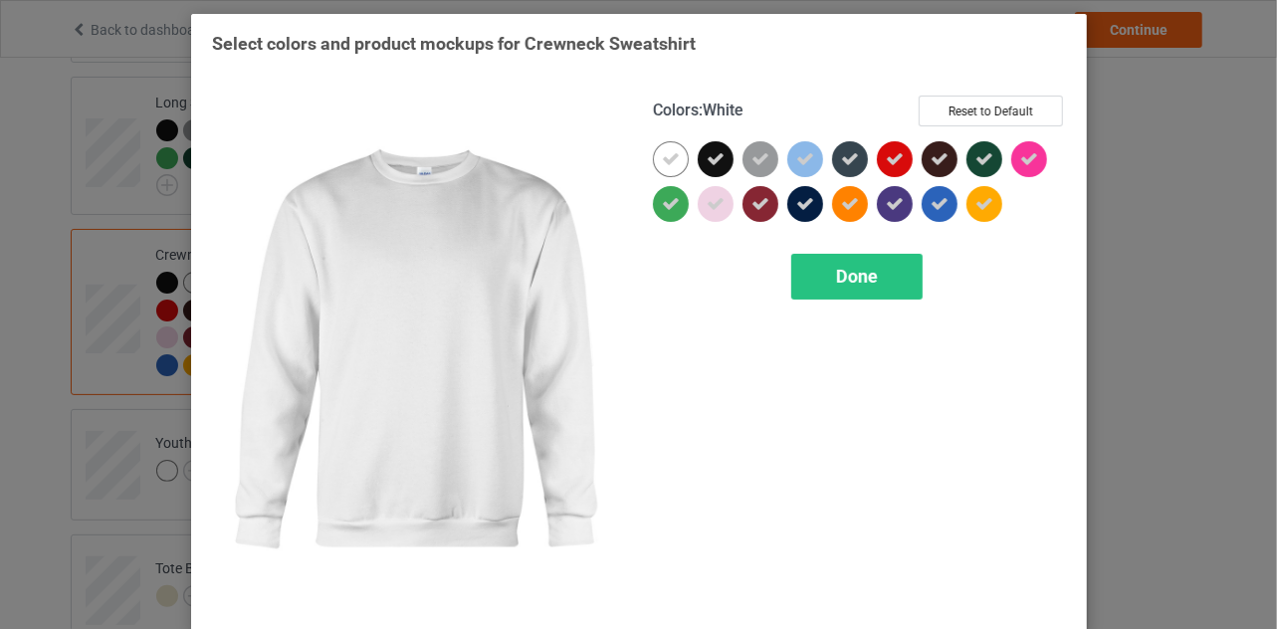
drag, startPoint x: 656, startPoint y: 159, endPoint x: 697, endPoint y: 158, distance: 40.8
click at [662, 159] on icon at bounding box center [671, 159] width 18 height 18
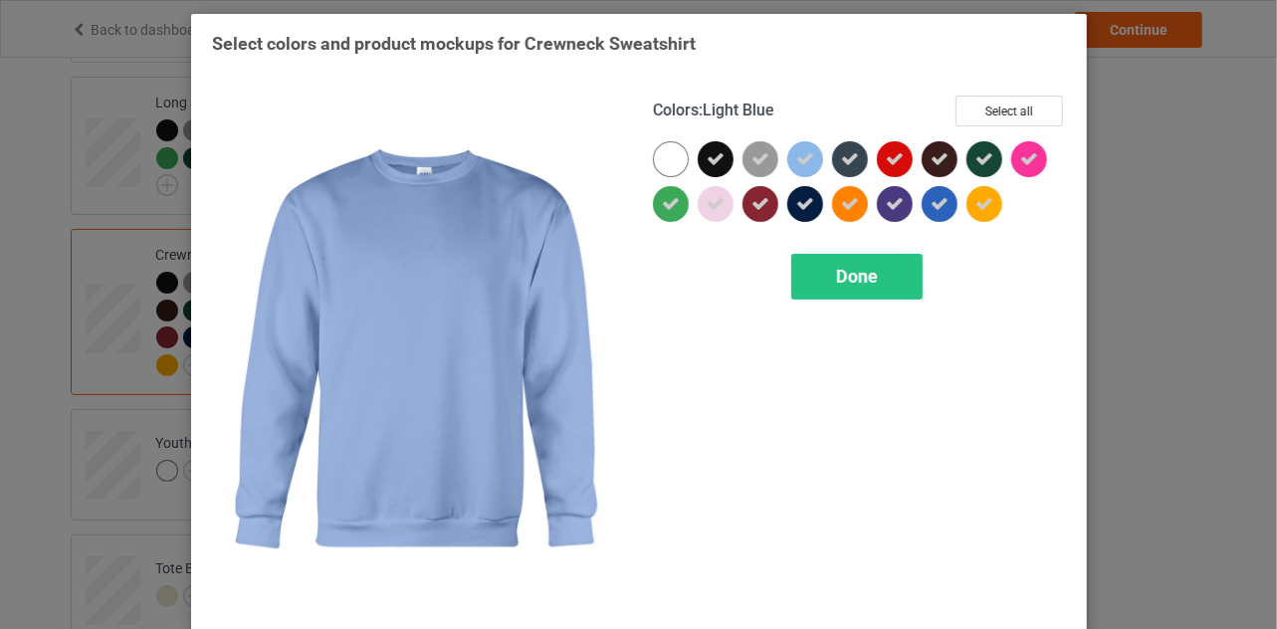
click at [802, 156] on icon at bounding box center [805, 159] width 18 height 18
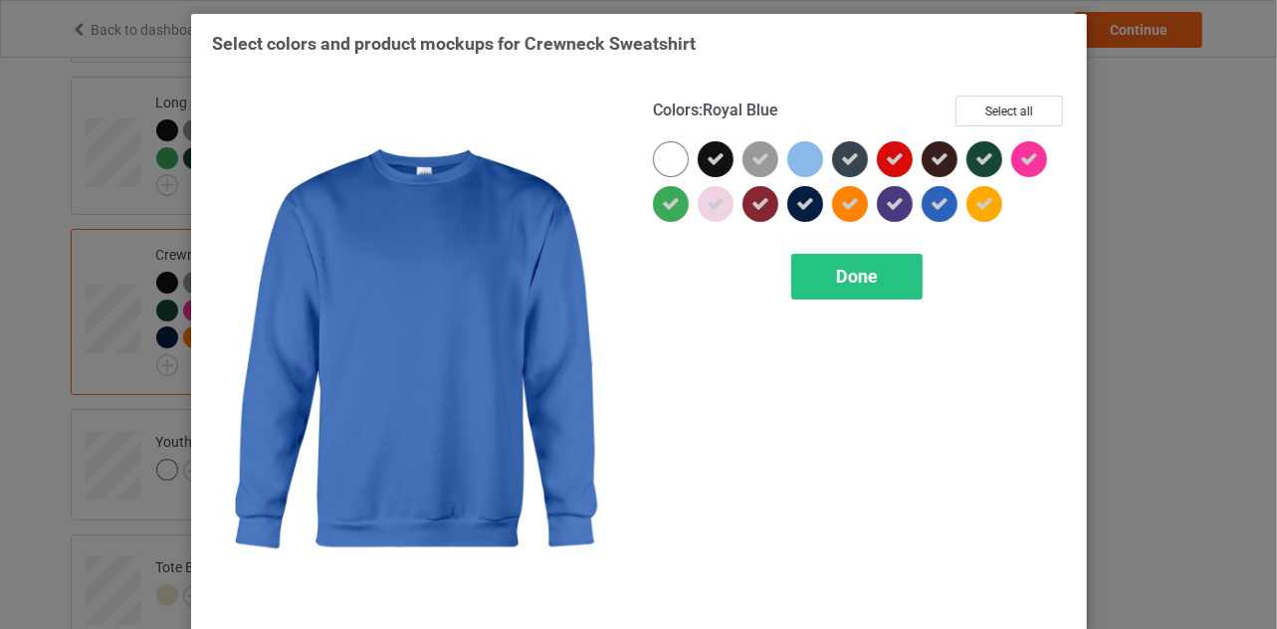
click at [931, 203] on icon at bounding box center [940, 204] width 18 height 18
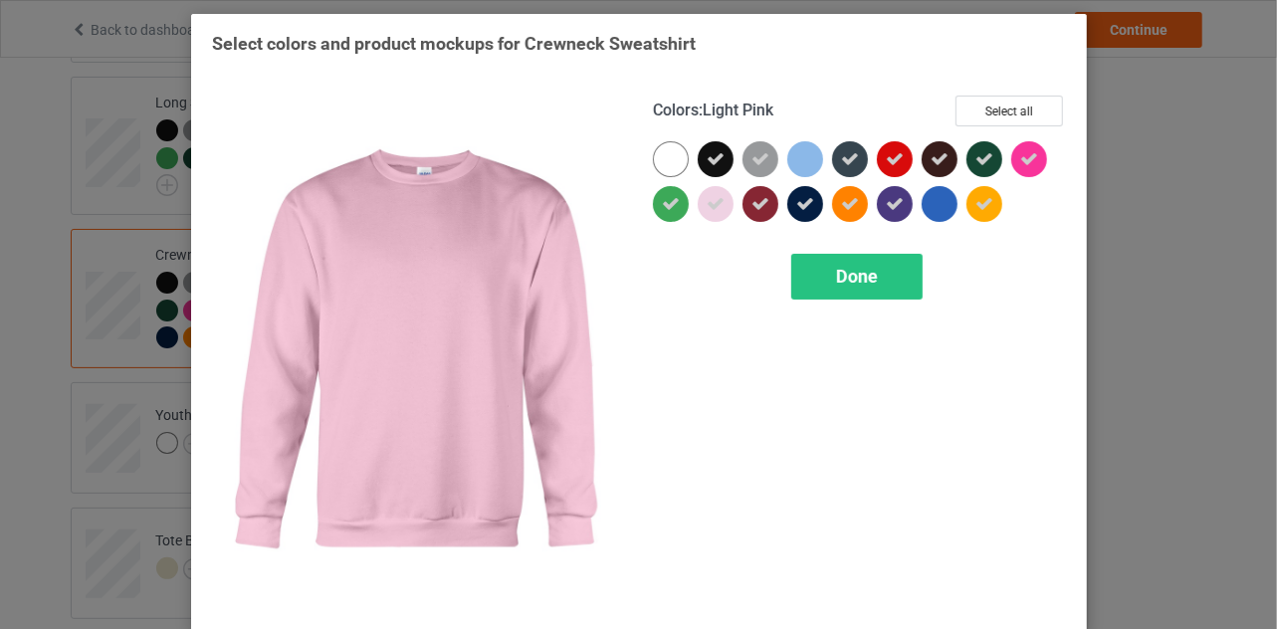
click at [708, 204] on icon at bounding box center [716, 204] width 18 height 18
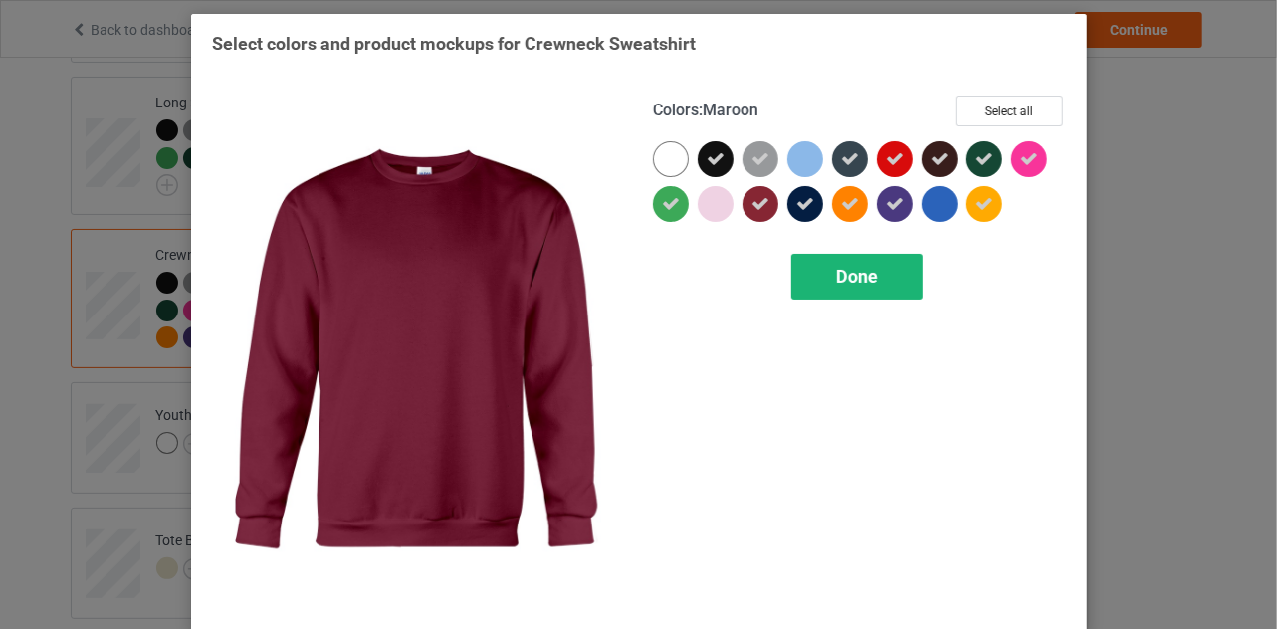
click at [850, 280] on span "Done" at bounding box center [857, 276] width 42 height 21
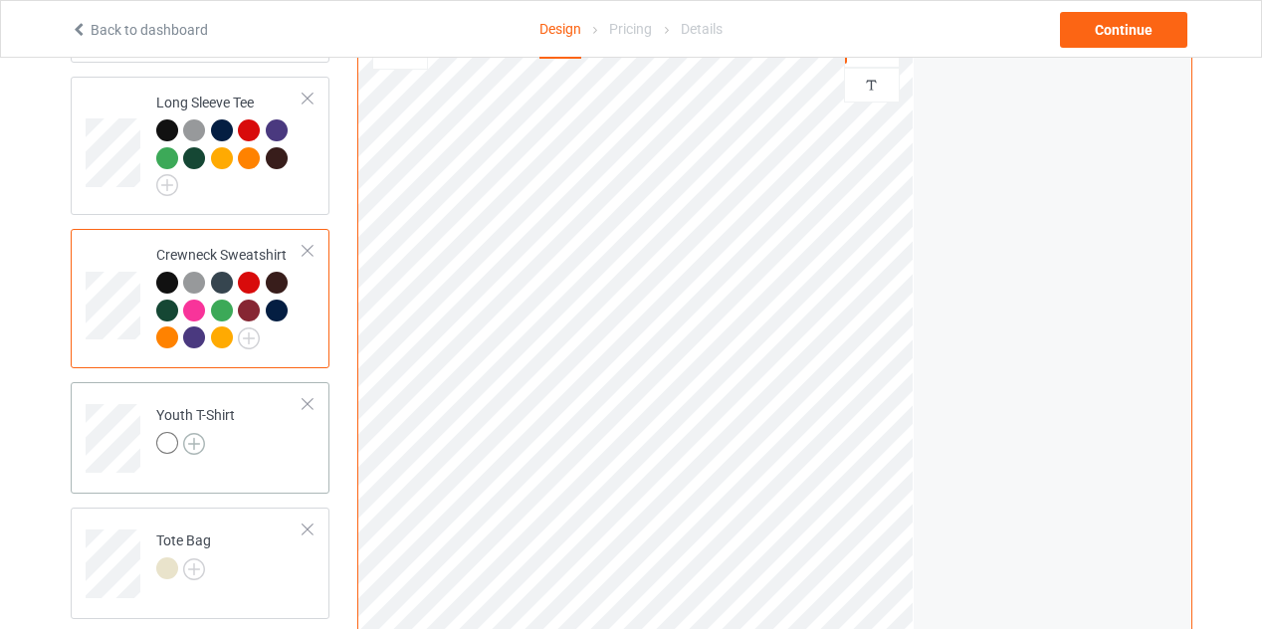
click at [199, 433] on img at bounding box center [194, 444] width 22 height 22
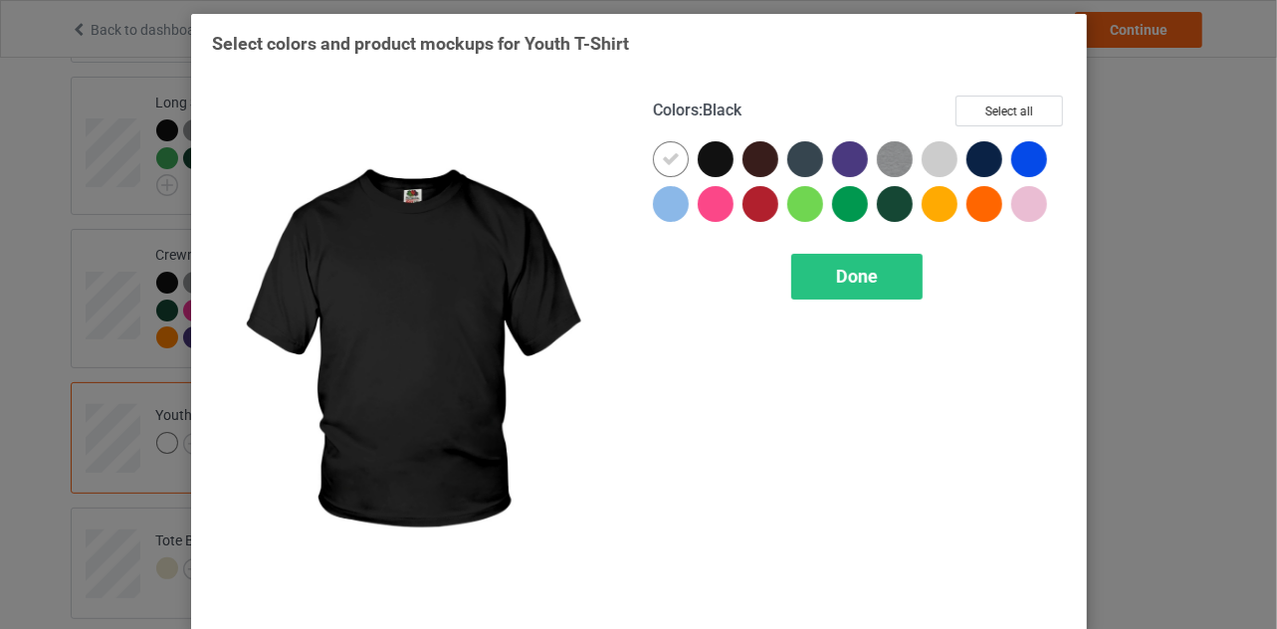
click at [713, 164] on div at bounding box center [716, 159] width 36 height 36
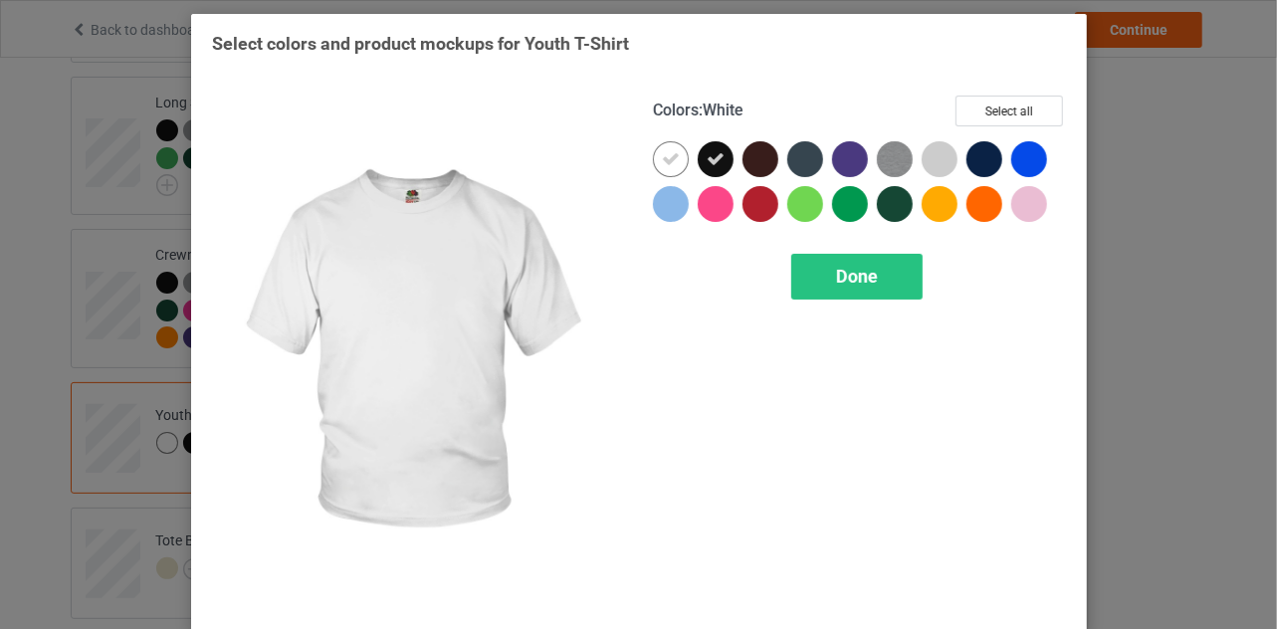
drag, startPoint x: 665, startPoint y: 158, endPoint x: 687, endPoint y: 159, distance: 21.9
click at [671, 159] on icon at bounding box center [671, 159] width 18 height 18
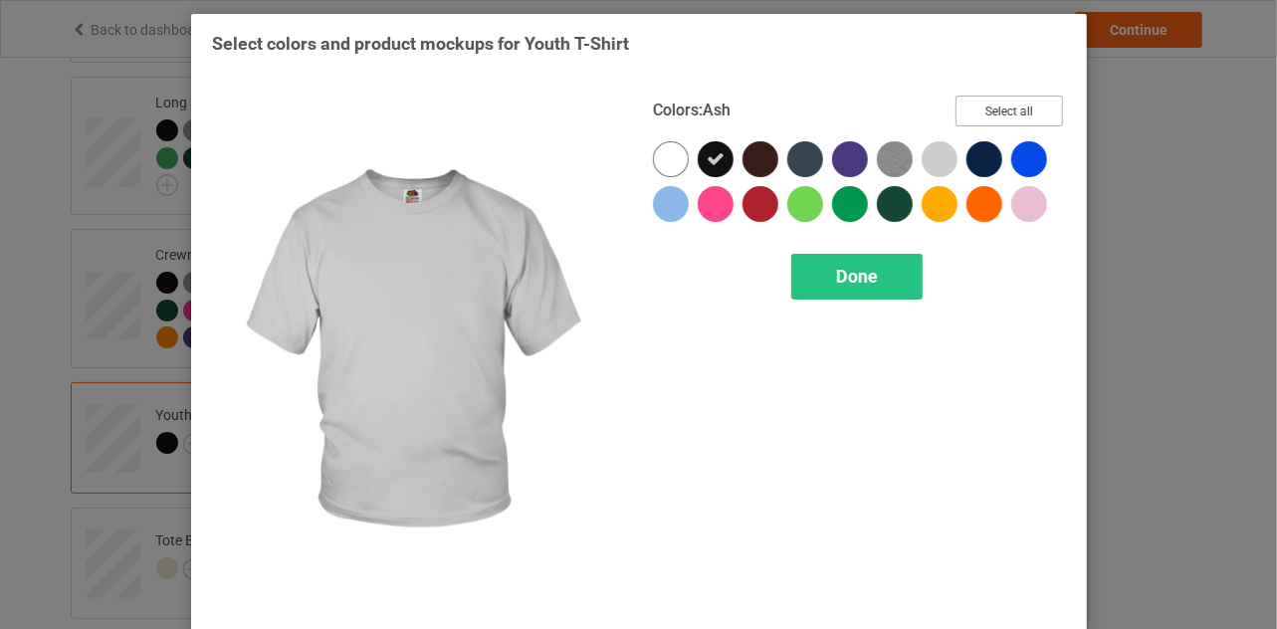
drag, startPoint x: 987, startPoint y: 110, endPoint x: 967, endPoint y: 130, distance: 28.2
click at [988, 116] on button "Select all" at bounding box center [1009, 111] width 107 height 31
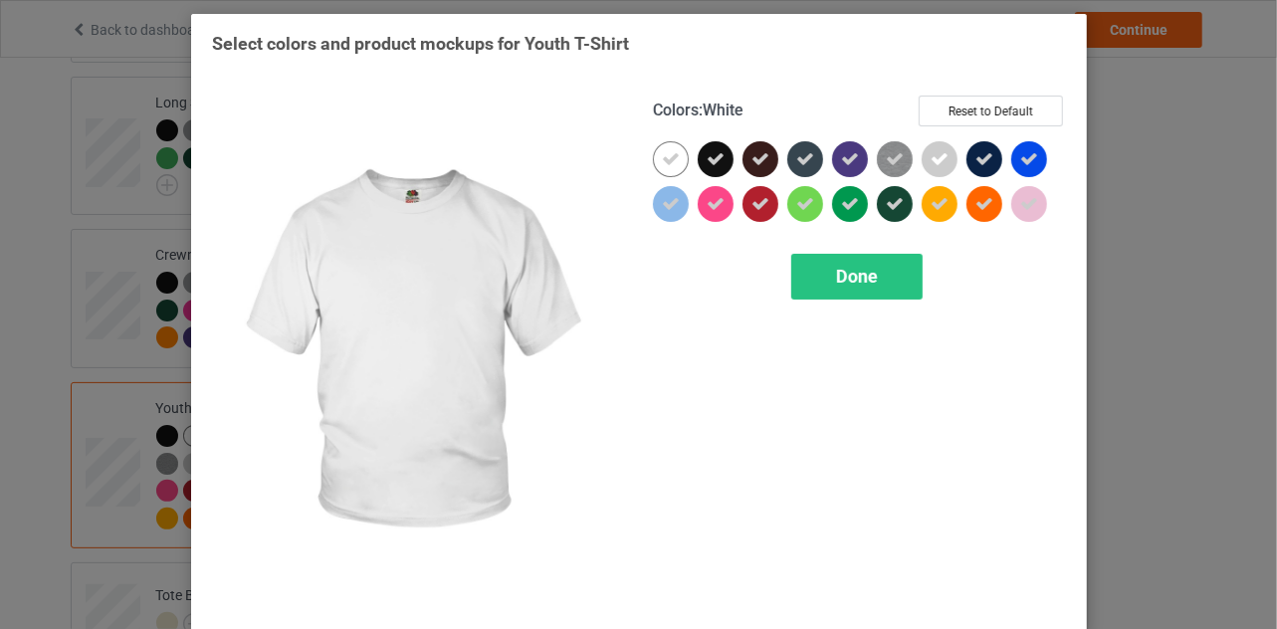
click at [662, 157] on icon at bounding box center [671, 159] width 18 height 18
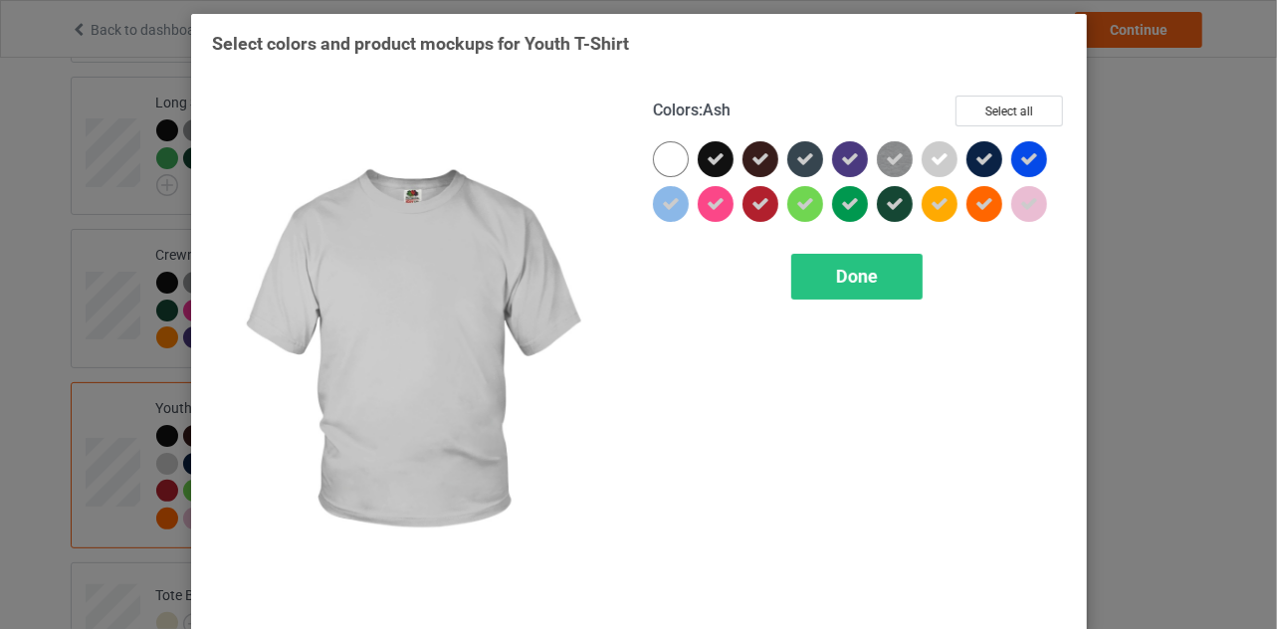
click at [937, 158] on icon at bounding box center [940, 159] width 18 height 18
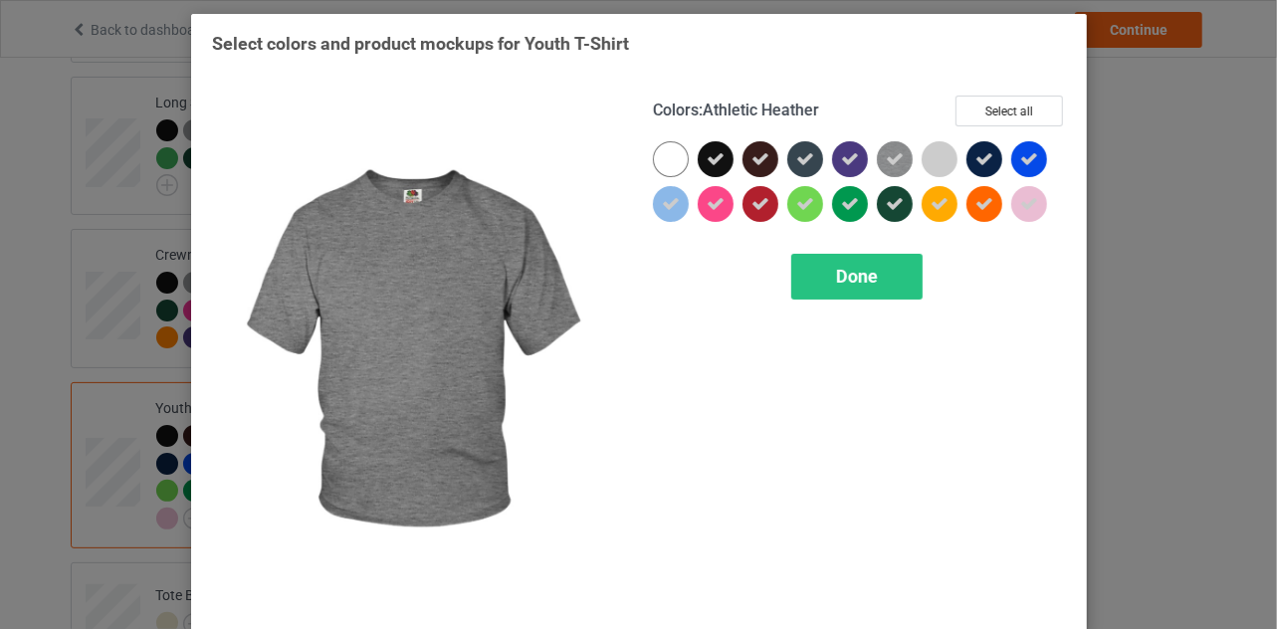
drag, startPoint x: 892, startPoint y: 160, endPoint x: 907, endPoint y: 158, distance: 15.1
click at [893, 160] on icon at bounding box center [895, 159] width 18 height 18
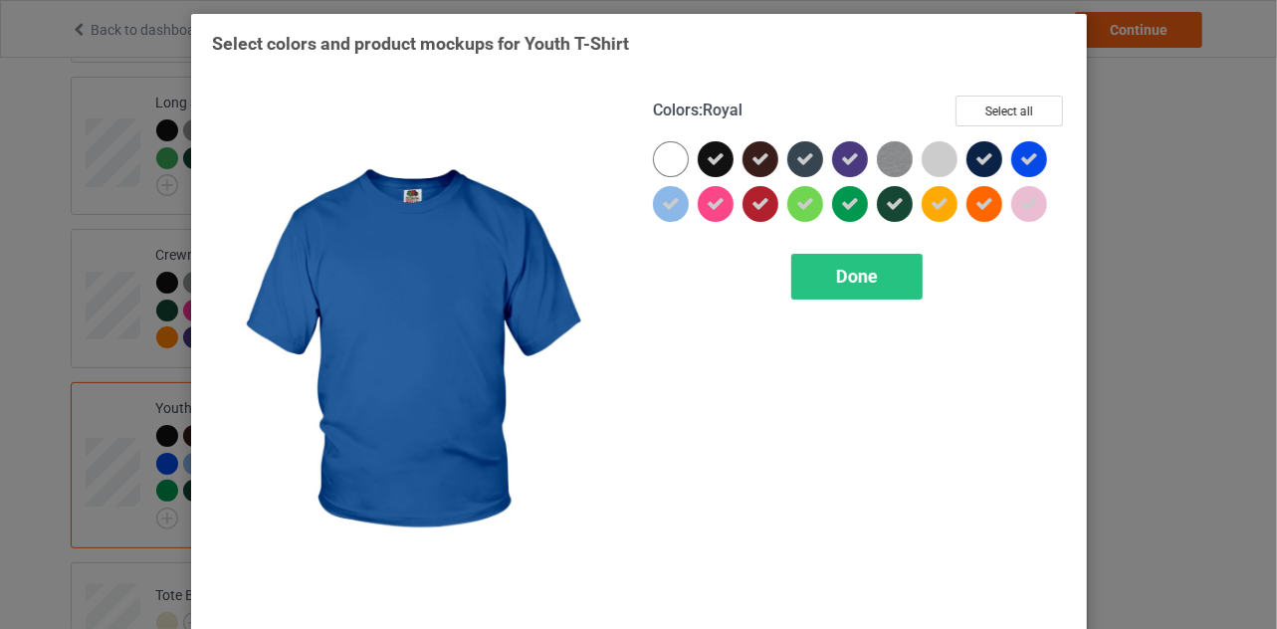
click at [1020, 155] on icon at bounding box center [1029, 159] width 18 height 18
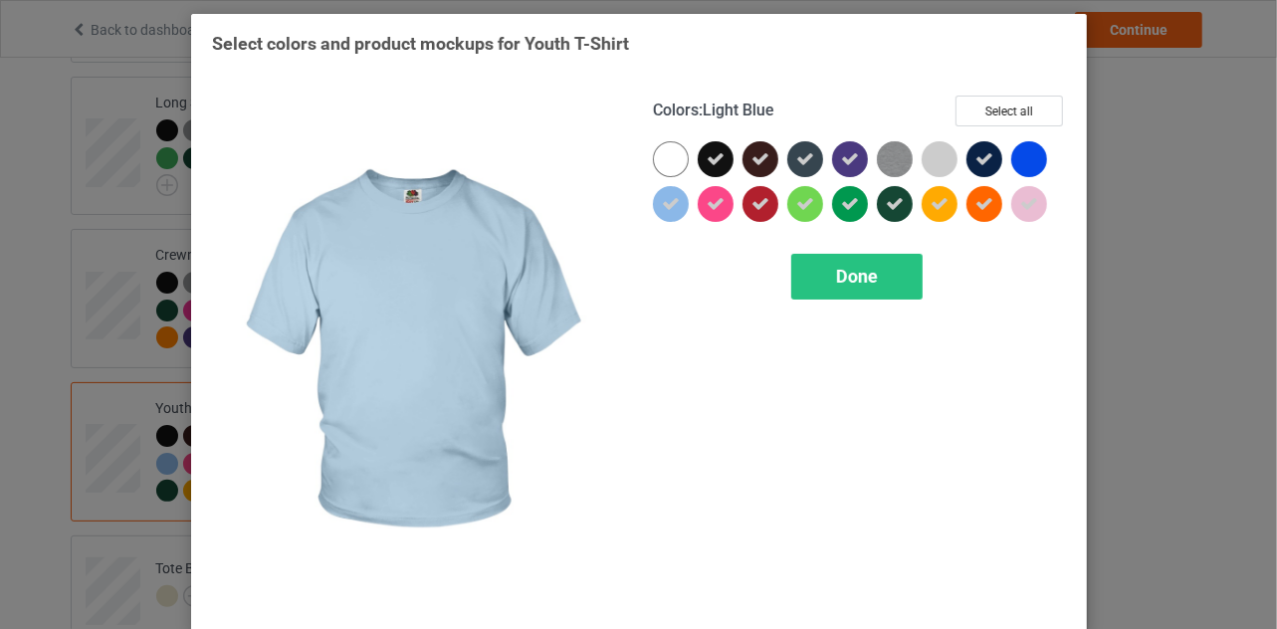
click at [665, 202] on icon at bounding box center [671, 204] width 18 height 18
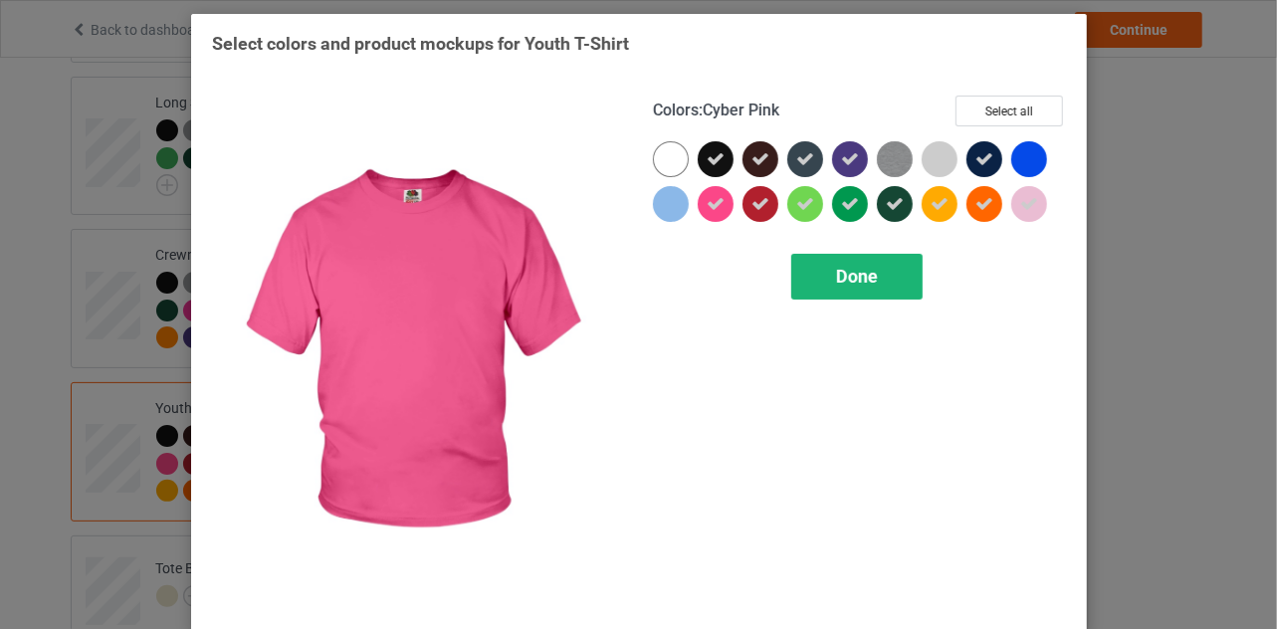
click at [856, 275] on span "Done" at bounding box center [857, 276] width 42 height 21
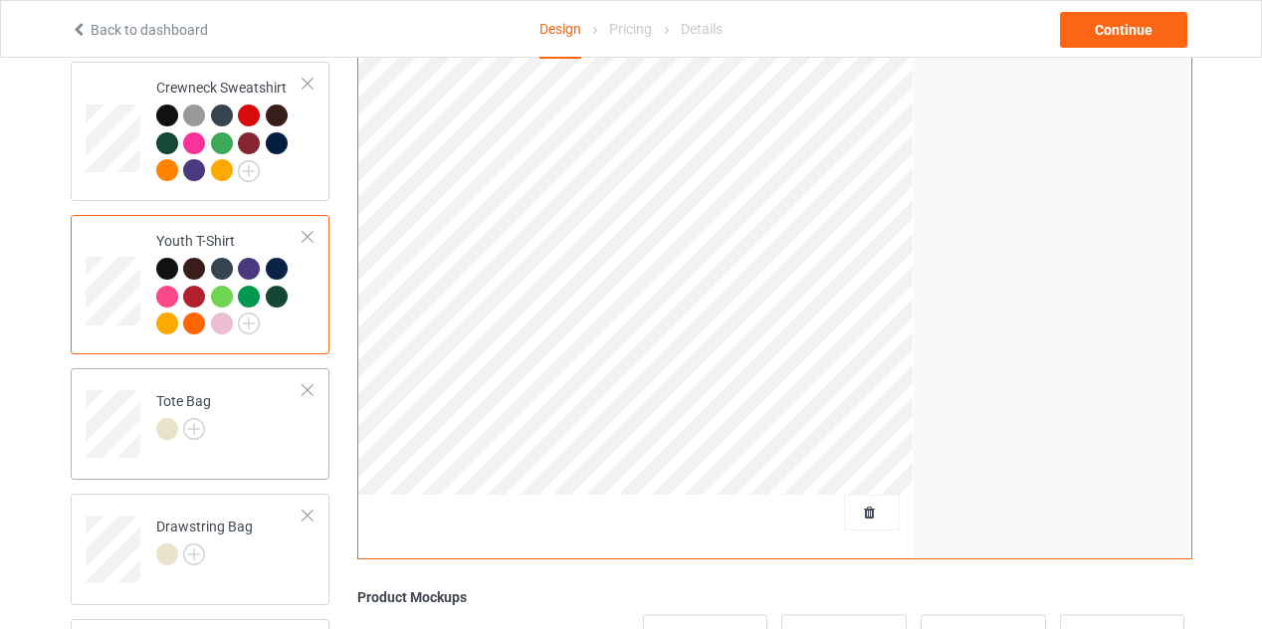
scroll to position [1262, 0]
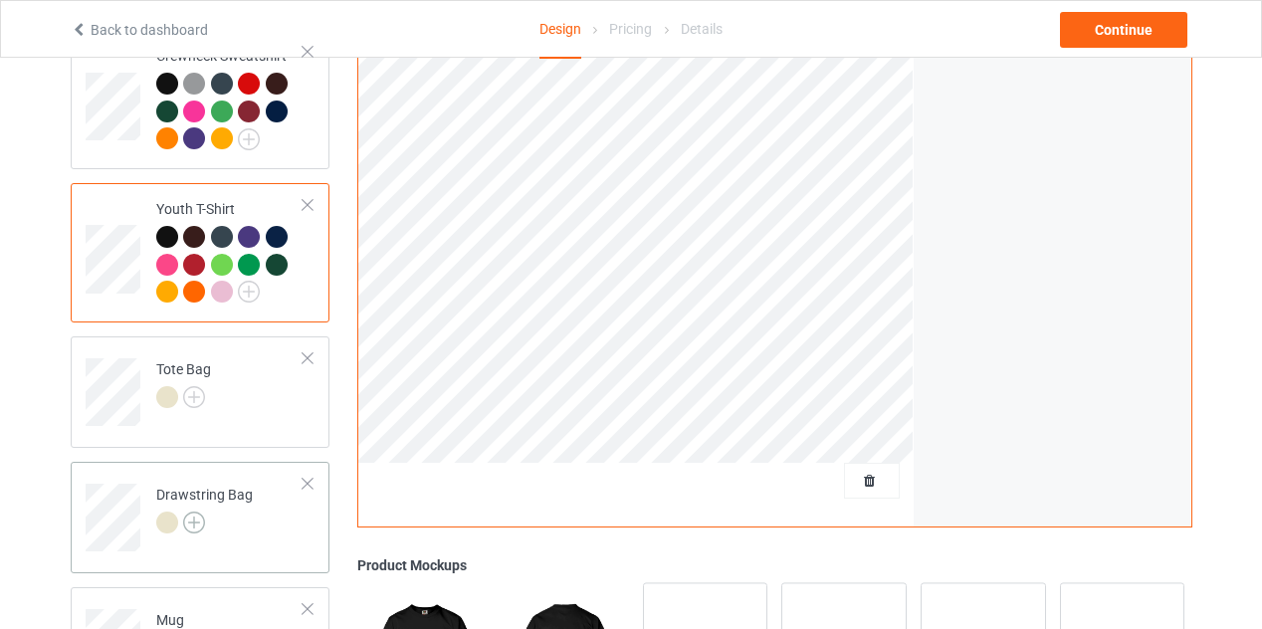
click at [195, 512] on img at bounding box center [194, 523] width 22 height 22
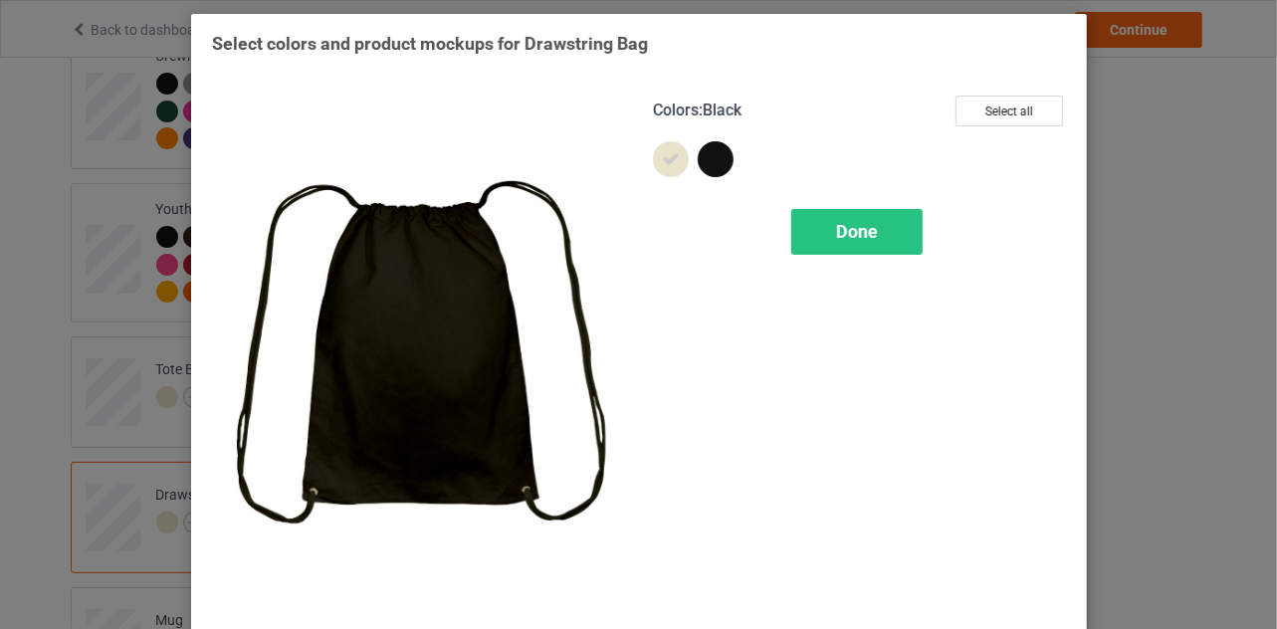
click at [715, 158] on div at bounding box center [716, 159] width 36 height 36
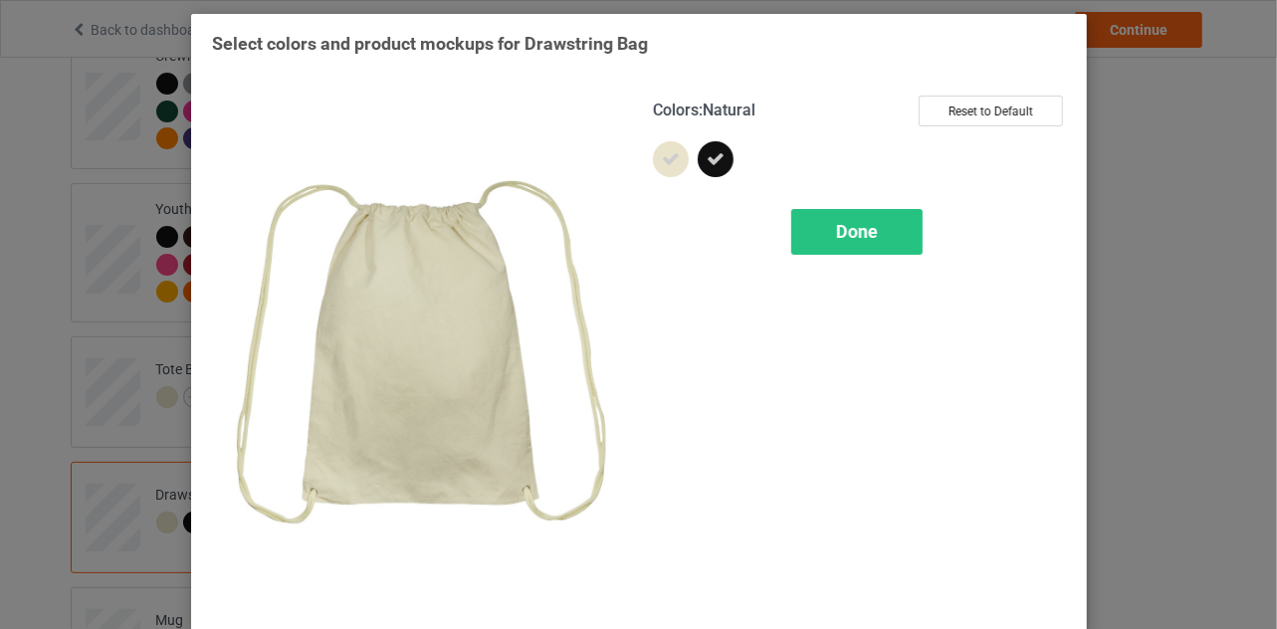
click at [667, 162] on icon at bounding box center [671, 159] width 18 height 18
click at [852, 233] on span "Done" at bounding box center [857, 231] width 42 height 21
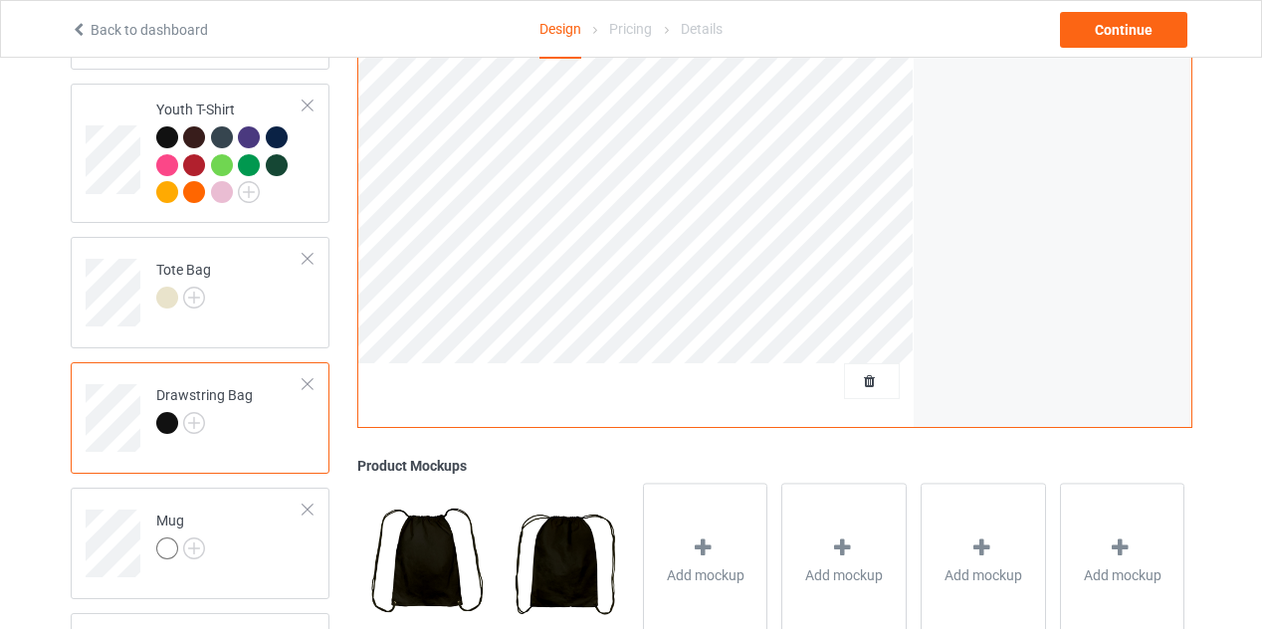
scroll to position [1569, 0]
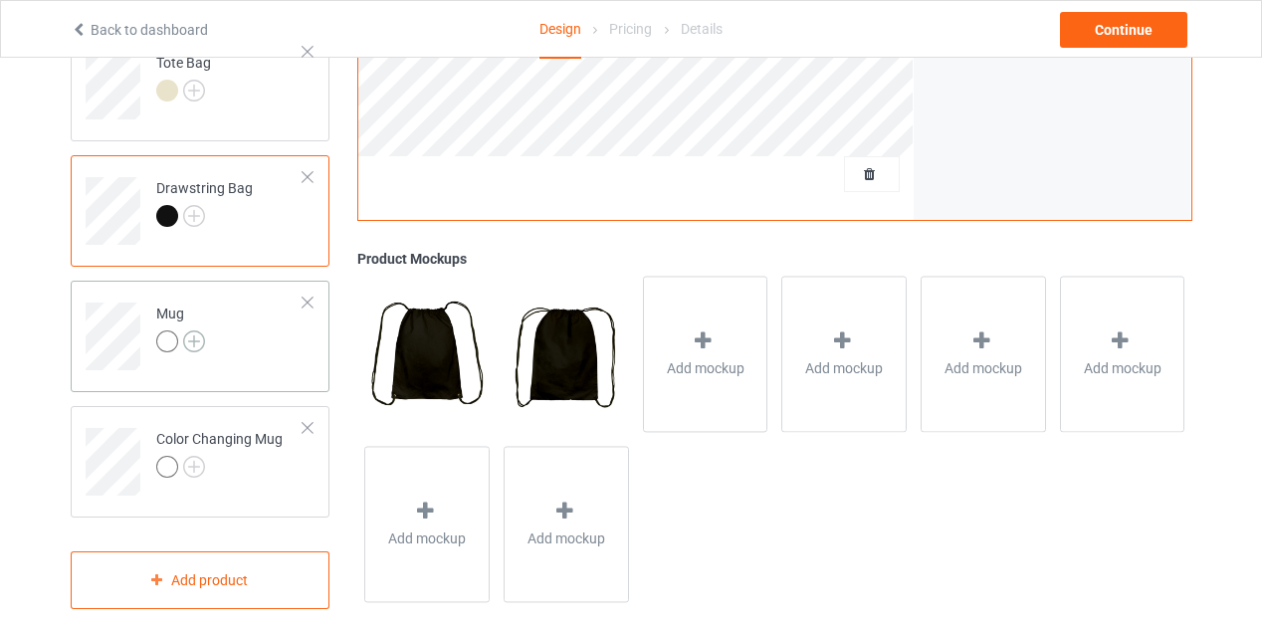
click at [192, 330] on img at bounding box center [194, 341] width 22 height 22
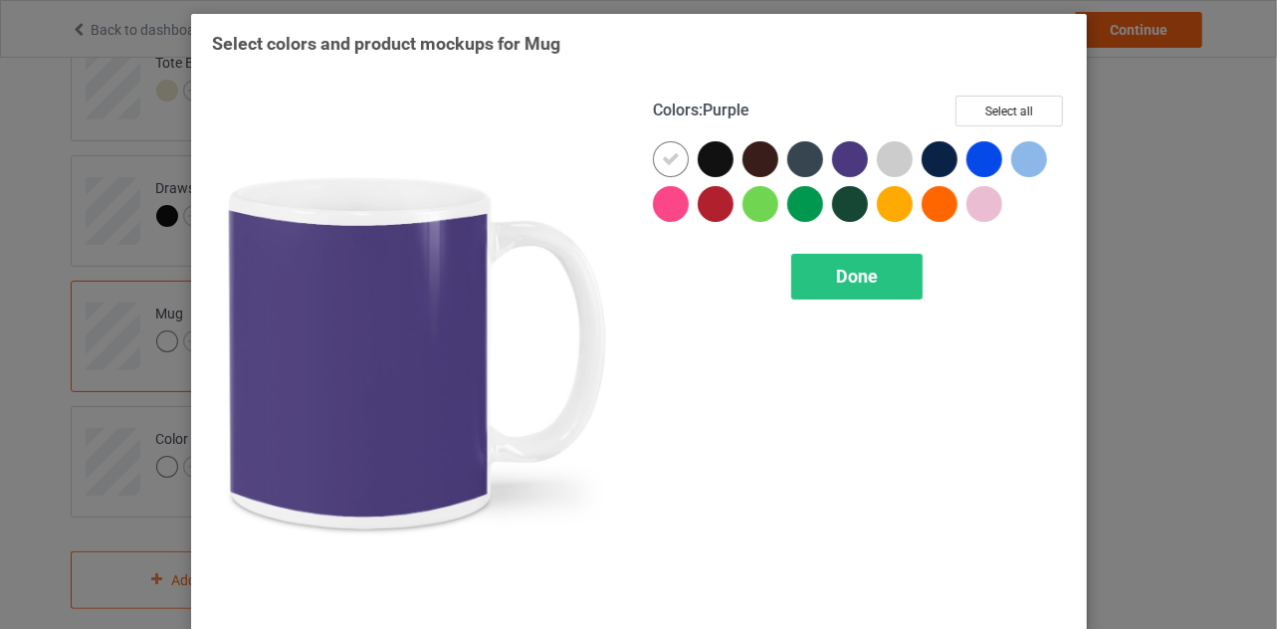
click at [845, 159] on div at bounding box center [850, 159] width 36 height 36
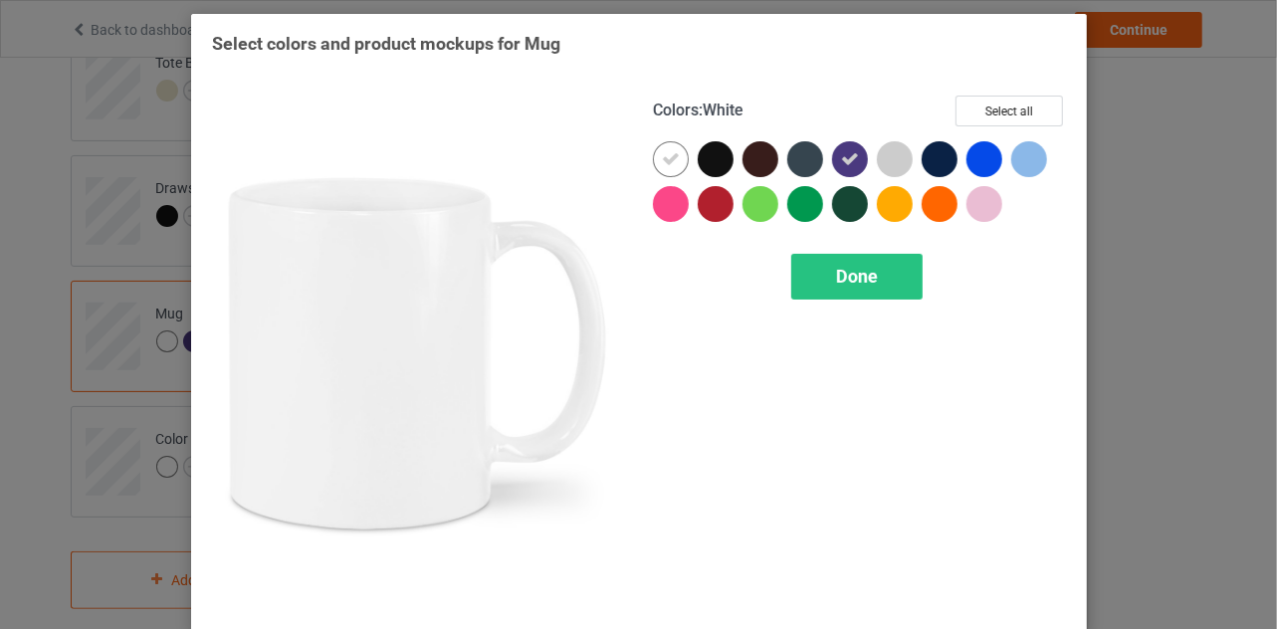
click at [665, 161] on icon at bounding box center [671, 159] width 18 height 18
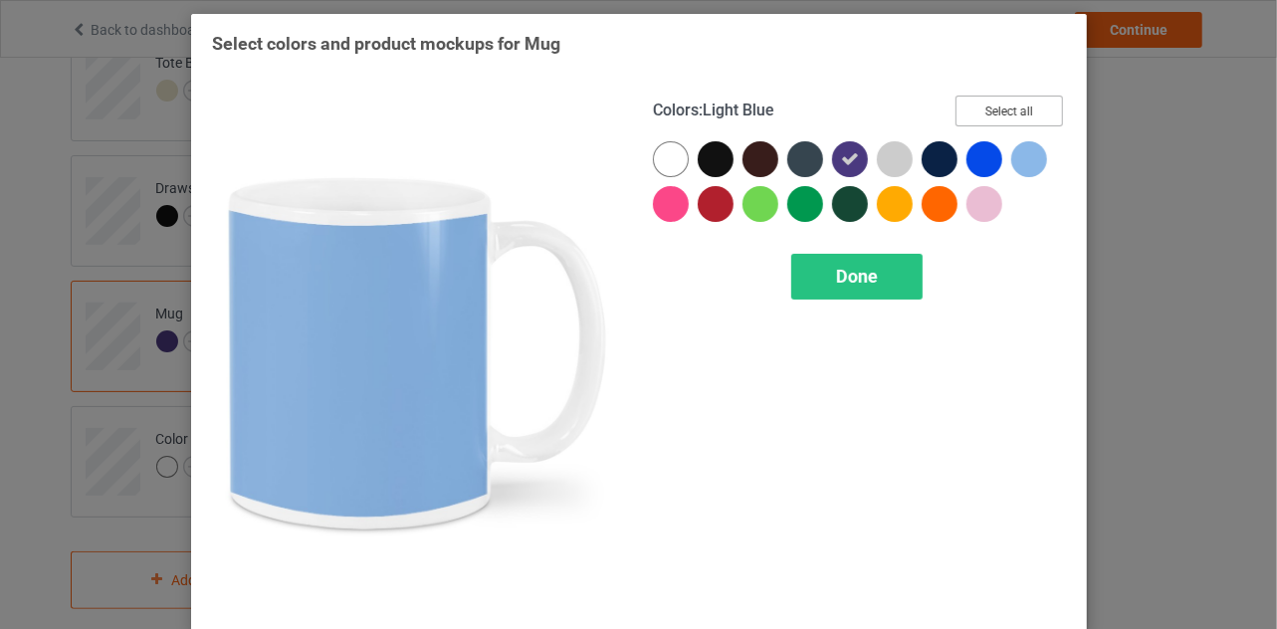
drag, startPoint x: 1011, startPoint y: 110, endPoint x: 946, endPoint y: 177, distance: 93.6
click at [1011, 114] on button "Select all" at bounding box center [1009, 111] width 107 height 31
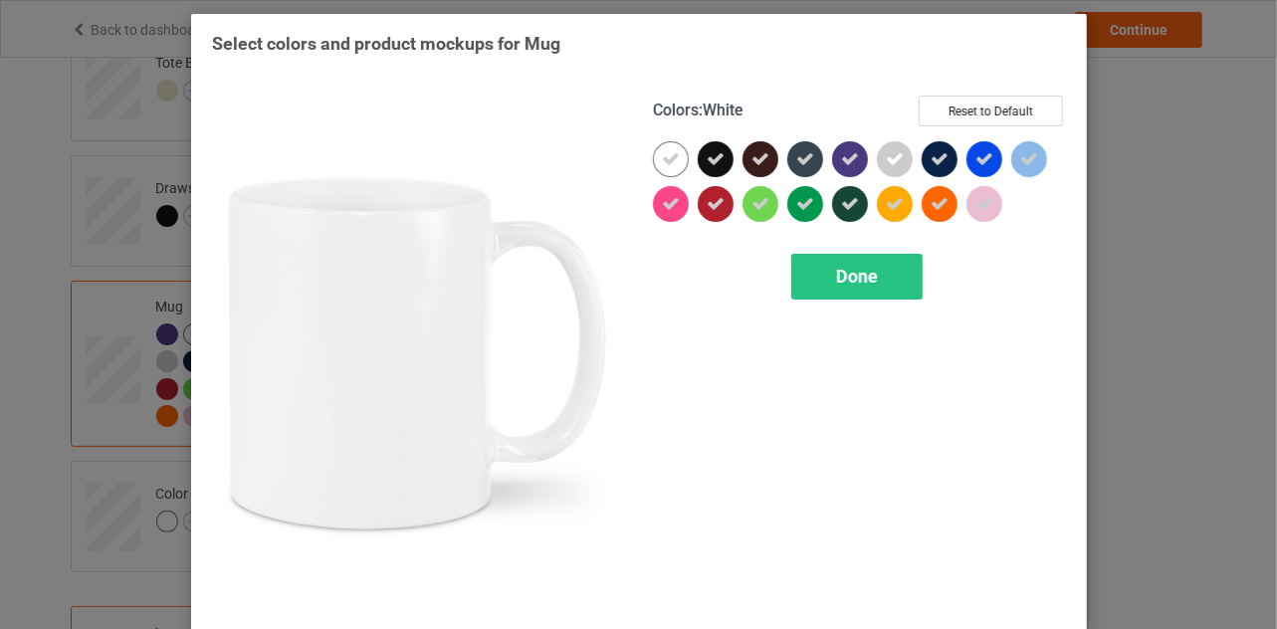
click at [665, 160] on icon at bounding box center [671, 159] width 18 height 18
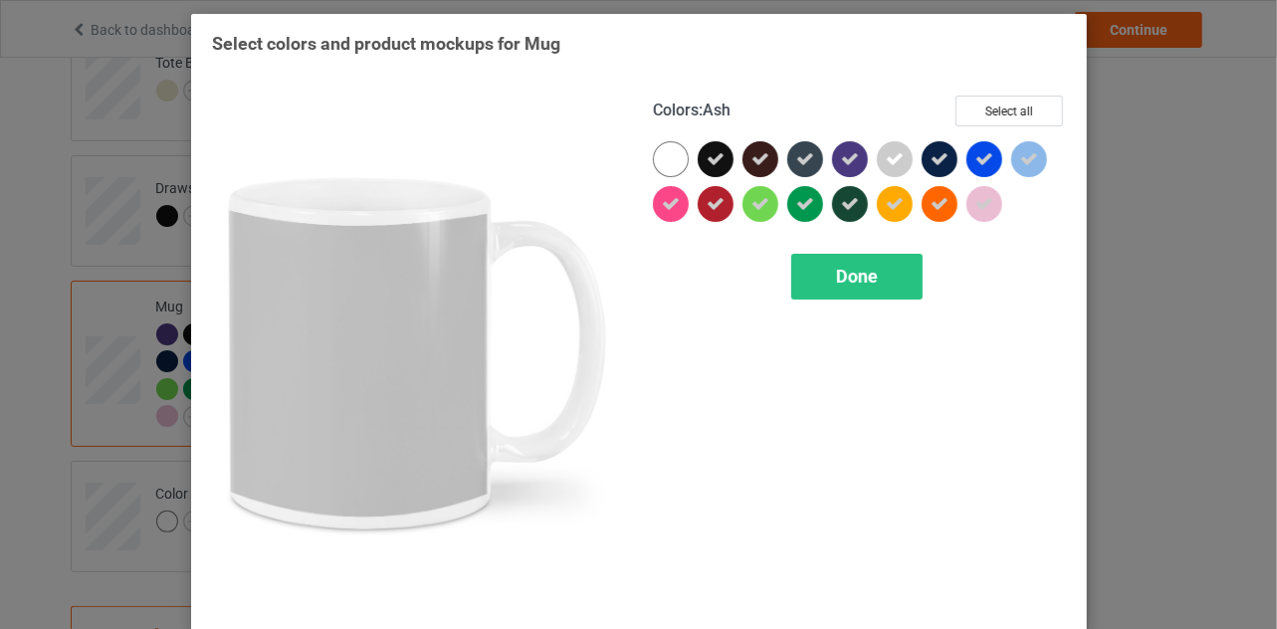
click at [894, 156] on icon at bounding box center [895, 159] width 18 height 18
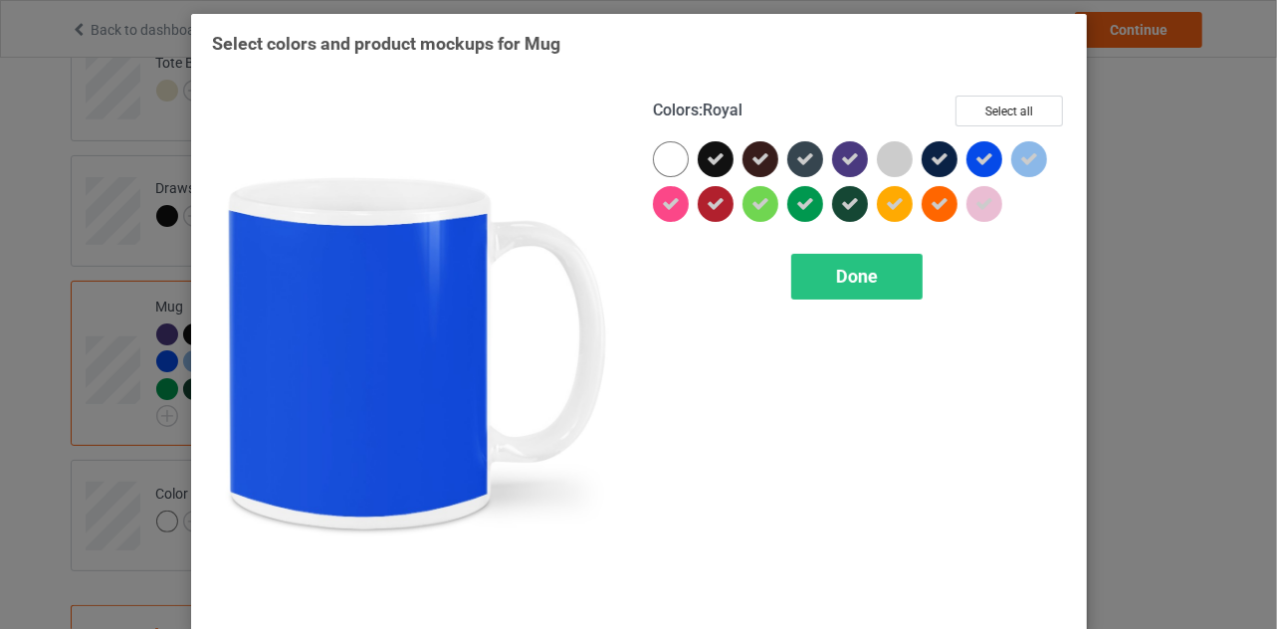
click at [983, 161] on icon at bounding box center [984, 159] width 18 height 18
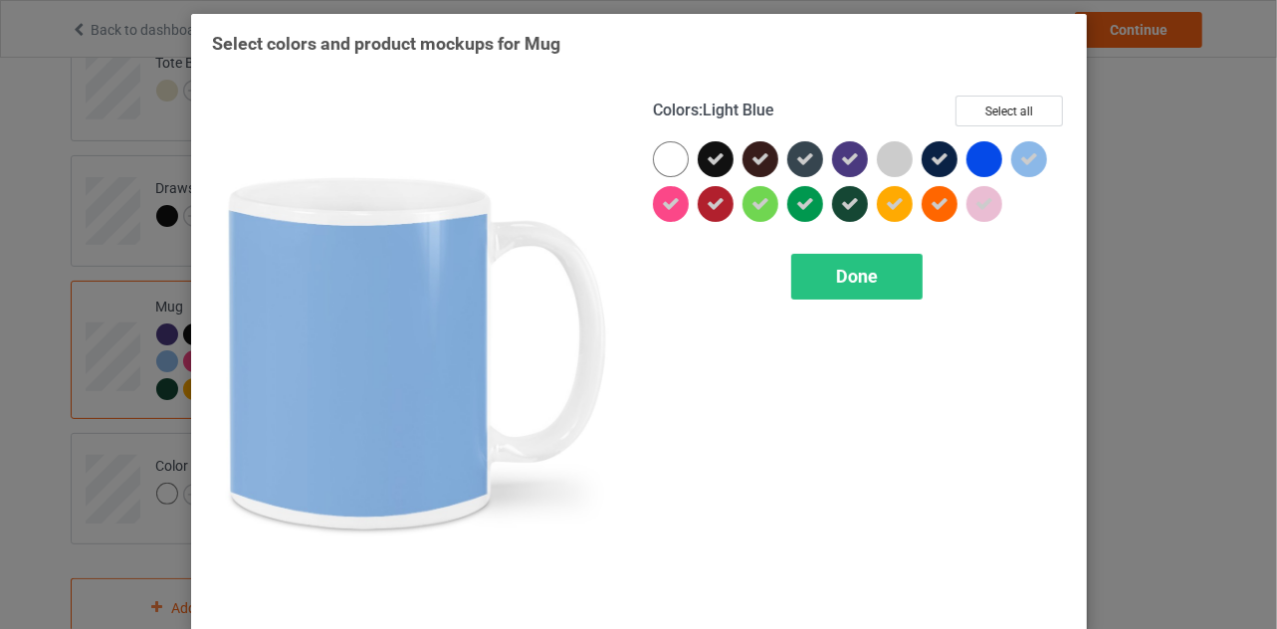
click at [1024, 160] on icon at bounding box center [1029, 159] width 18 height 18
click at [848, 272] on span "Done" at bounding box center [857, 276] width 42 height 21
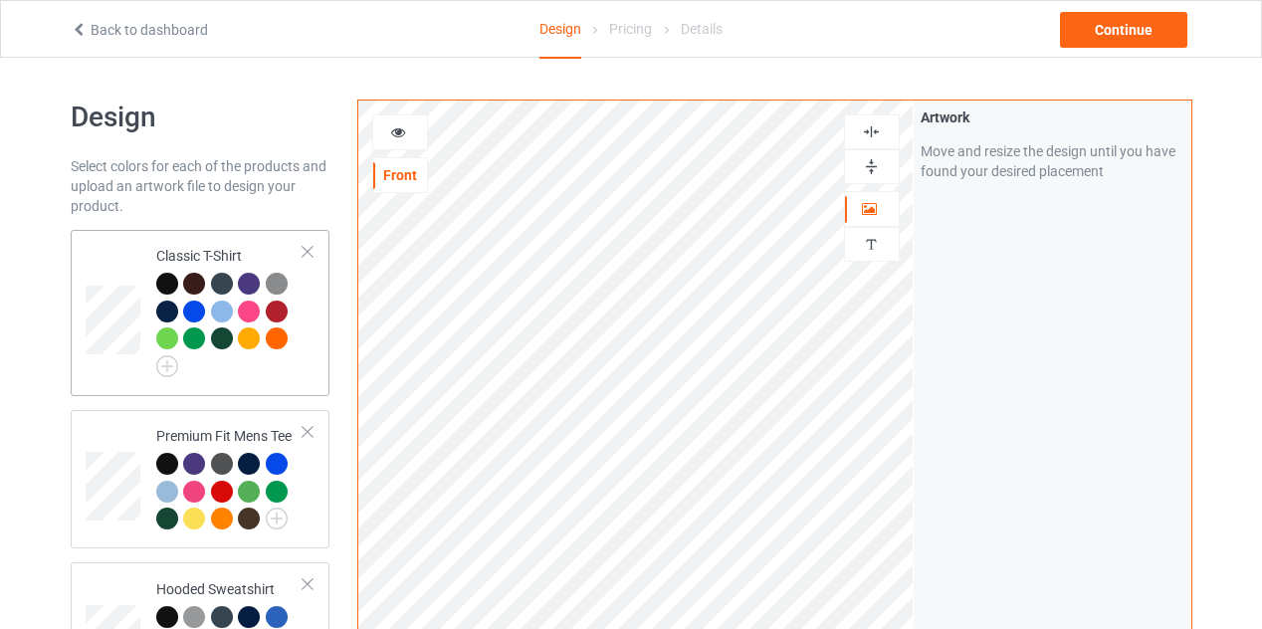
click at [312, 252] on div at bounding box center [308, 252] width 14 height 14
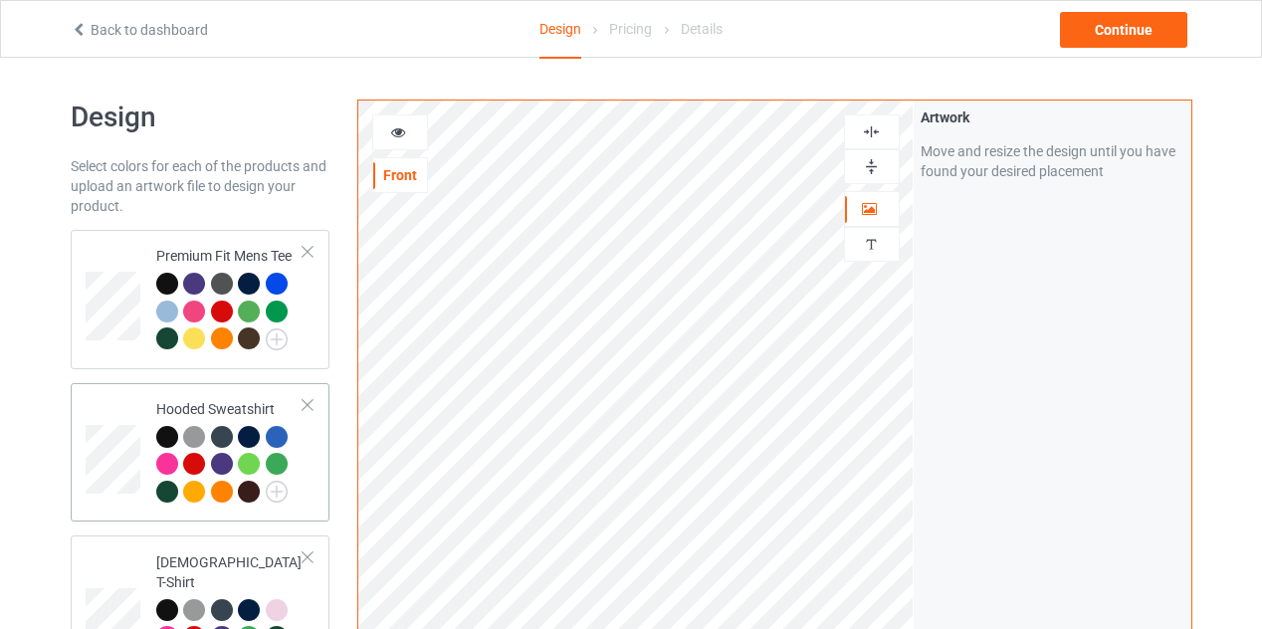
click at [312, 398] on div at bounding box center [308, 405] width 14 height 14
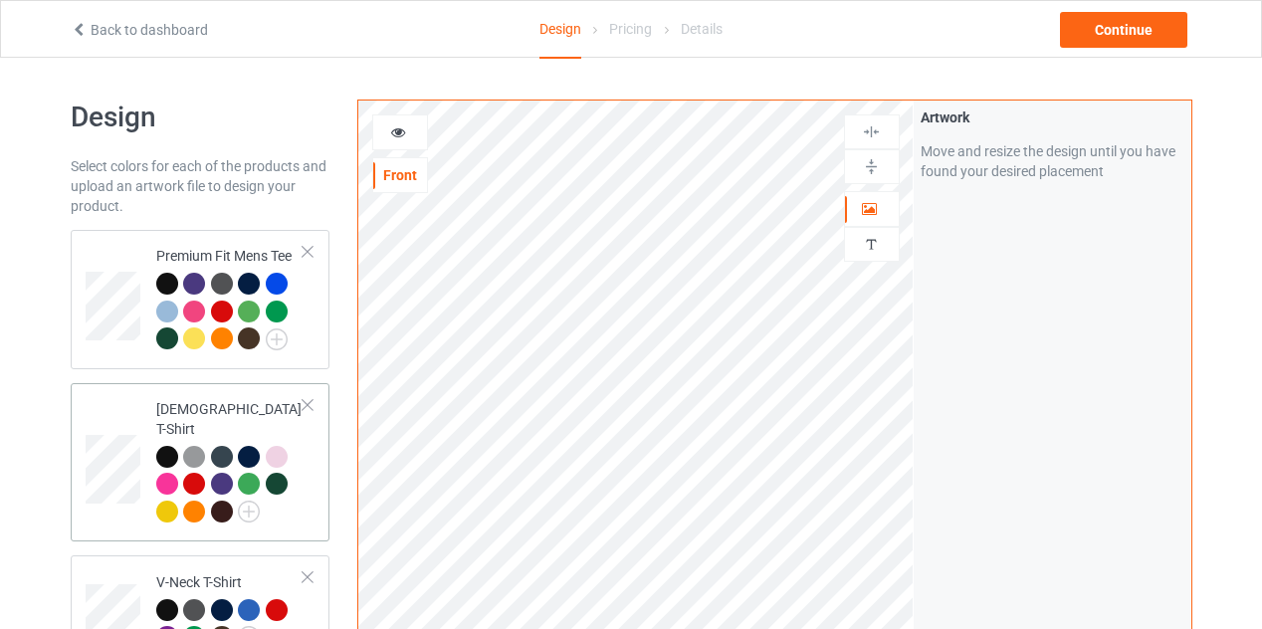
click at [306, 405] on div at bounding box center [308, 405] width 14 height 14
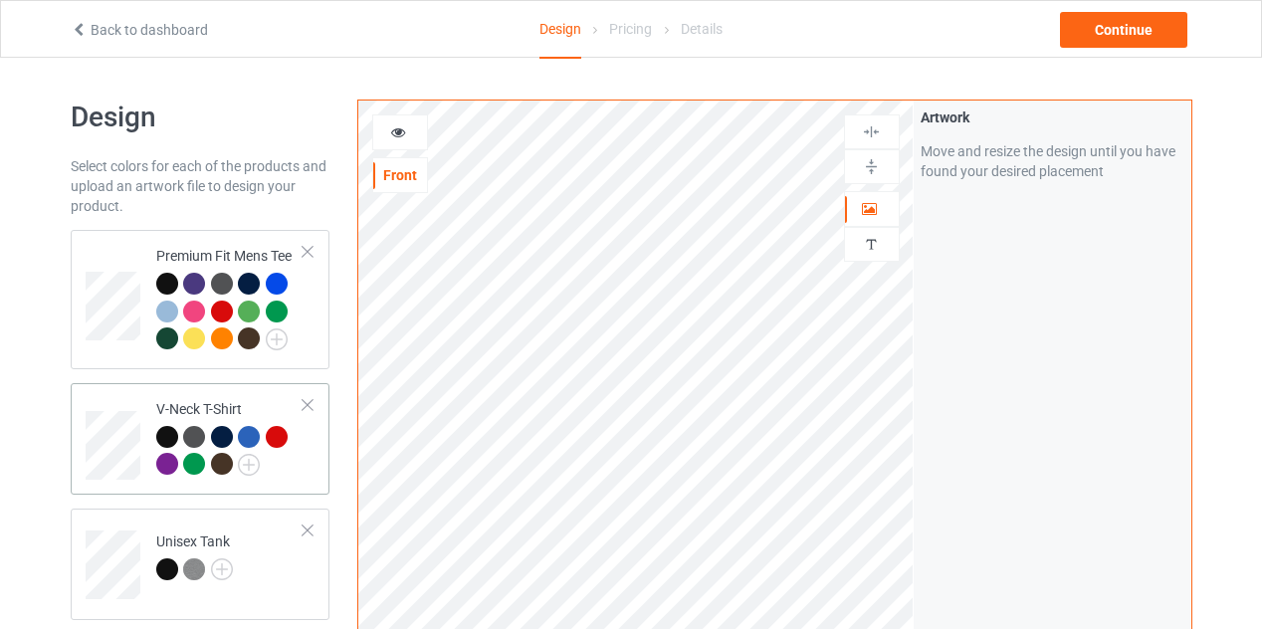
click at [307, 405] on div at bounding box center [308, 405] width 14 height 14
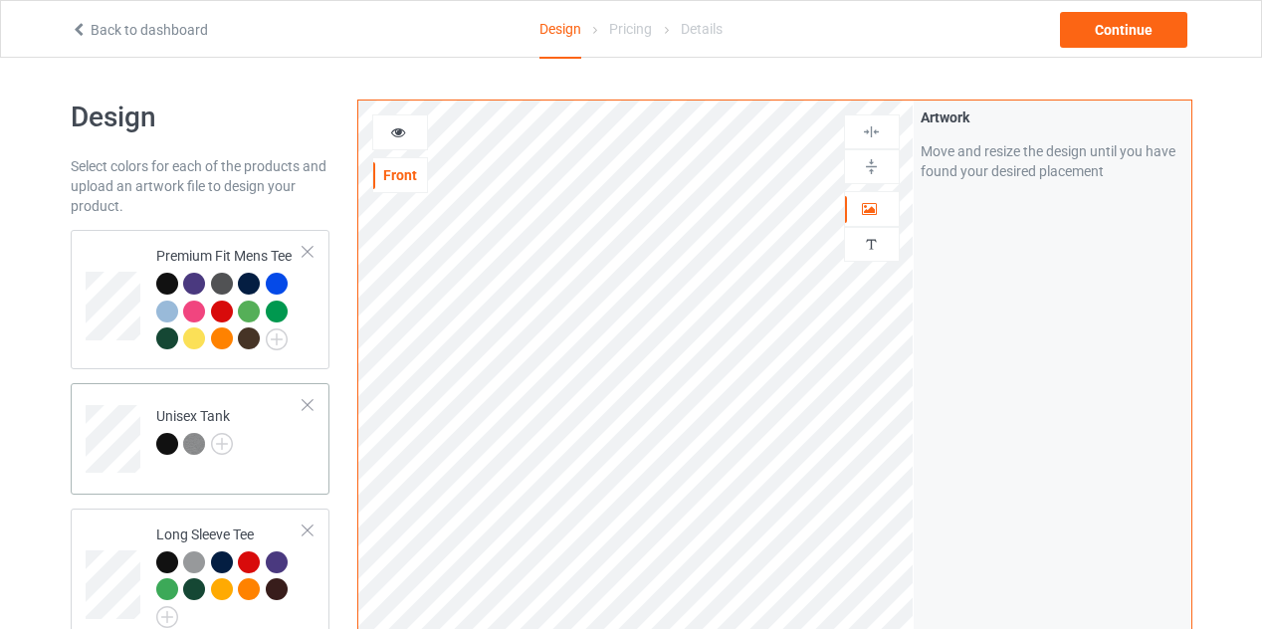
click at [307, 405] on div at bounding box center [308, 405] width 14 height 14
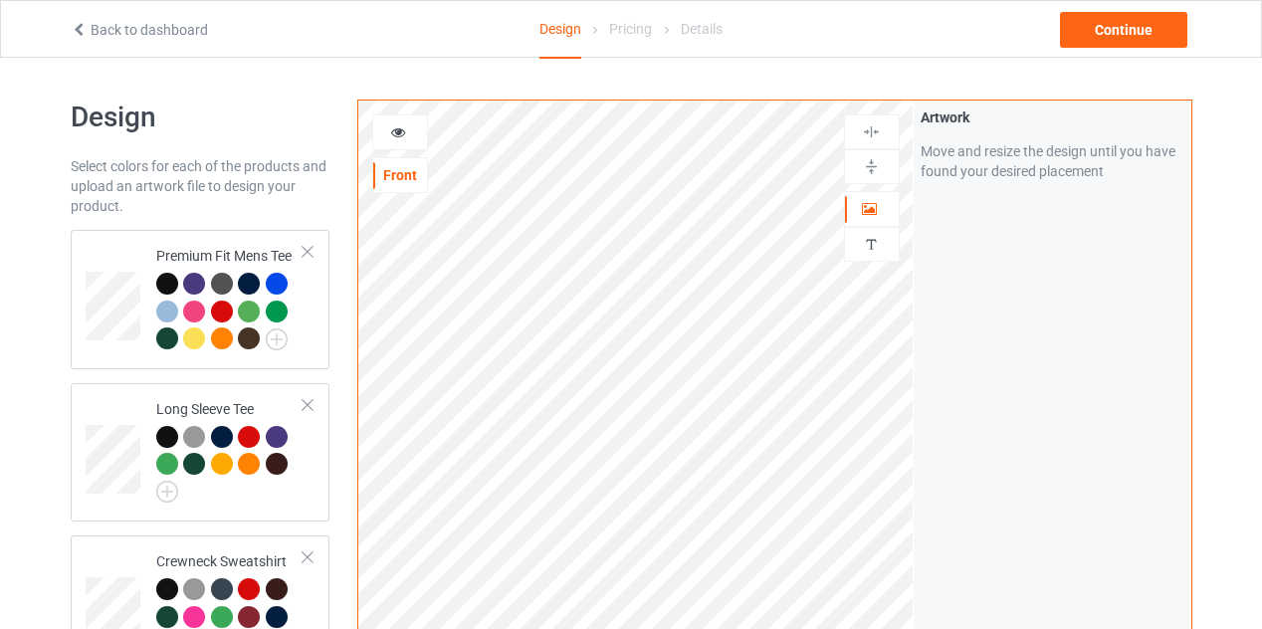
click at [307, 405] on div at bounding box center [308, 405] width 14 height 14
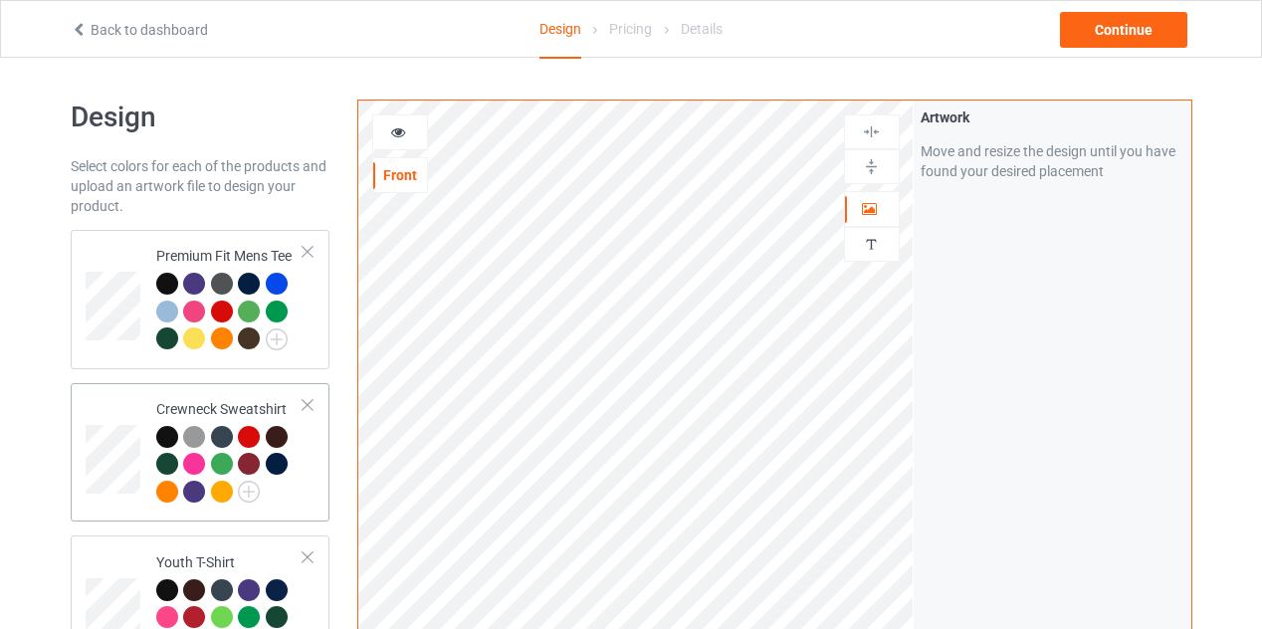
click at [308, 403] on div at bounding box center [308, 405] width 14 height 14
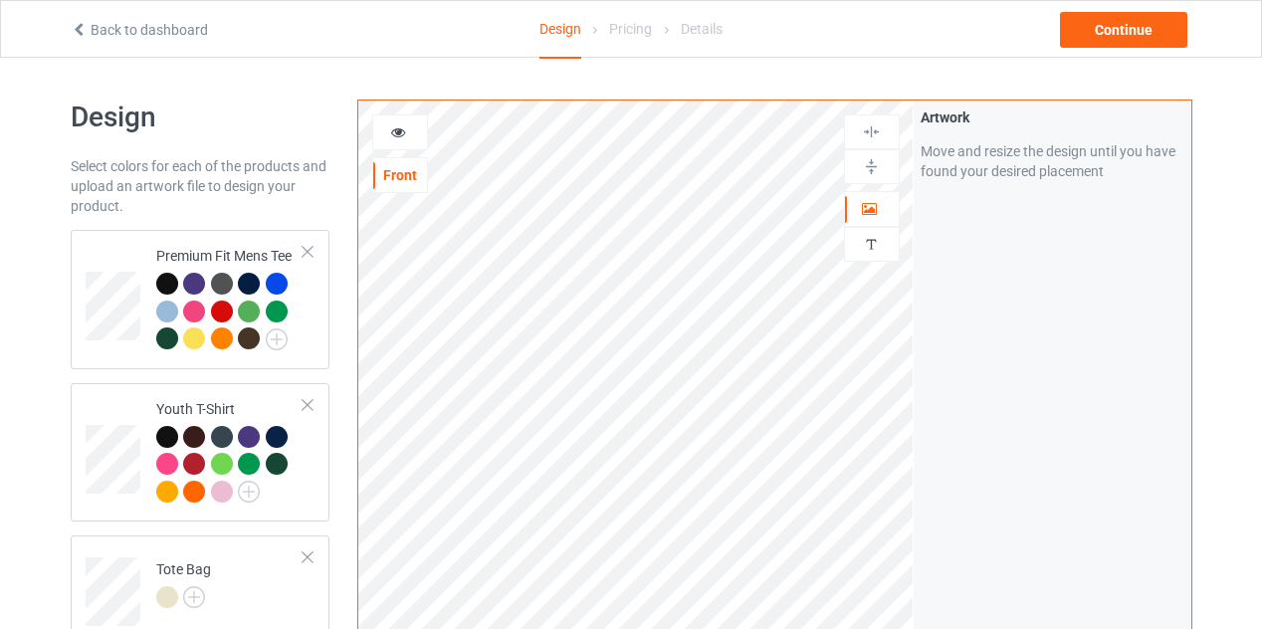
click at [308, 403] on div at bounding box center [308, 405] width 14 height 14
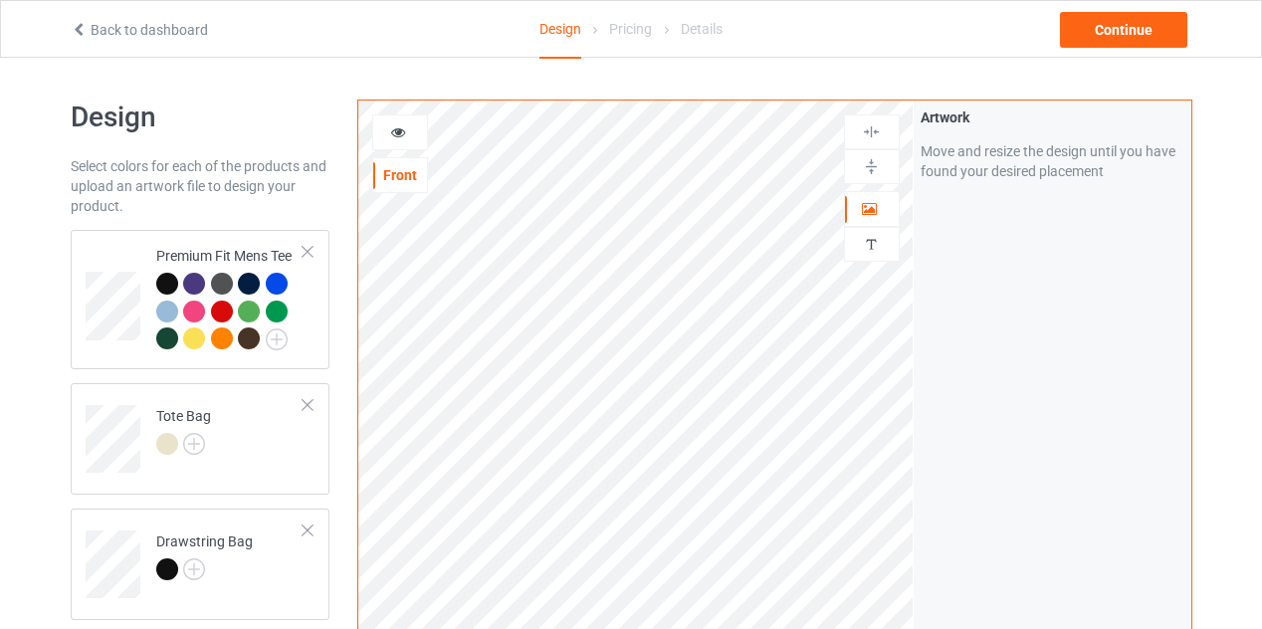
click at [308, 403] on div at bounding box center [308, 405] width 14 height 14
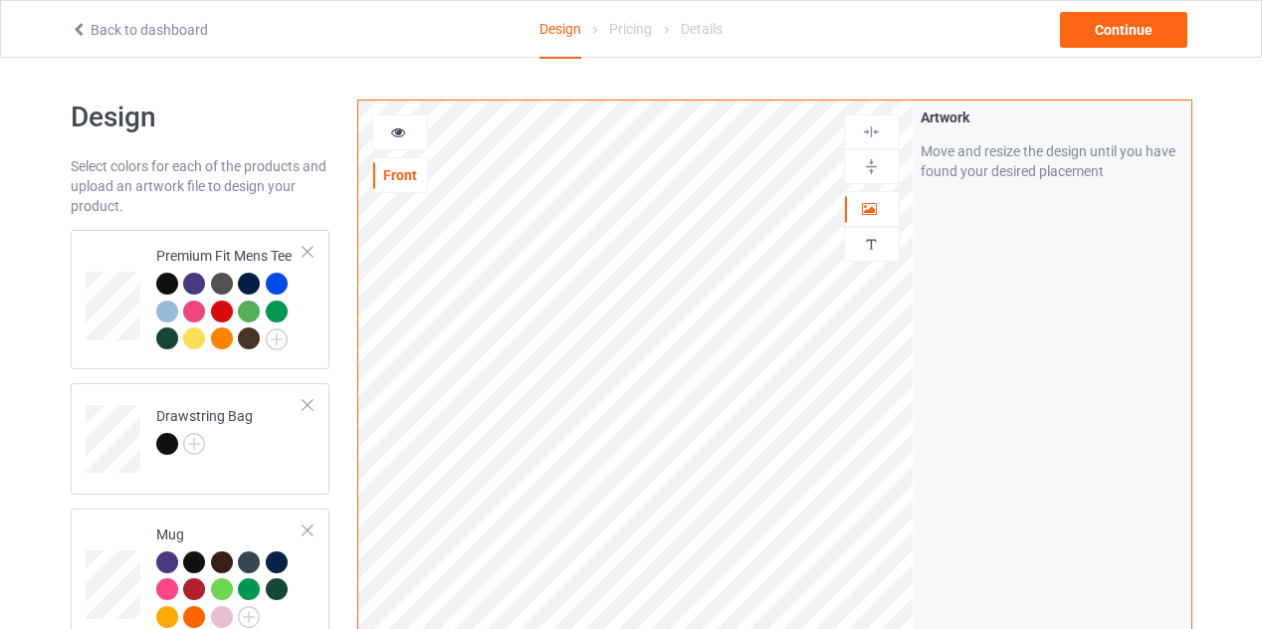
click at [308, 403] on div at bounding box center [308, 405] width 14 height 14
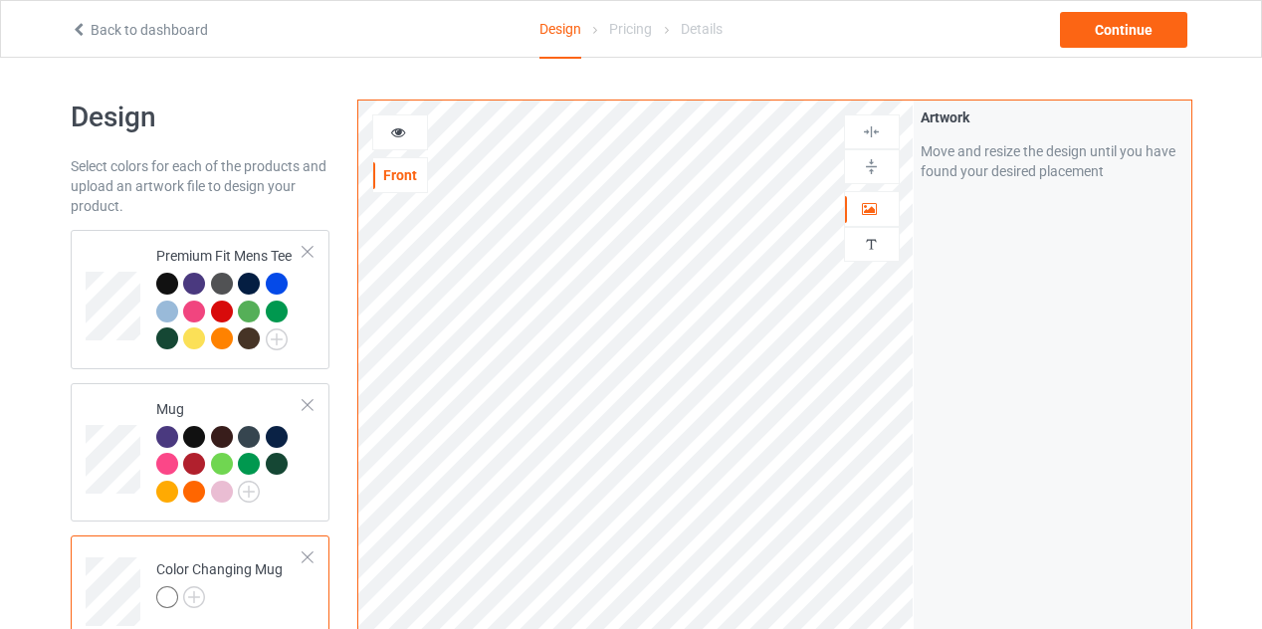
click at [308, 403] on div at bounding box center [308, 405] width 14 height 14
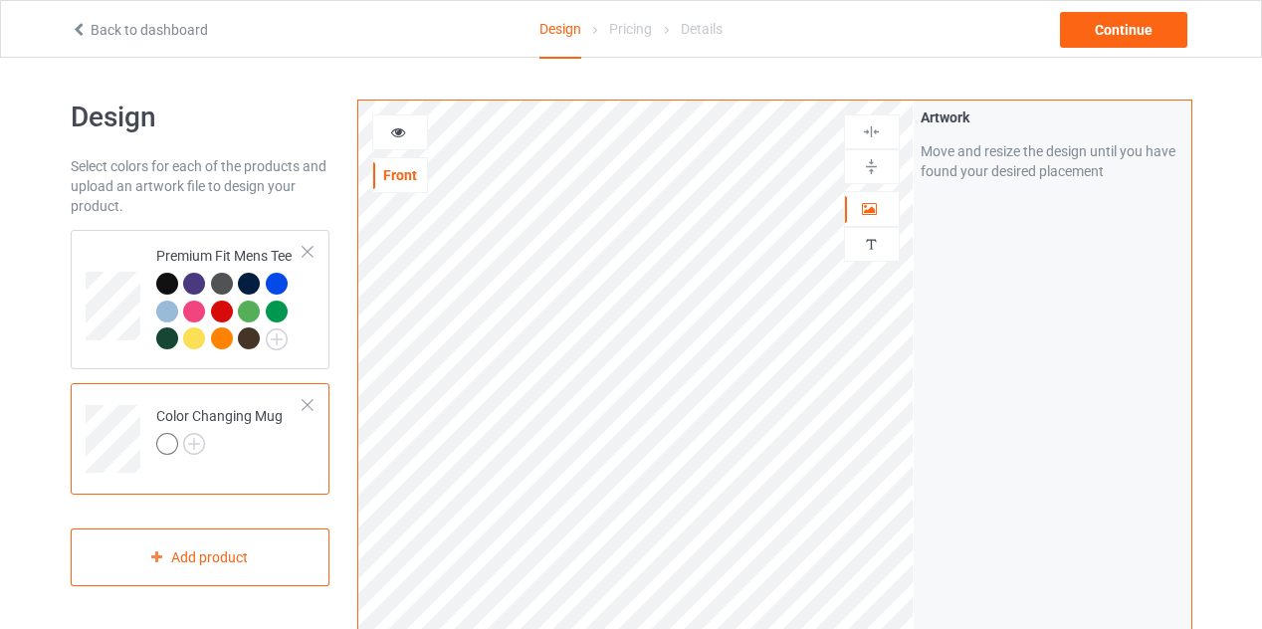
click at [308, 403] on div at bounding box center [308, 405] width 14 height 14
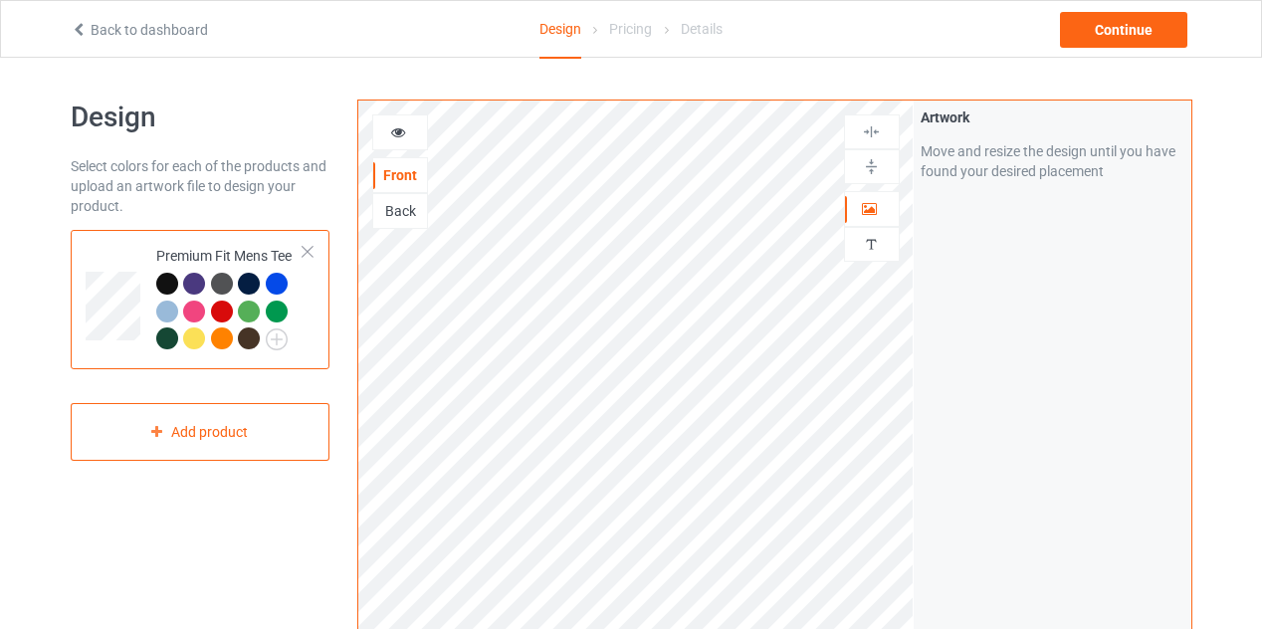
click at [315, 253] on div "Premium Fit Mens Tee" at bounding box center [201, 299] width 260 height 139
click at [309, 257] on div at bounding box center [308, 252] width 14 height 14
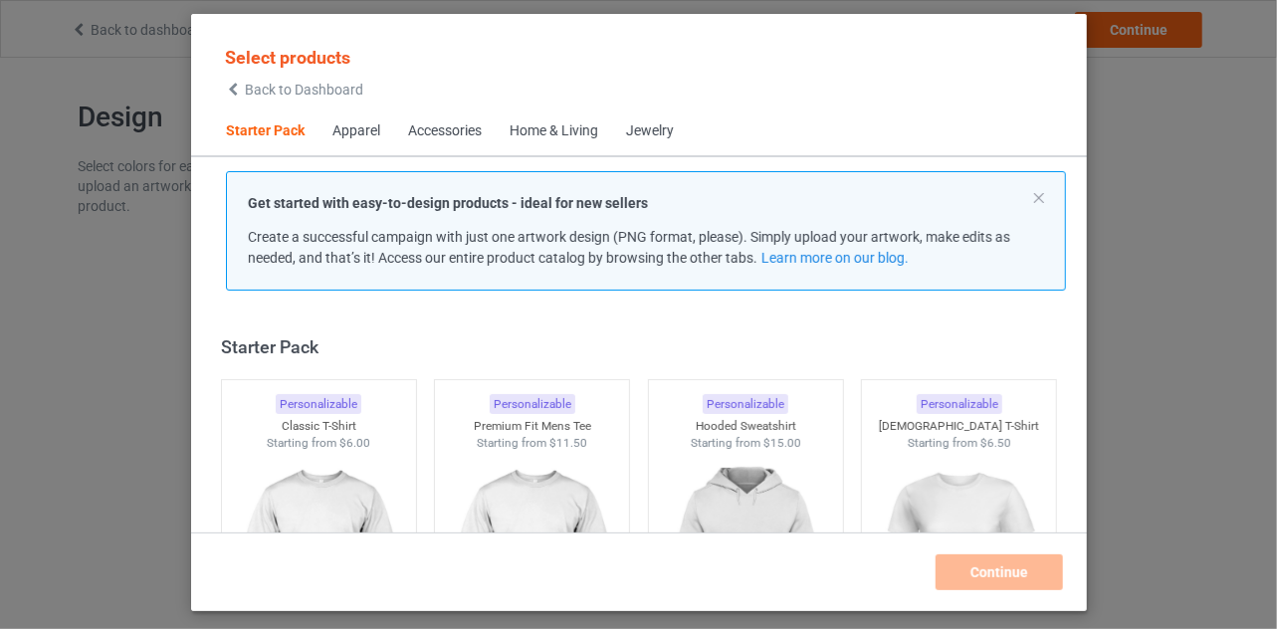
scroll to position [25, 0]
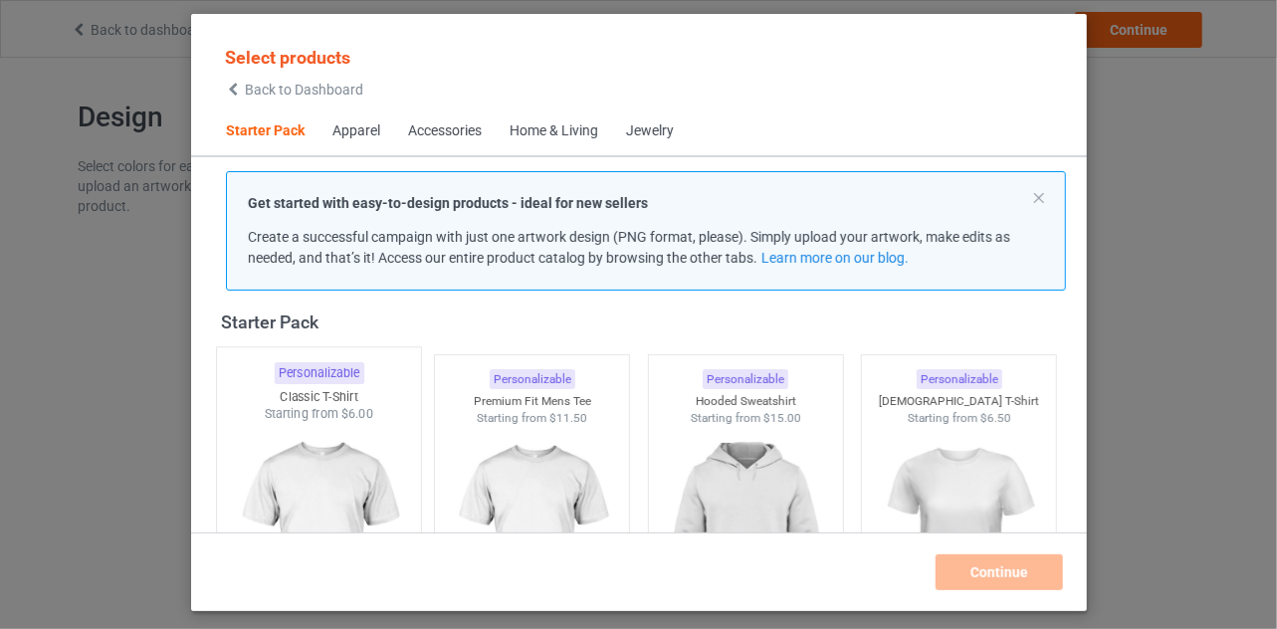
click at [317, 485] on img at bounding box center [318, 540] width 187 height 234
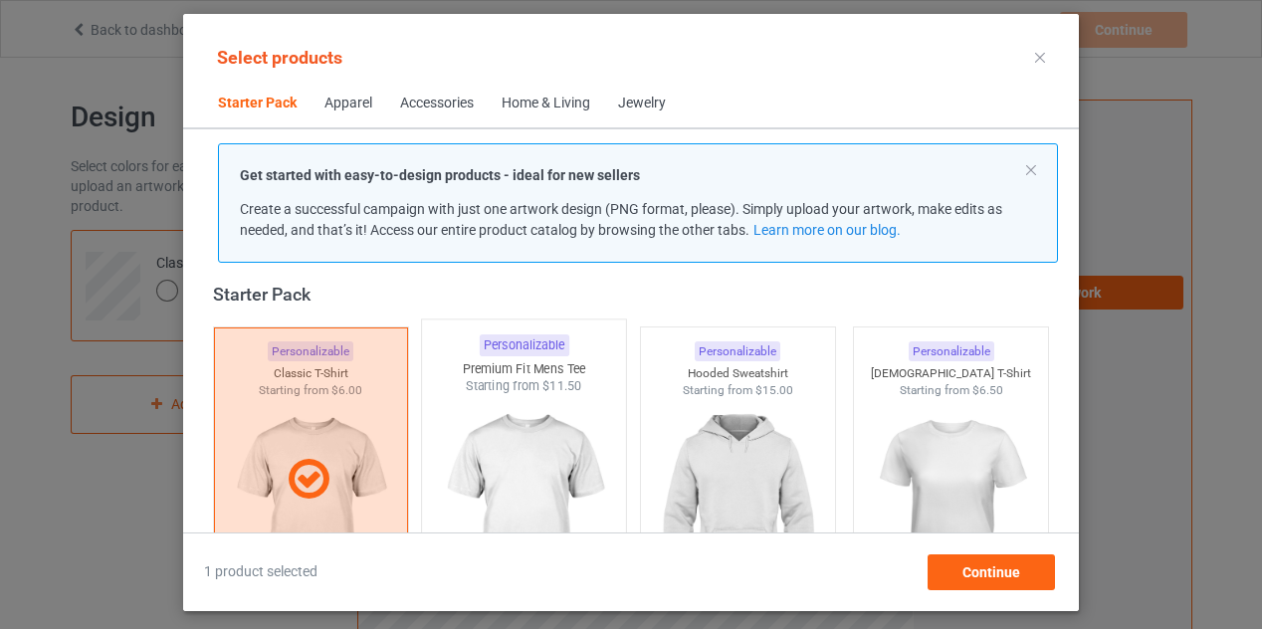
click at [503, 499] on img at bounding box center [524, 512] width 187 height 234
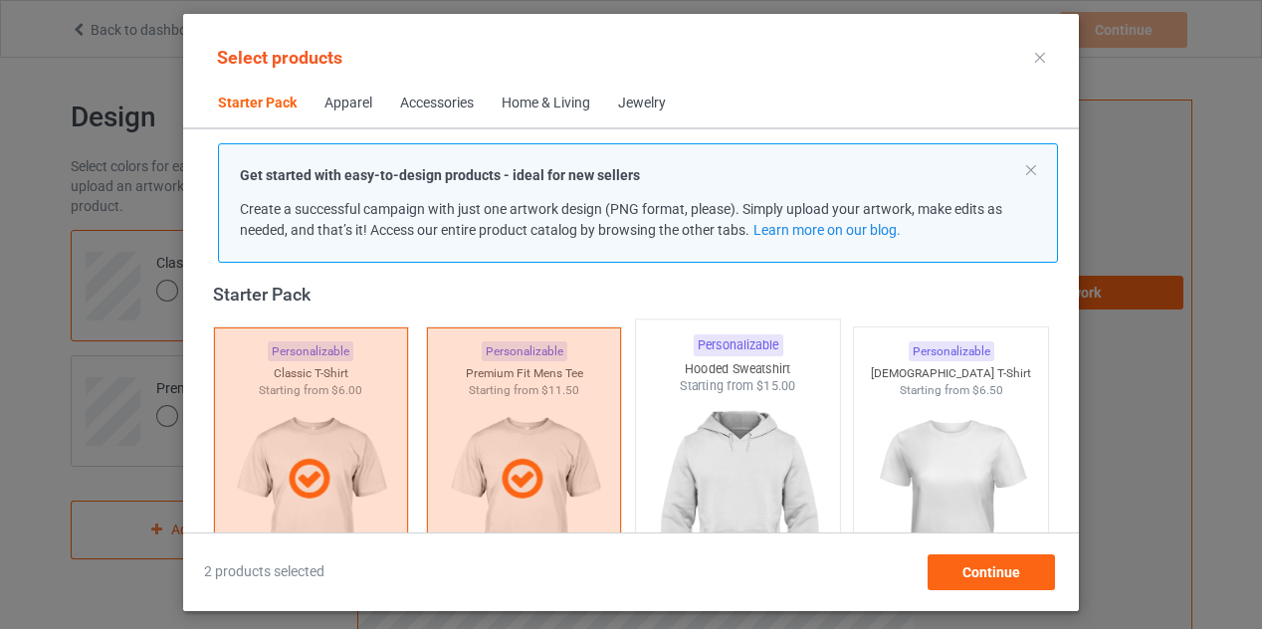
click at [750, 503] on img at bounding box center [737, 512] width 187 height 234
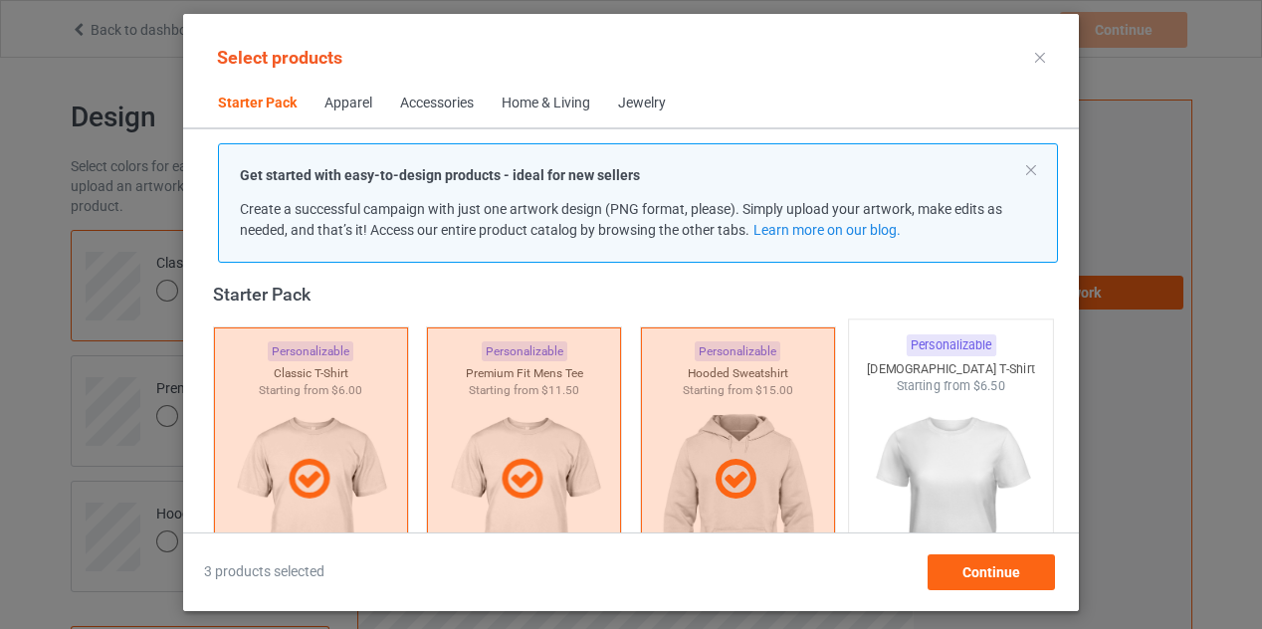
click at [958, 485] on img at bounding box center [951, 512] width 187 height 234
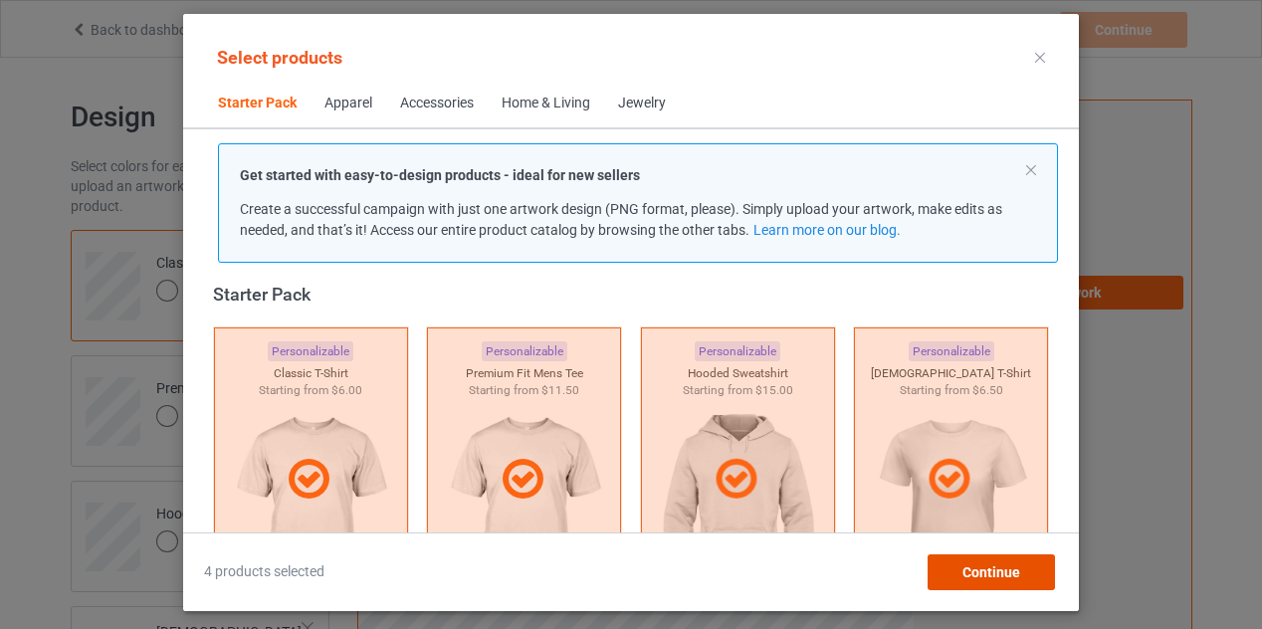
click at [987, 561] on div "Continue" at bounding box center [991, 572] width 127 height 36
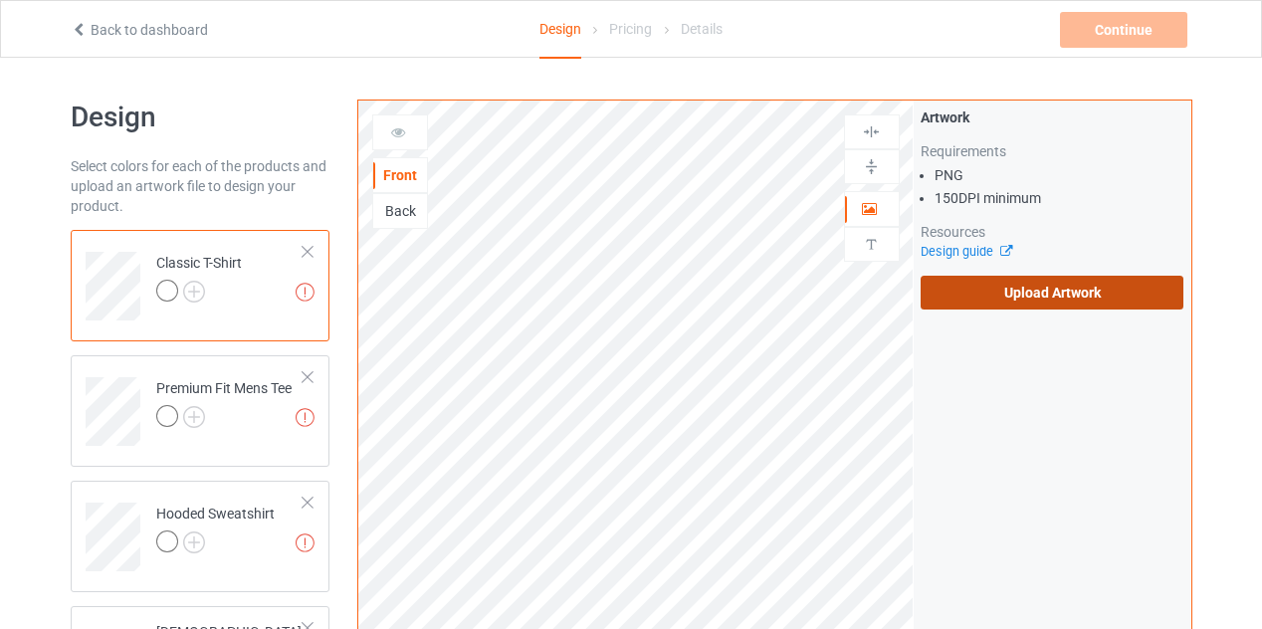
click at [1025, 289] on label "Upload Artwork" at bounding box center [1053, 293] width 264 height 34
click at [0, 0] on input "Upload Artwork" at bounding box center [0, 0] width 0 height 0
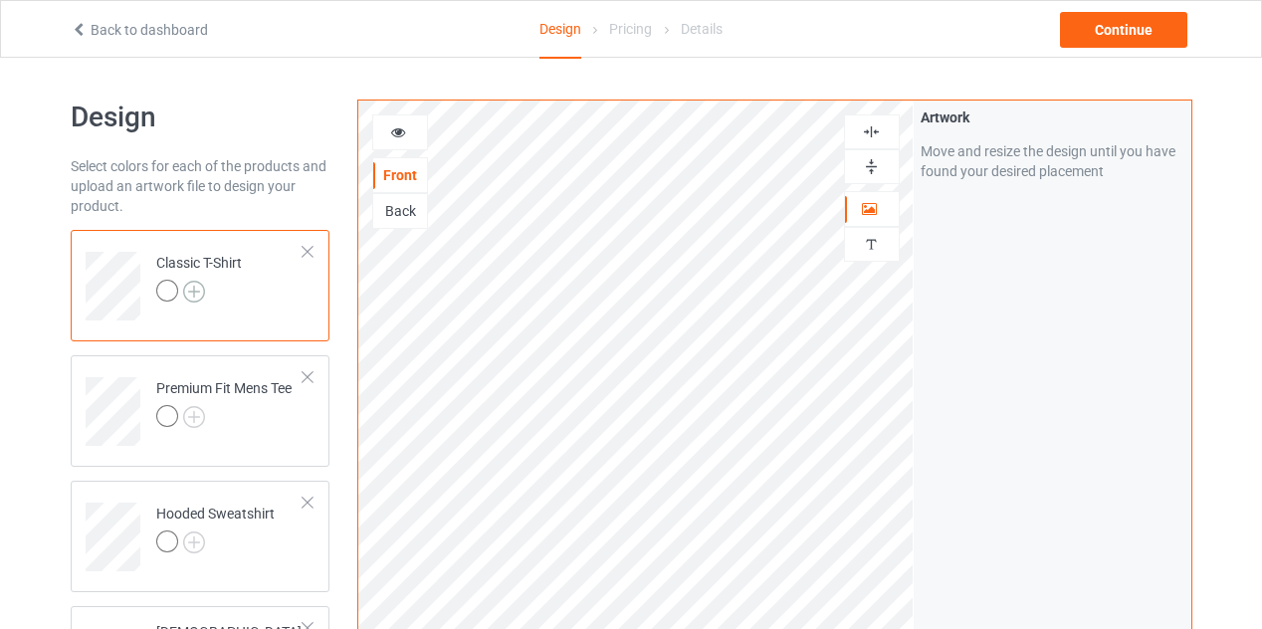
click at [196, 290] on img at bounding box center [194, 292] width 22 height 22
